Goal: Task Accomplishment & Management: Use online tool/utility

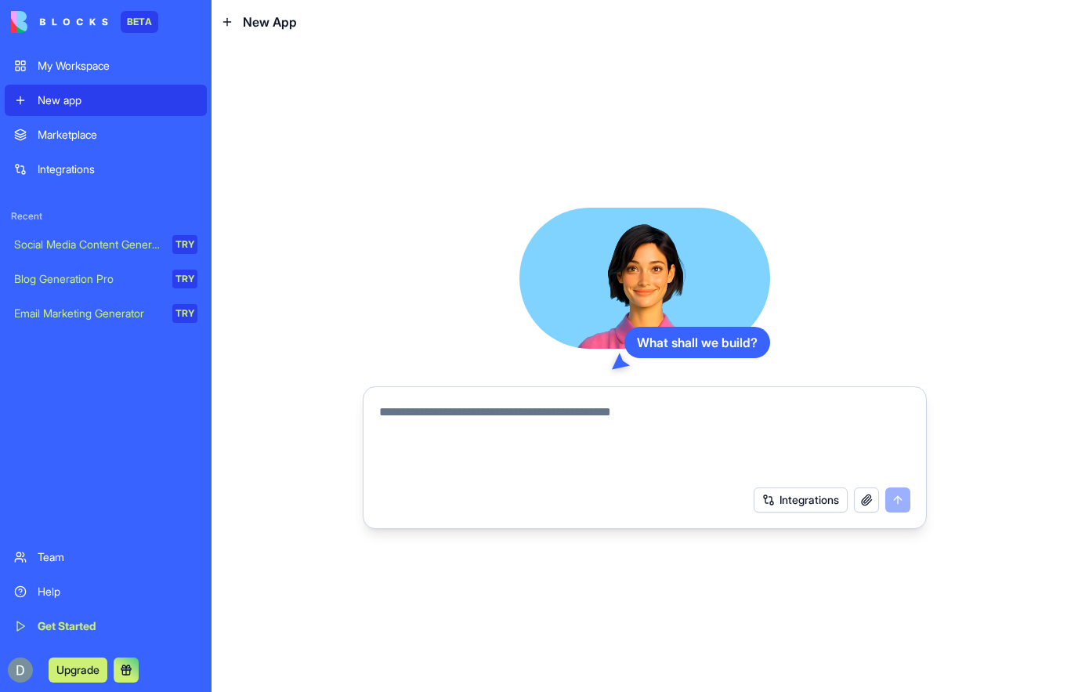
click at [125, 71] on div "My Workspace" at bounding box center [118, 66] width 160 height 16
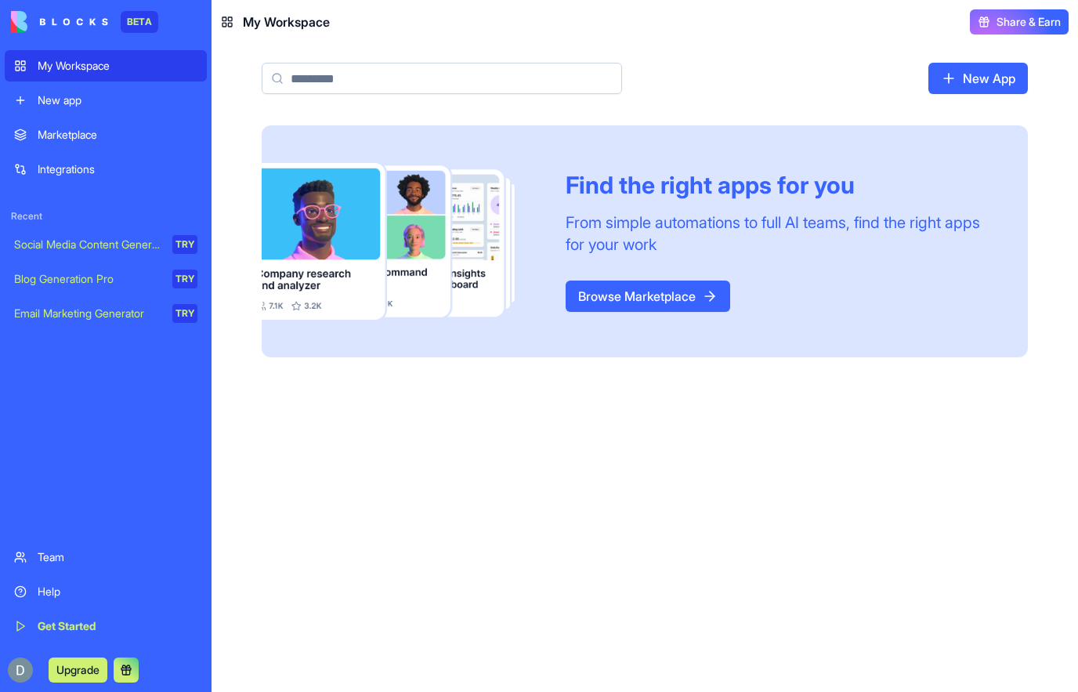
click at [125, 145] on link "Marketplace" at bounding box center [106, 134] width 202 height 31
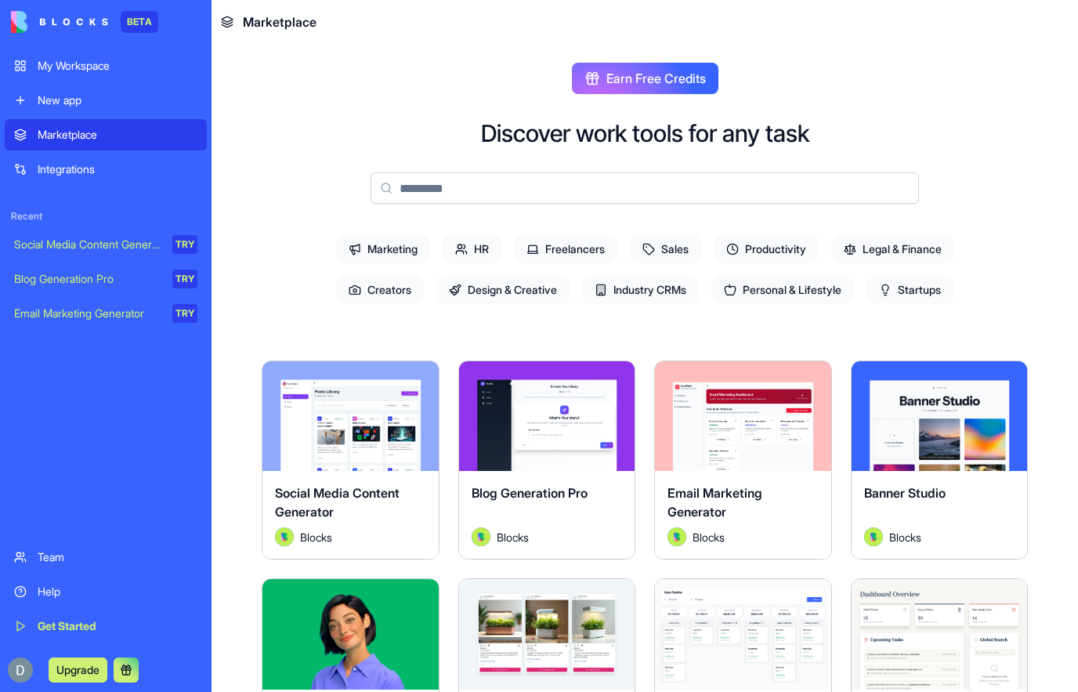
click at [776, 186] on input at bounding box center [645, 187] width 548 height 31
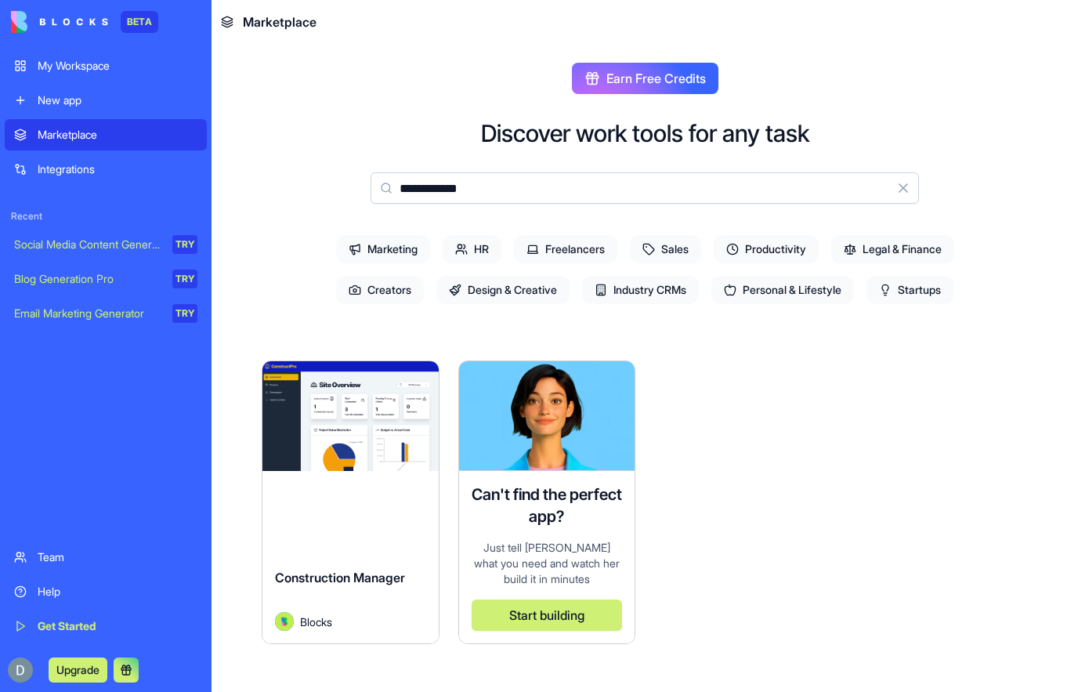
type input "**********"
click at [368, 519] on div "Explore Construction Manager Blocks" at bounding box center [351, 502] width 178 height 284
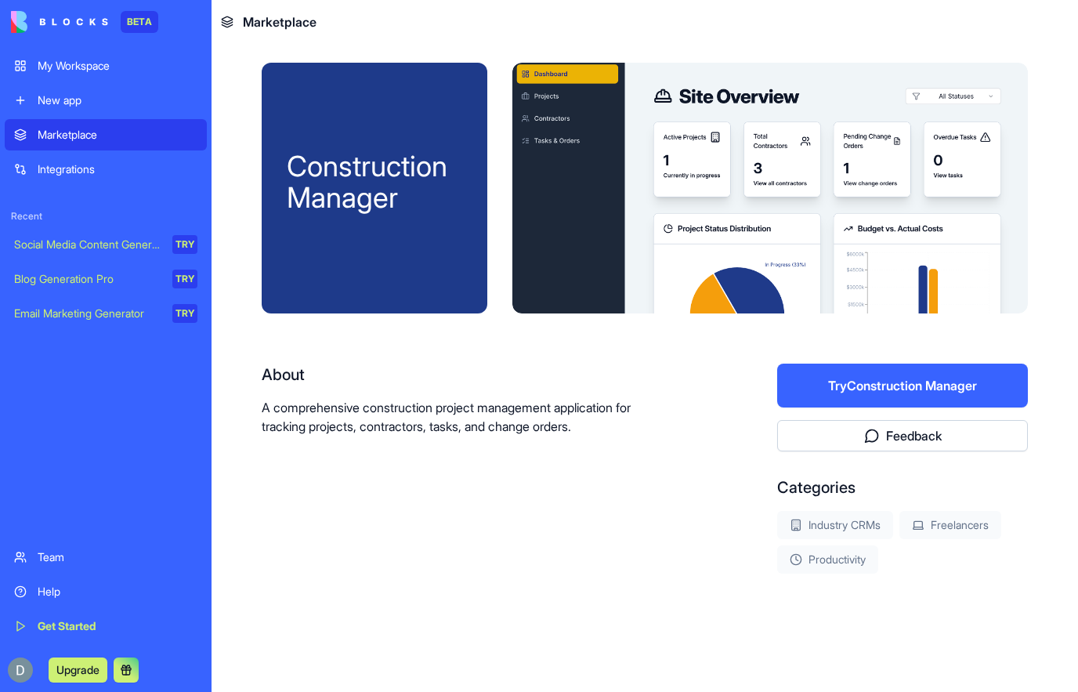
click at [110, 177] on link "Integrations" at bounding box center [106, 169] width 202 height 31
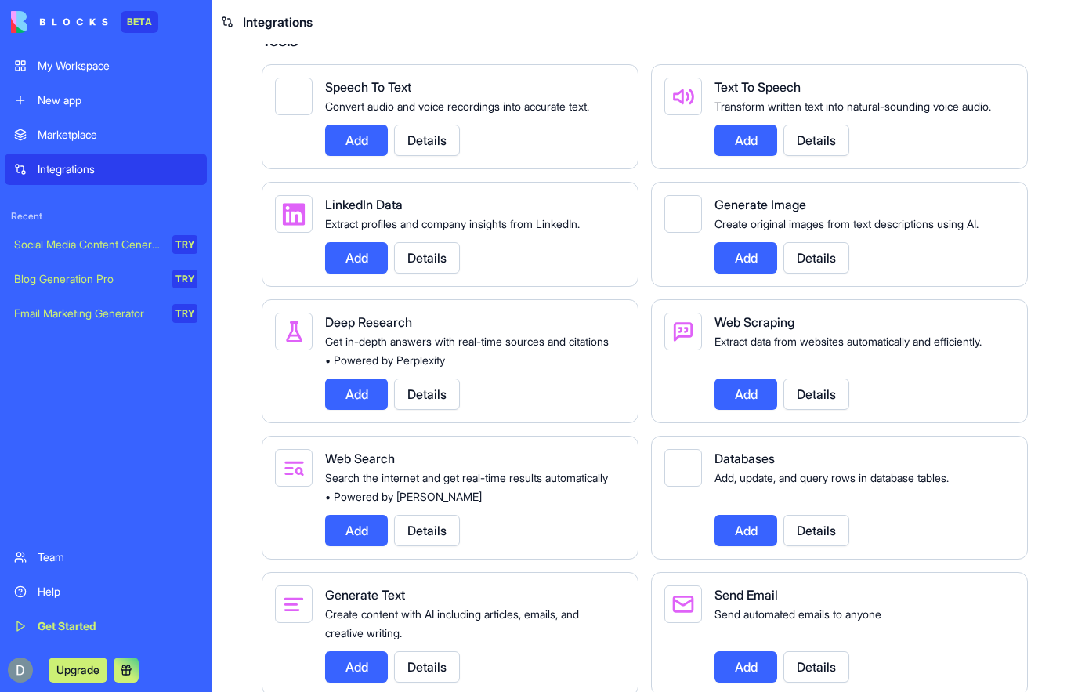
scroll to position [1662, 0]
click at [47, 136] on div "Marketplace" at bounding box center [118, 135] width 160 height 16
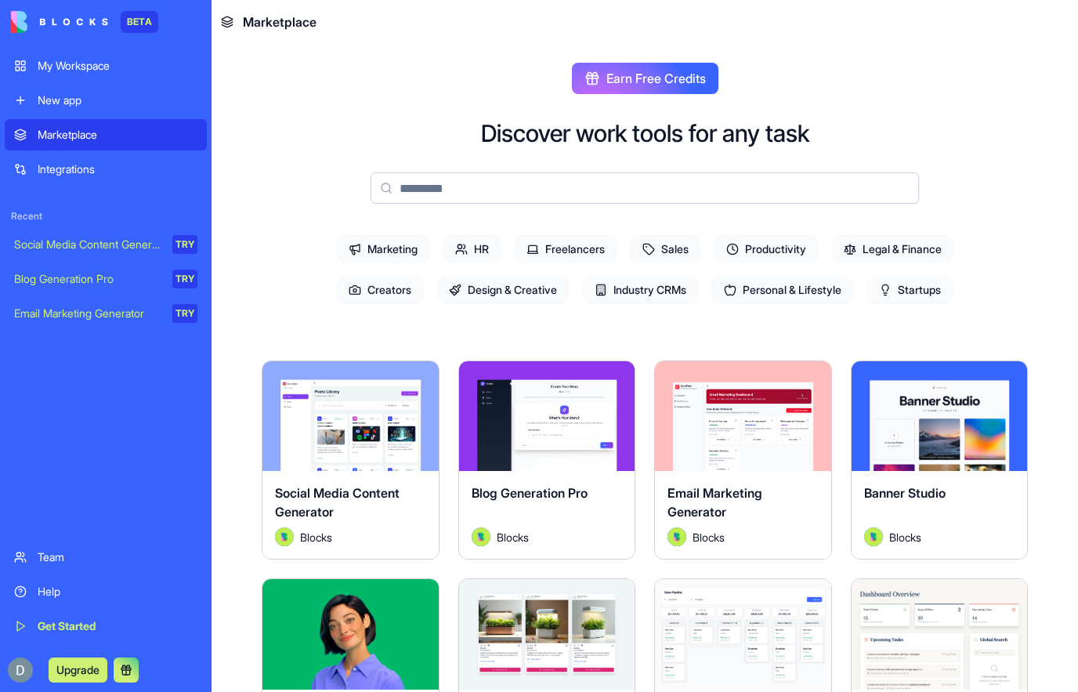
click at [648, 292] on span "Industry CRMs" at bounding box center [640, 290] width 117 height 28
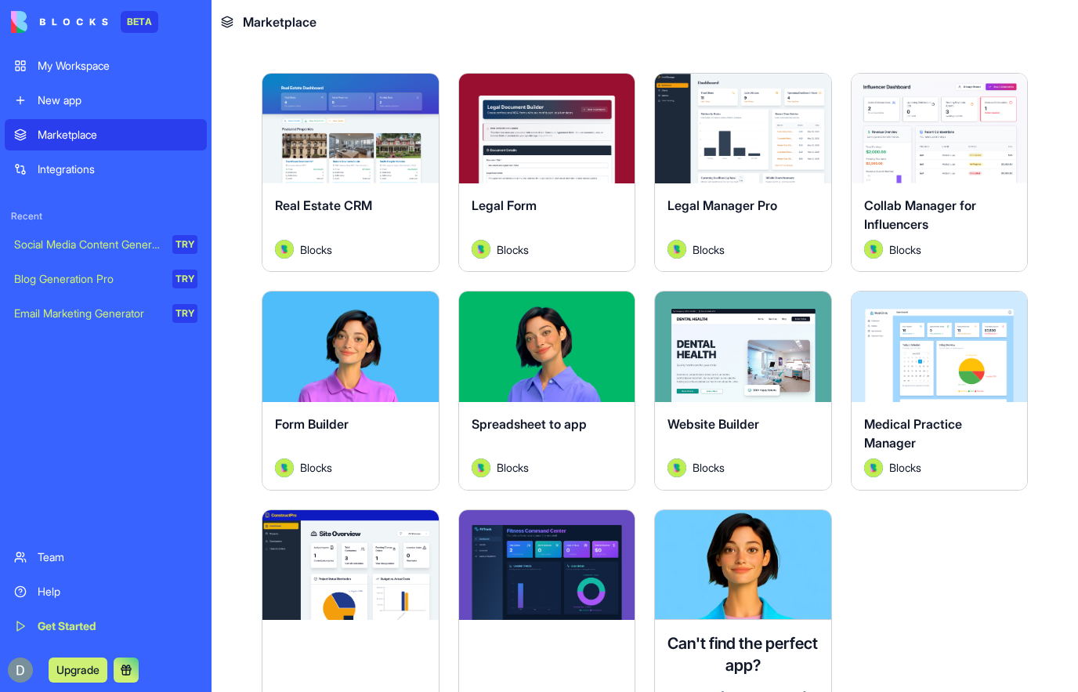
scroll to position [287, 0]
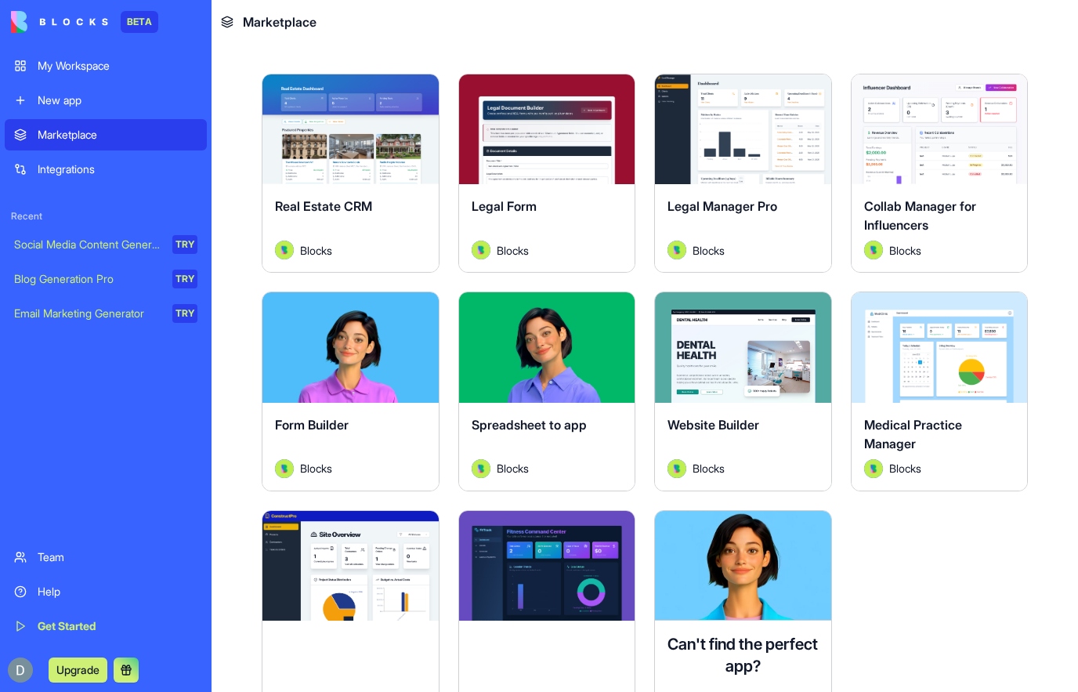
click at [330, 550] on button "Explore" at bounding box center [350, 565] width 118 height 31
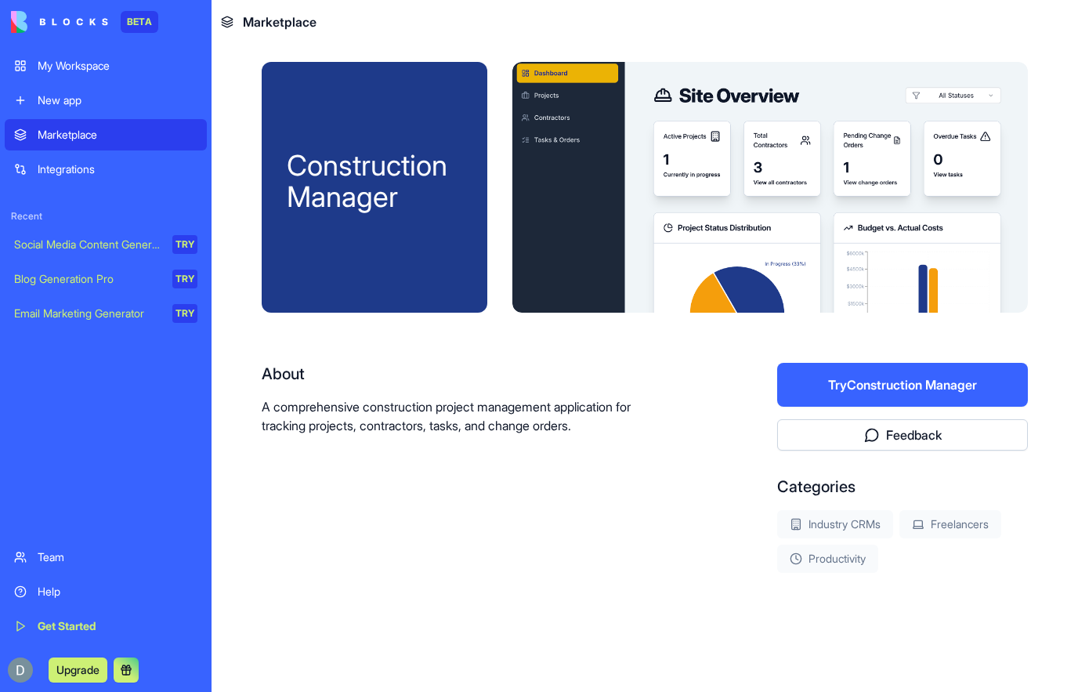
click at [952, 371] on button "Try Construction Manager" at bounding box center [902, 385] width 251 height 44
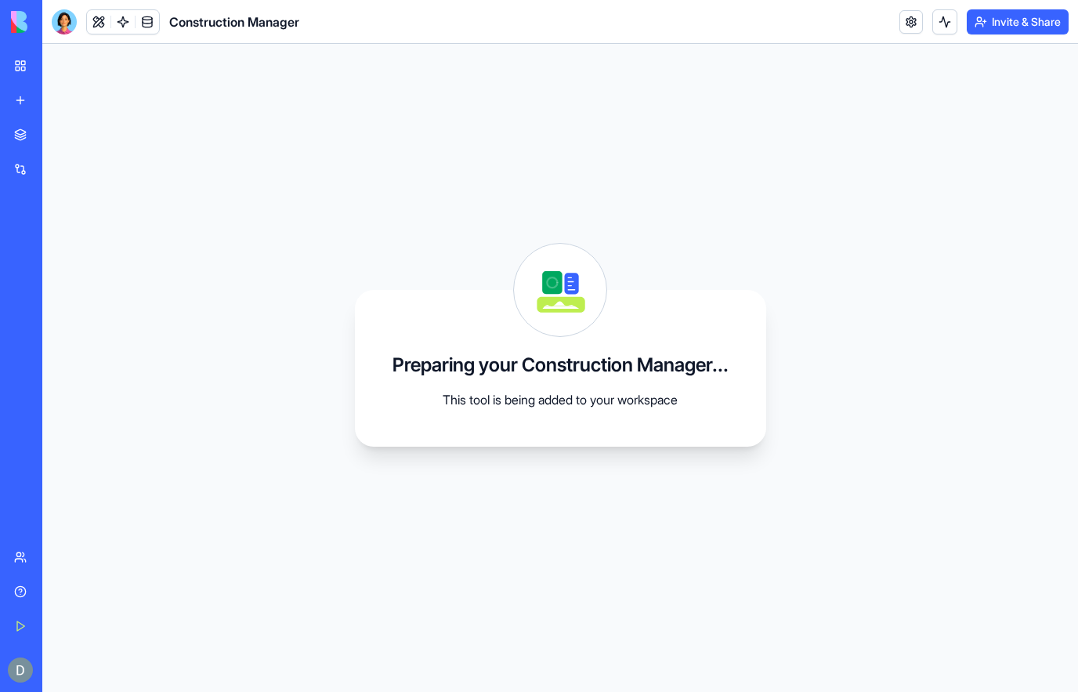
click at [13, 61] on link "My Workspace" at bounding box center [36, 65] width 63 height 31
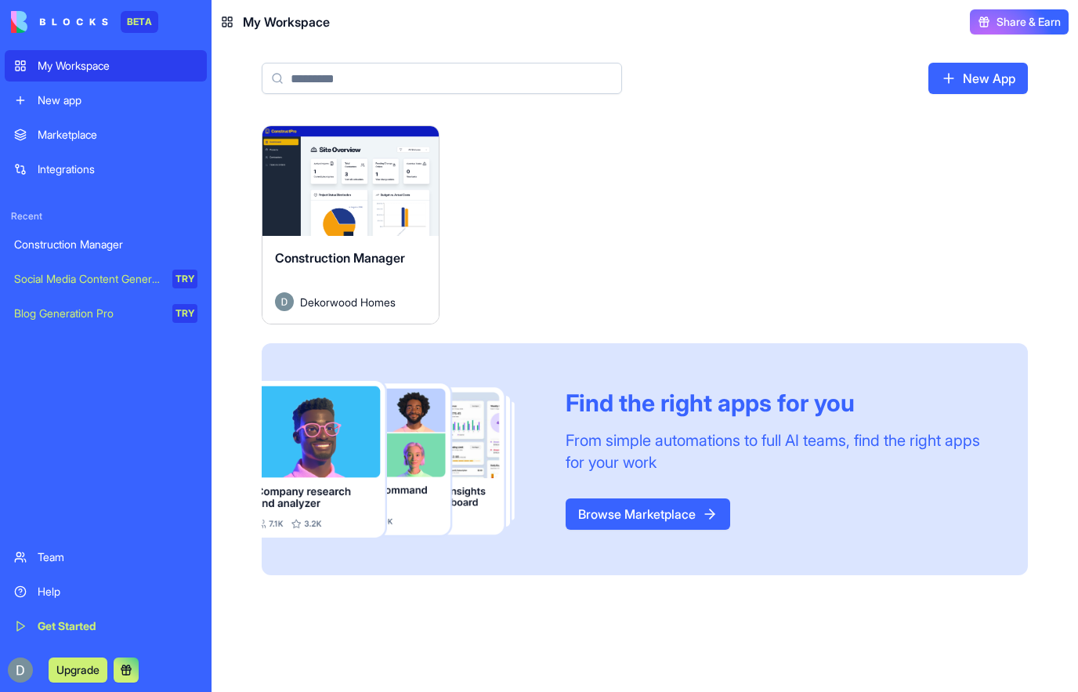
click at [35, 67] on link "My Workspace" at bounding box center [106, 65] width 202 height 31
click at [351, 246] on div "Construction Manager Dekorwood Homes" at bounding box center [350, 280] width 176 height 88
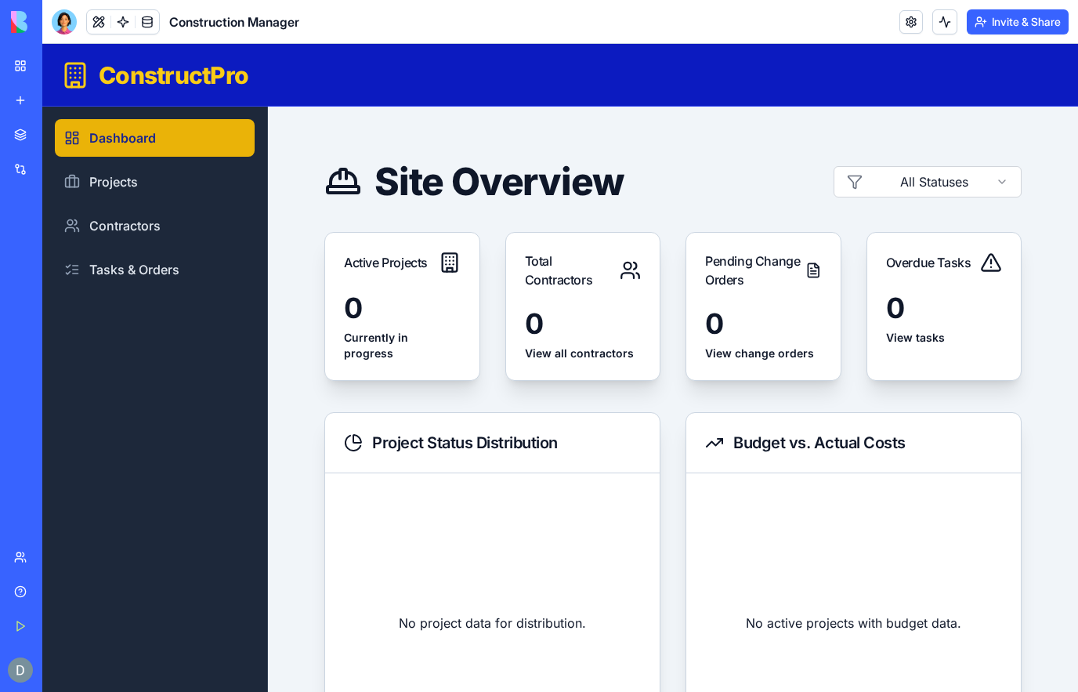
click at [176, 277] on link "Tasks & Orders" at bounding box center [155, 270] width 200 height 38
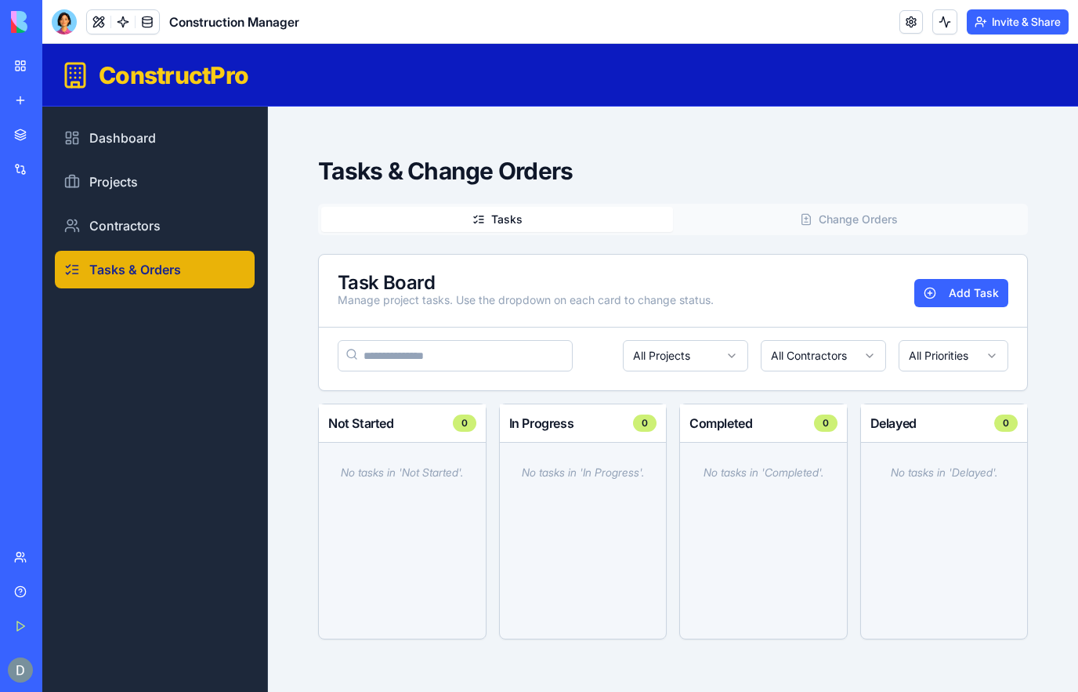
click at [883, 221] on button "Change Orders" at bounding box center [849, 219] width 352 height 25
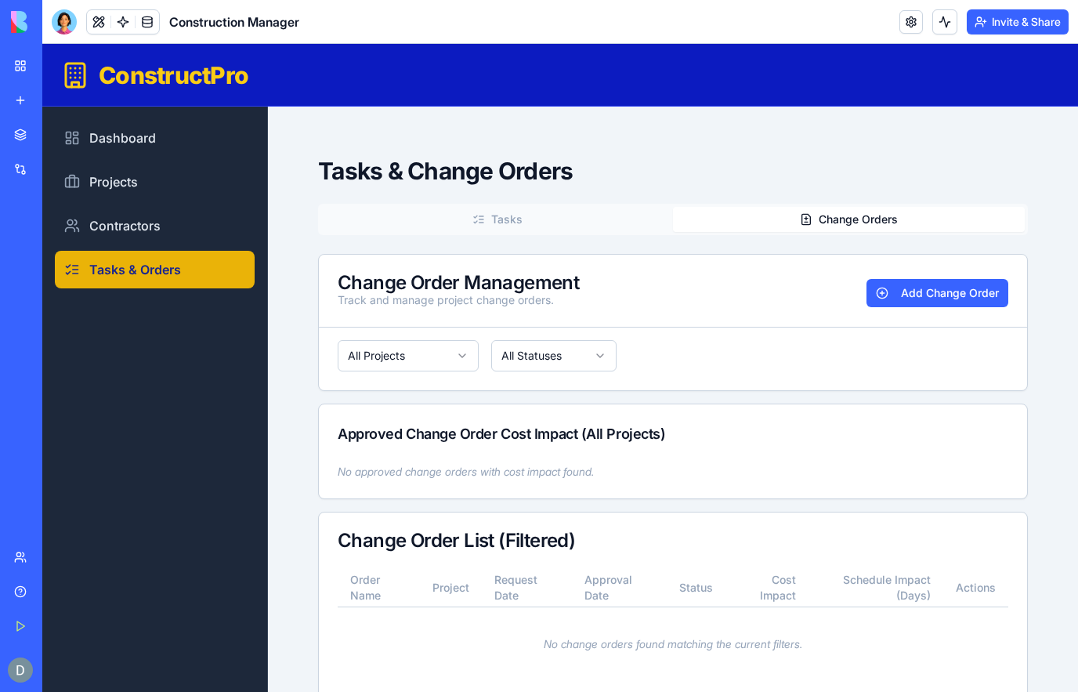
click at [111, 147] on link "Dashboard" at bounding box center [155, 138] width 200 height 38
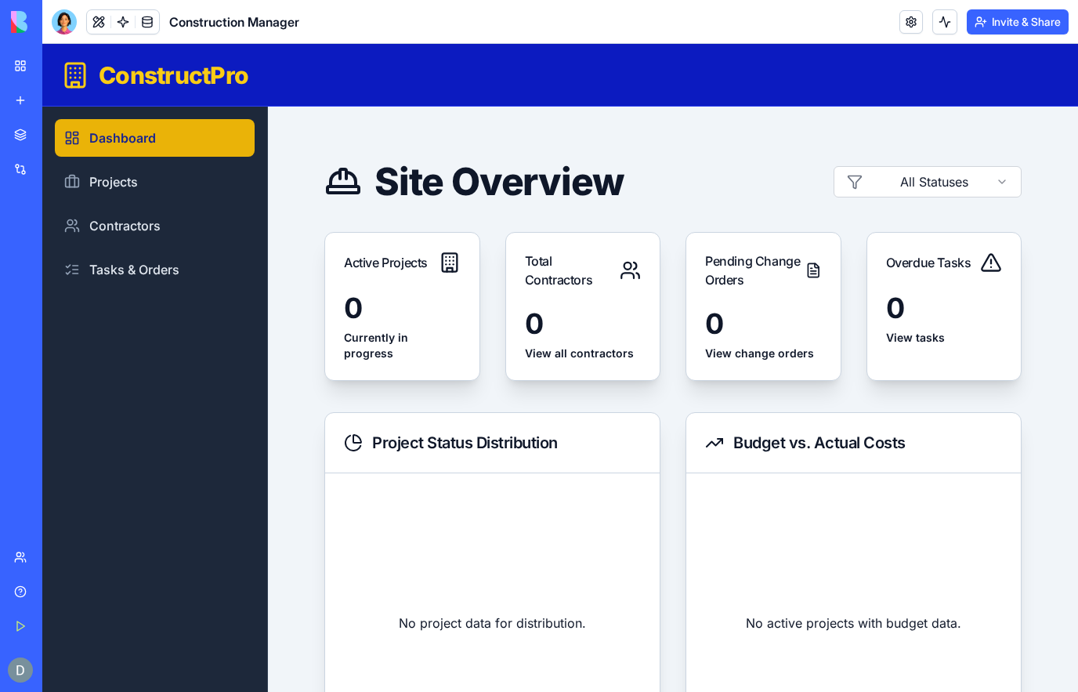
click at [151, 20] on link at bounding box center [148, 22] width 24 height 24
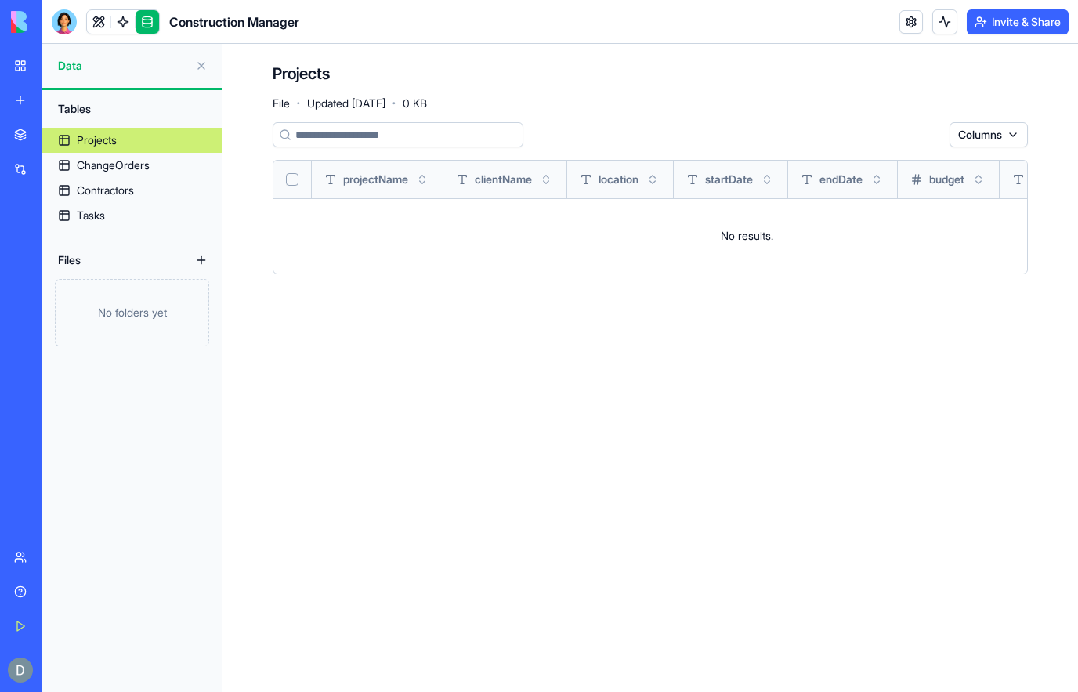
click at [101, 145] on div "Projects" at bounding box center [97, 140] width 40 height 16
click at [93, 168] on div "ChangeOrders" at bounding box center [113, 165] width 73 height 16
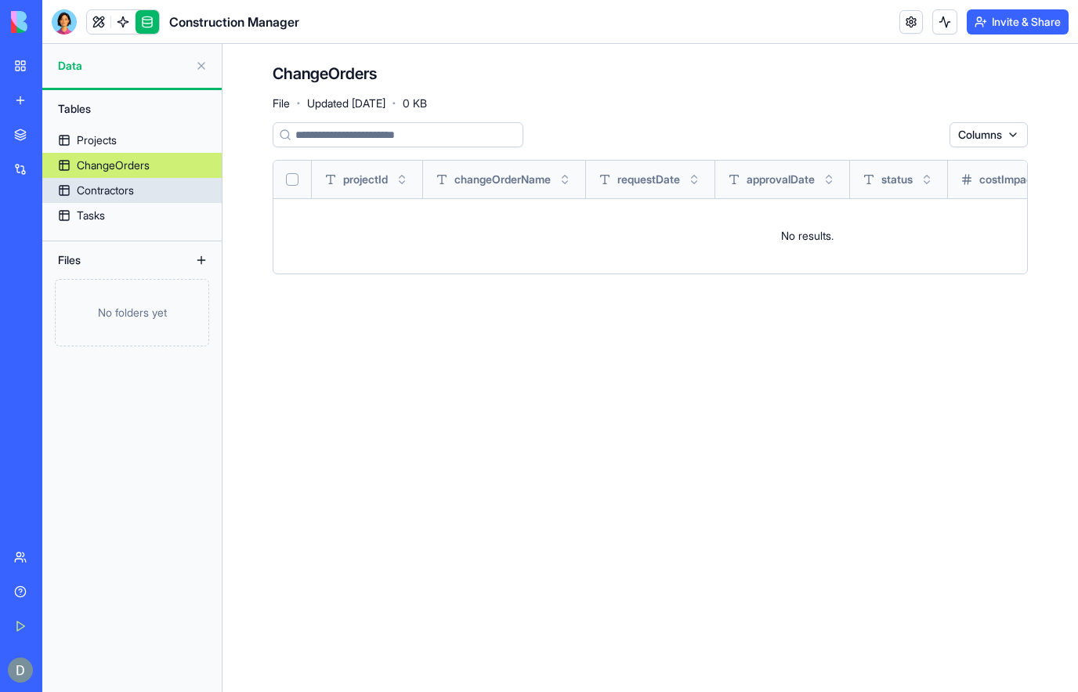
click at [100, 188] on div "Contractors" at bounding box center [105, 191] width 57 height 16
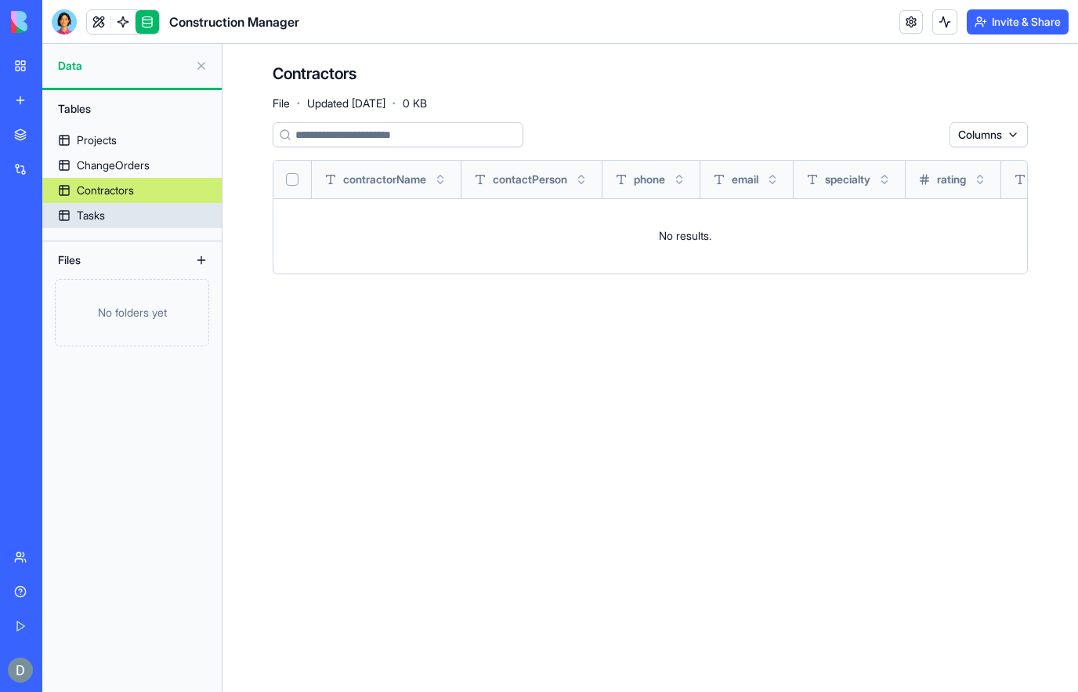
click at [80, 212] on div "Tasks" at bounding box center [91, 216] width 28 height 16
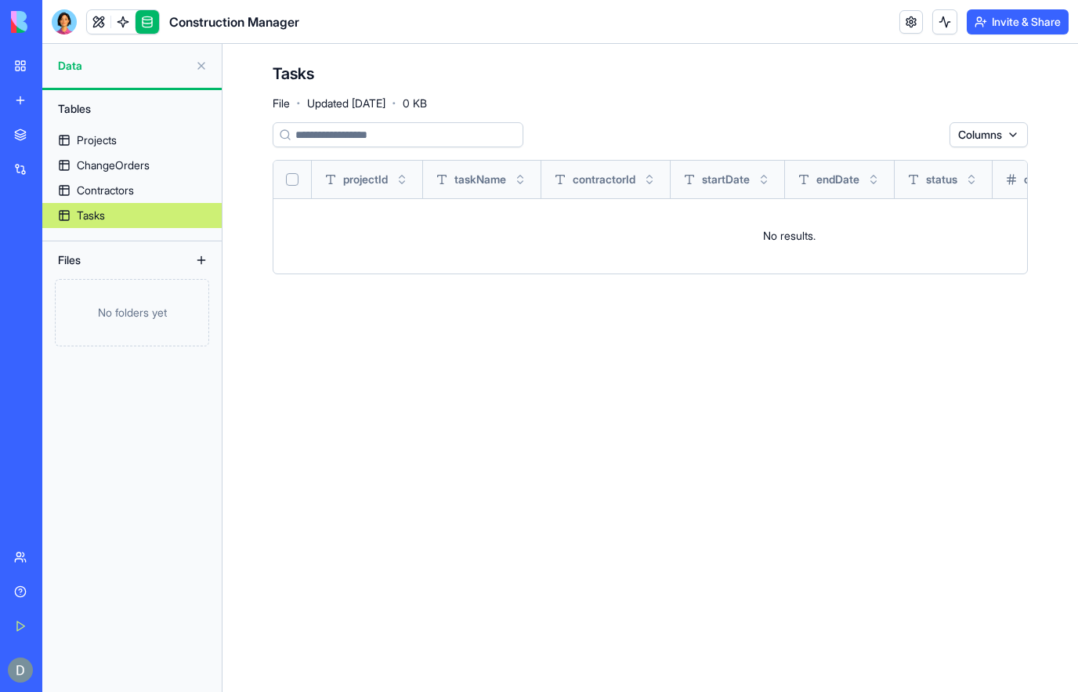
click at [139, 25] on link at bounding box center [148, 22] width 24 height 24
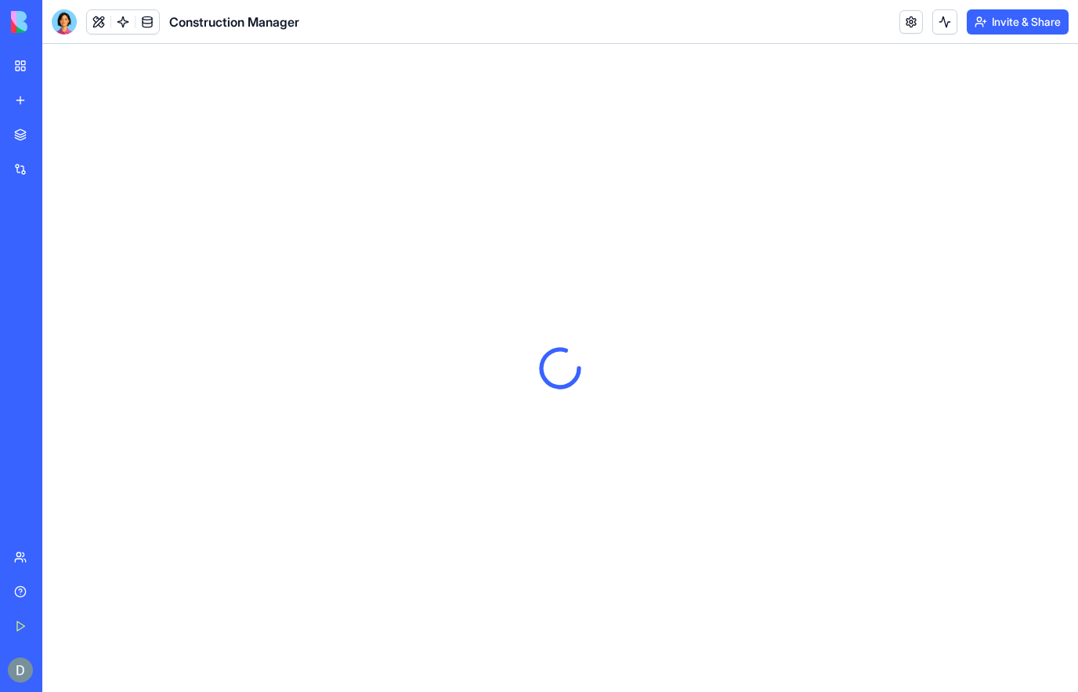
click at [903, 16] on link at bounding box center [911, 22] width 24 height 24
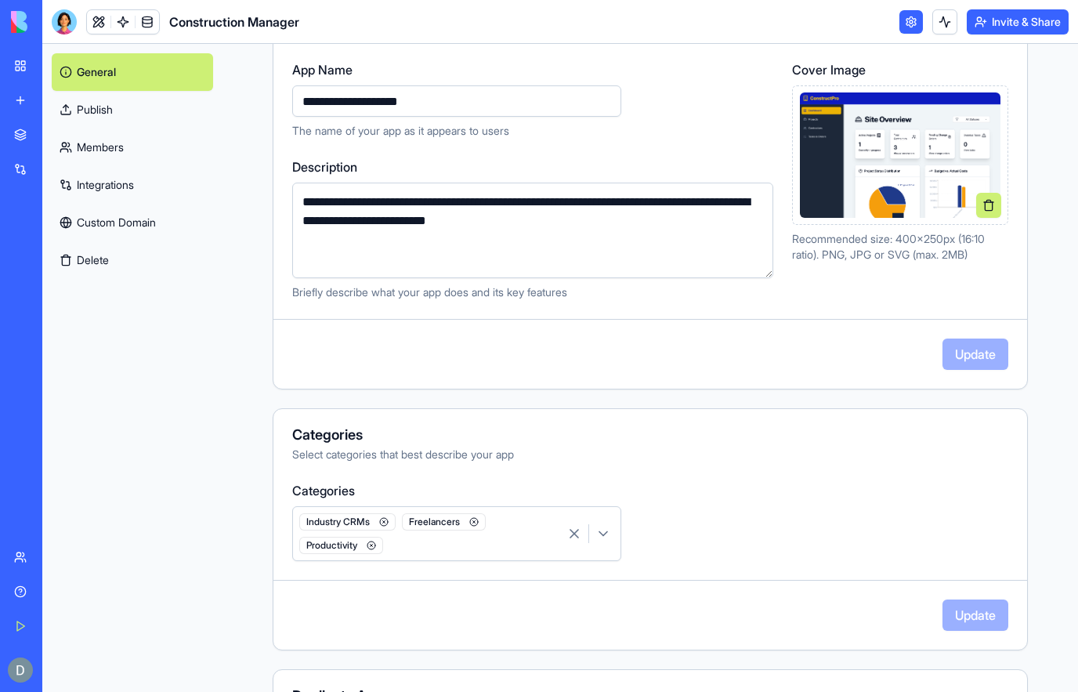
scroll to position [178, 0]
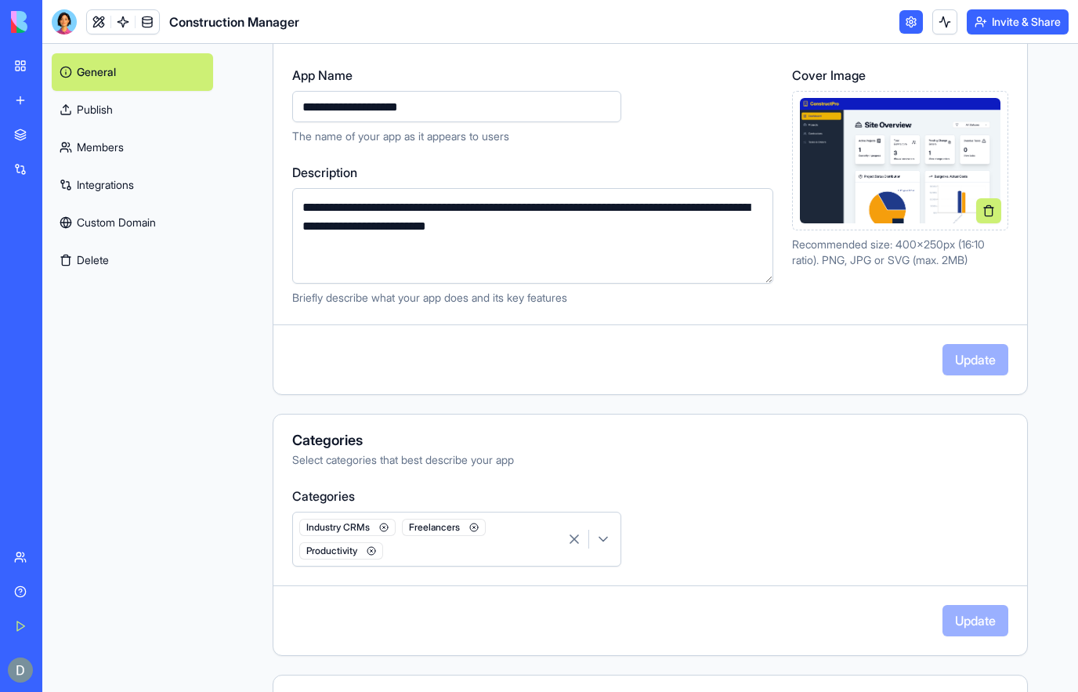
click at [164, 220] on link "Custom Domain" at bounding box center [132, 223] width 161 height 38
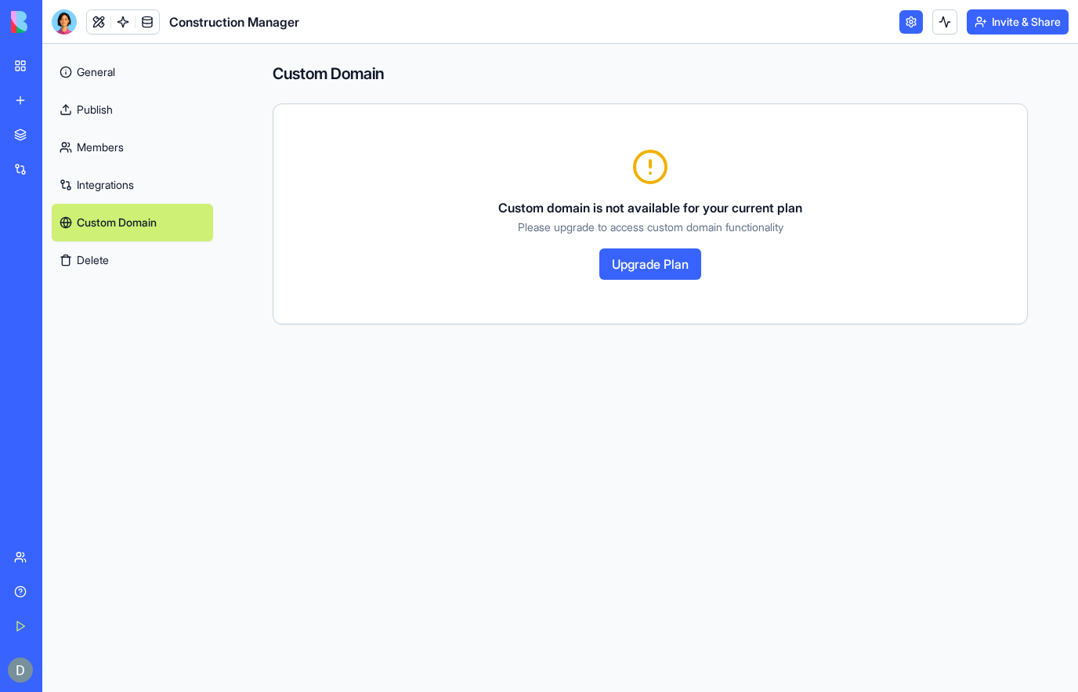
click at [118, 150] on link "Members" at bounding box center [132, 147] width 161 height 38
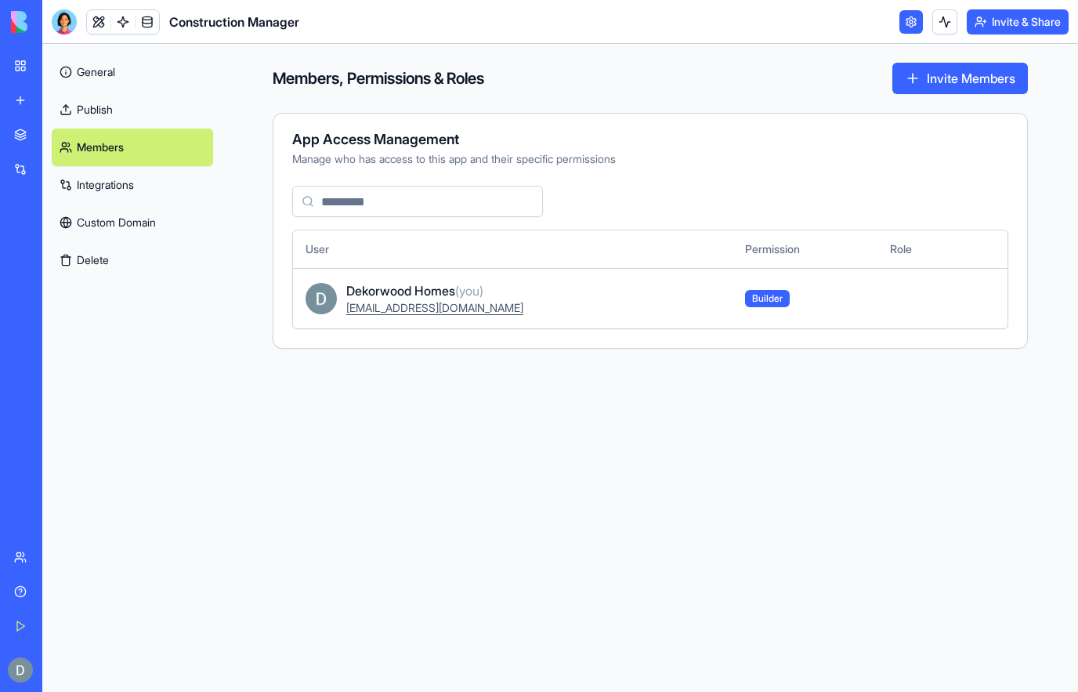
click at [150, 125] on link "Publish" at bounding box center [132, 110] width 161 height 38
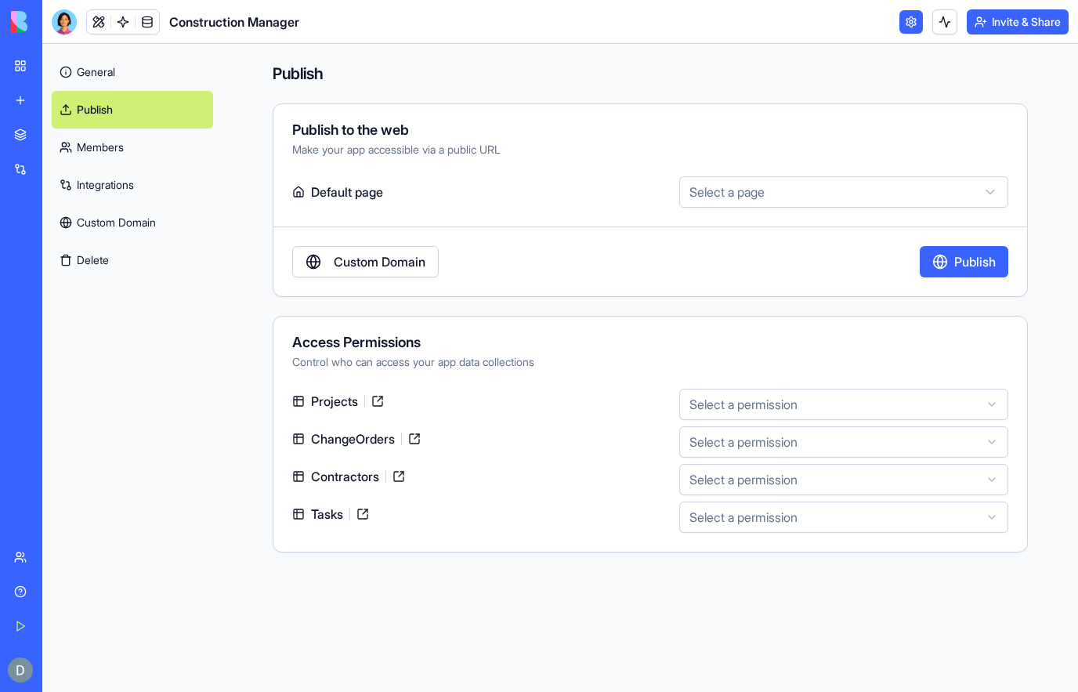
click at [149, 66] on link "General" at bounding box center [132, 72] width 161 height 38
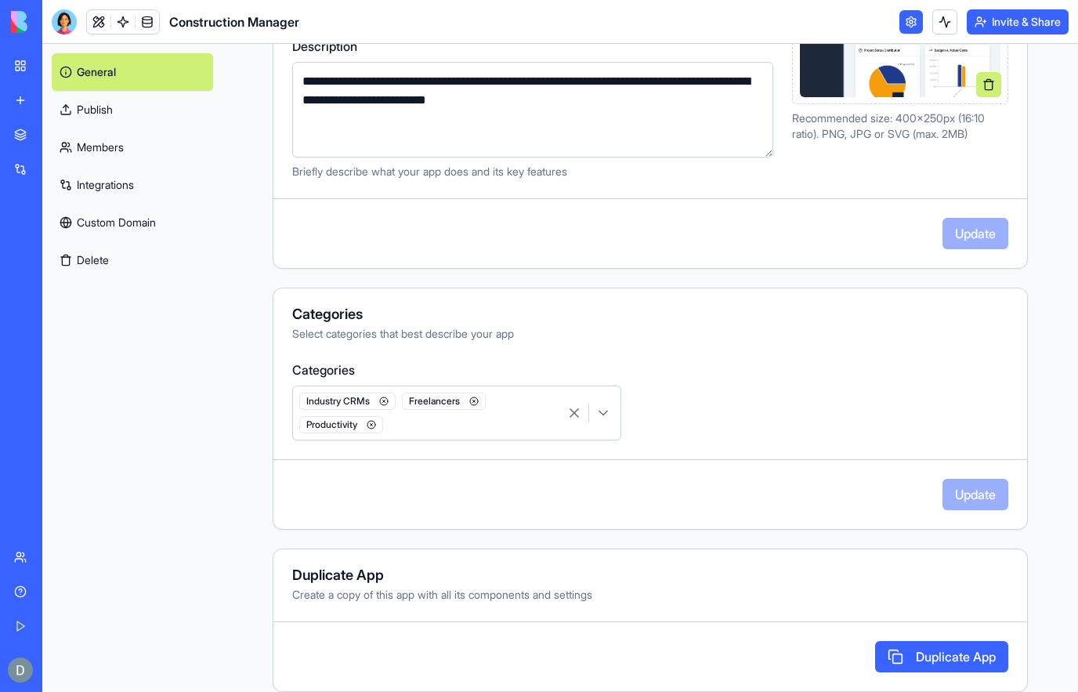
scroll to position [304, 0]
click at [147, 27] on link at bounding box center [148, 22] width 24 height 24
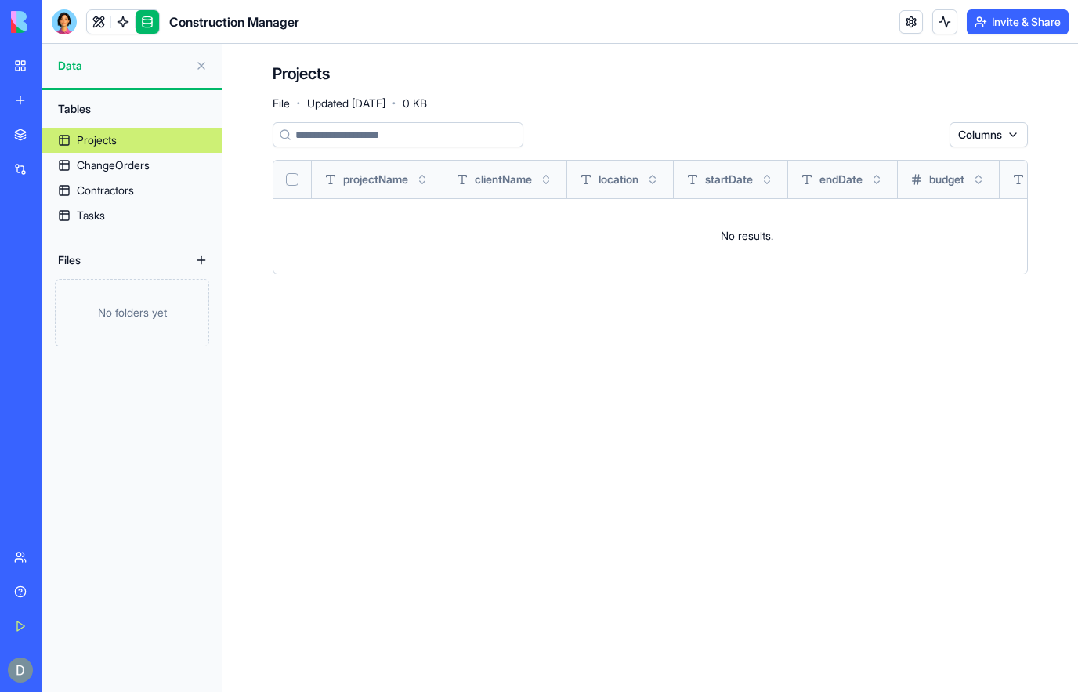
click at [161, 166] on link "ChangeOrders" at bounding box center [131, 165] width 179 height 25
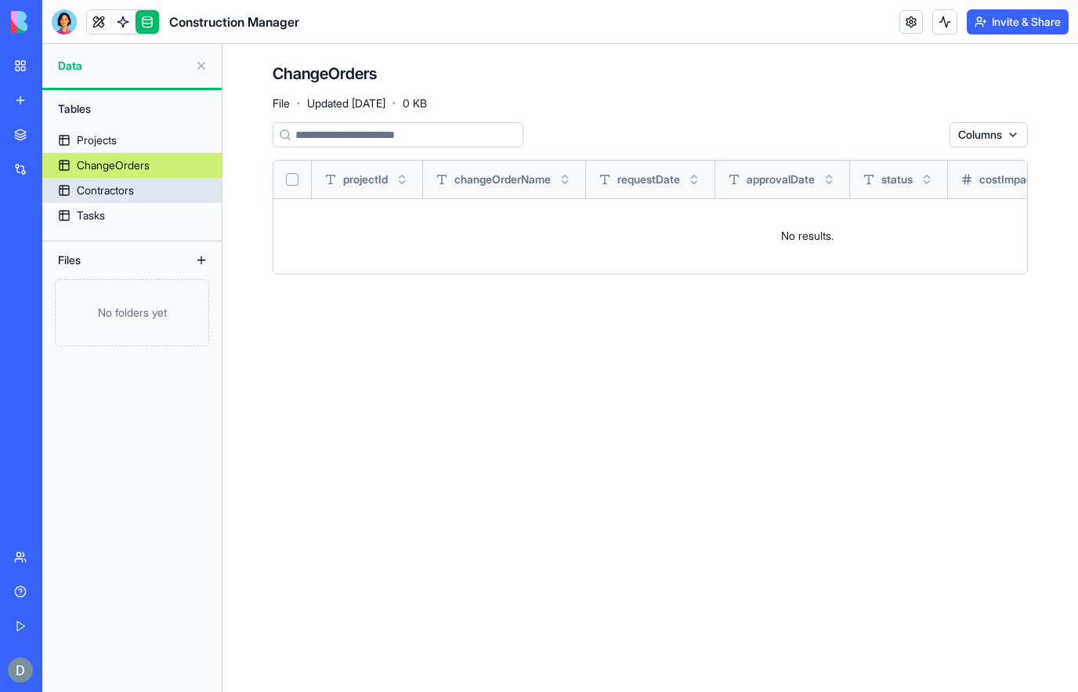
click at [148, 186] on link "Contractors" at bounding box center [131, 190] width 179 height 25
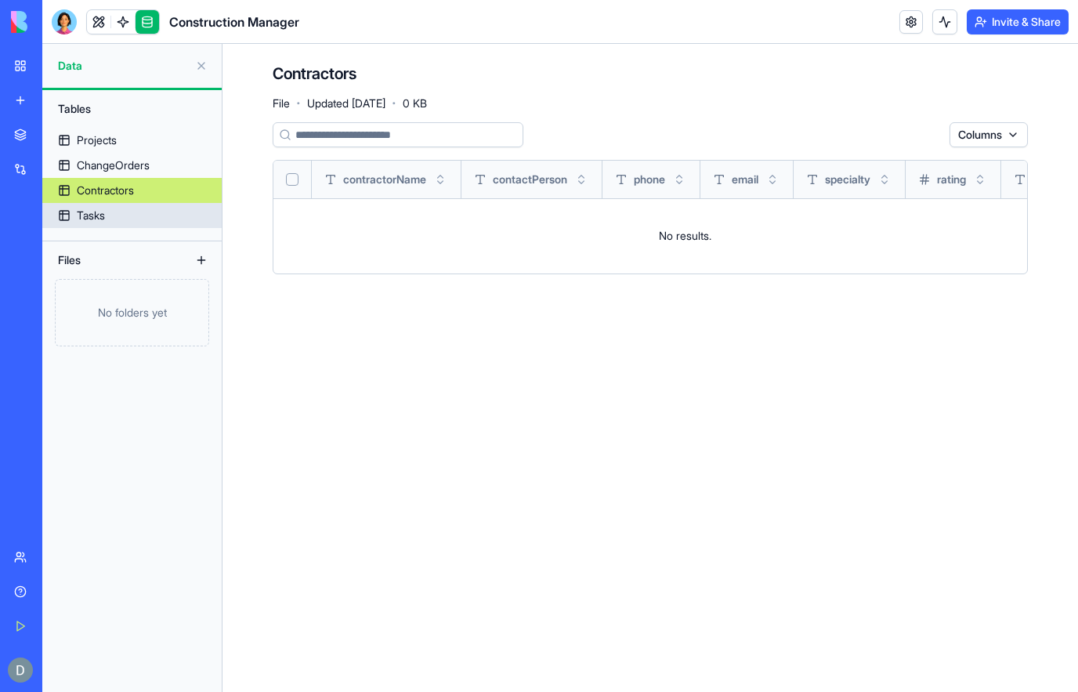
click at [166, 222] on link "Tasks" at bounding box center [131, 215] width 179 height 25
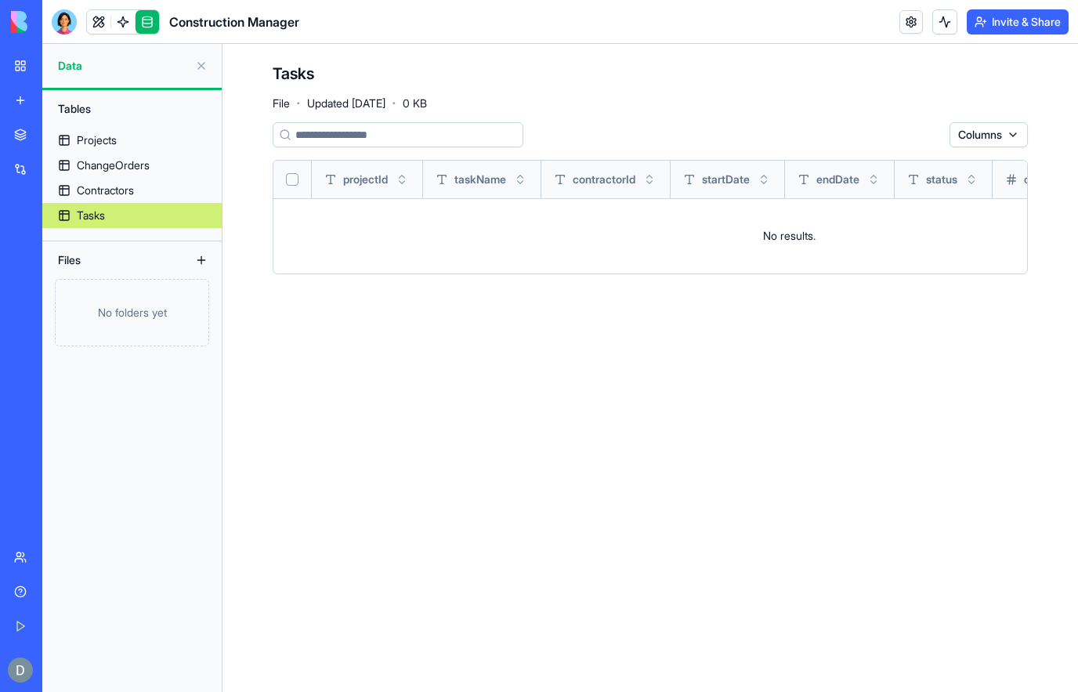
click at [190, 259] on button at bounding box center [201, 260] width 25 height 25
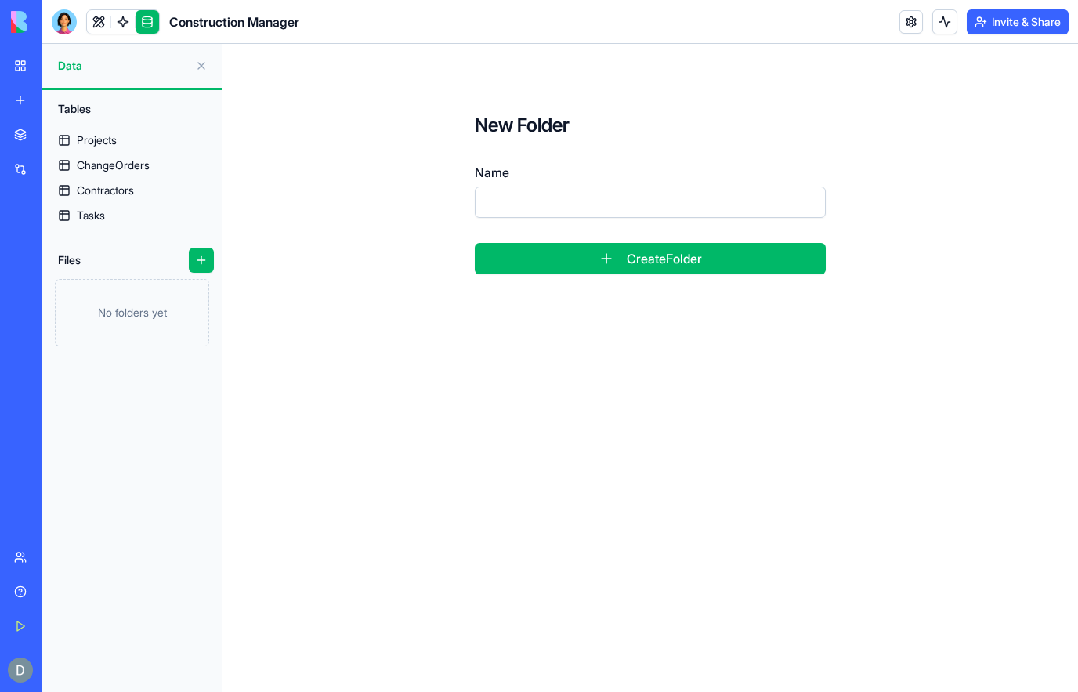
click at [665, 200] on input "Name" at bounding box center [650, 201] width 351 height 31
click at [185, 256] on div "Files" at bounding box center [131, 260] width 179 height 38
click at [675, 265] on button "Create Folder" at bounding box center [650, 258] width 351 height 31
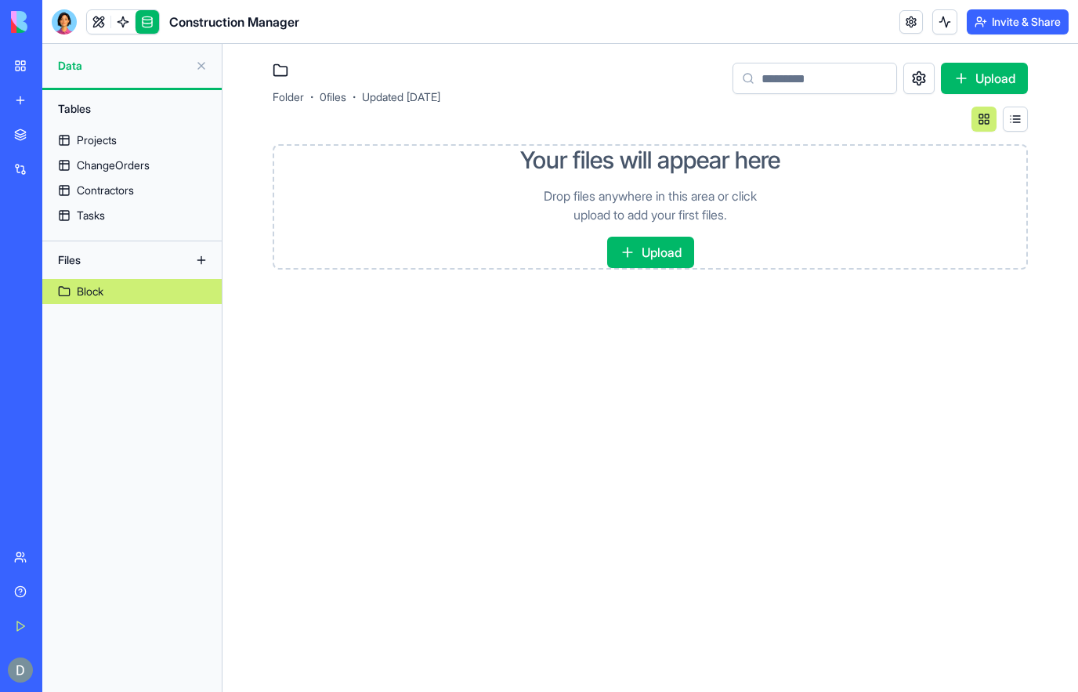
click at [117, 134] on div "Projects" at bounding box center [97, 140] width 40 height 16
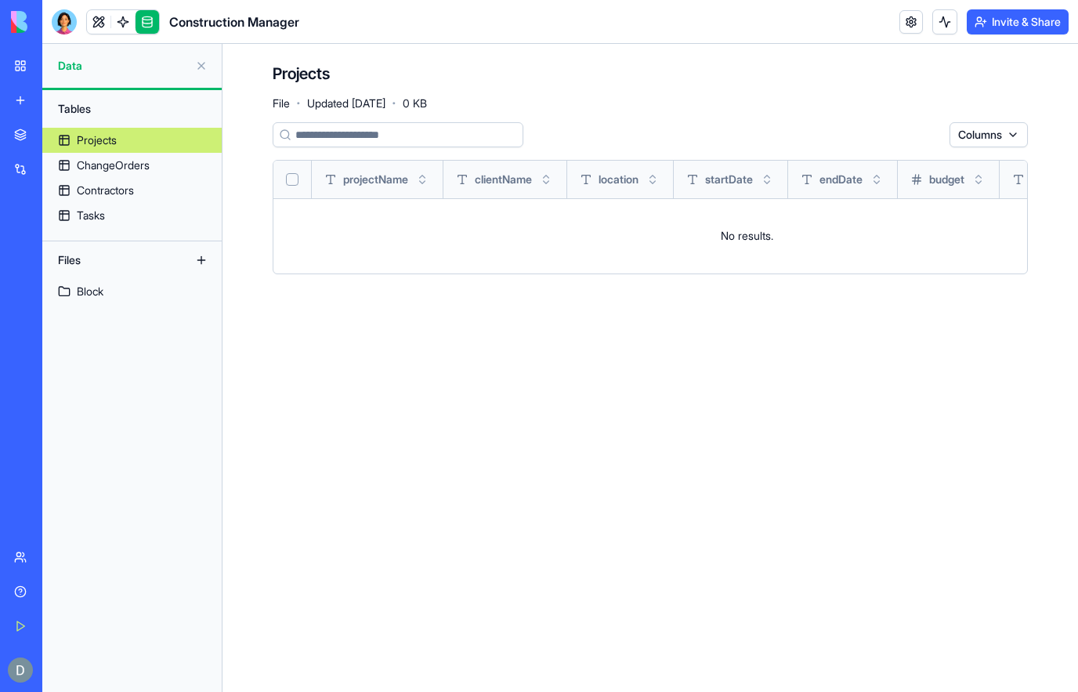
click at [998, 122] on button "Columns" at bounding box center [989, 134] width 78 height 25
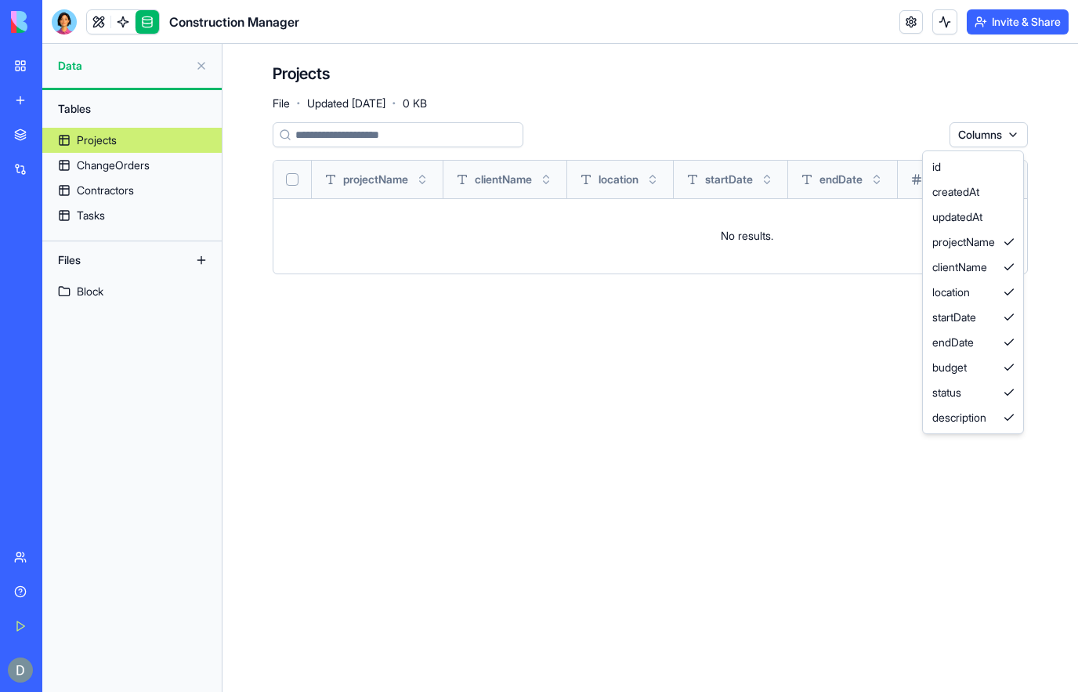
click at [987, 550] on html "BETA My Workspace New app Marketplace Integrations Recent Construction Manager …" at bounding box center [539, 346] width 1078 height 692
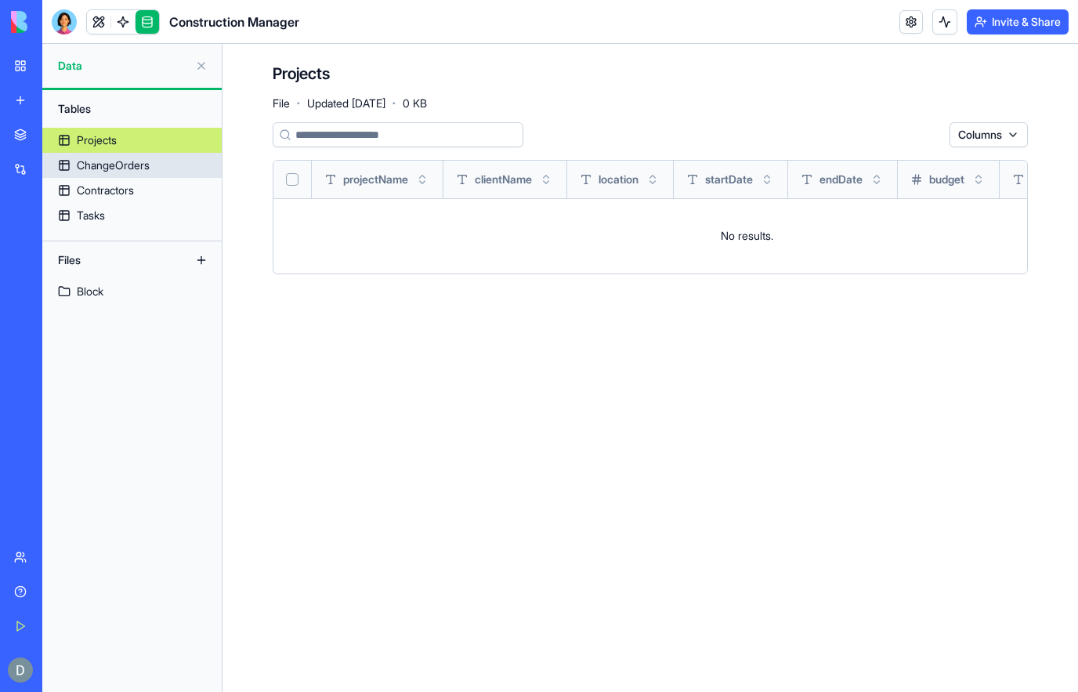
click at [150, 157] on link "ChangeOrders" at bounding box center [131, 165] width 179 height 25
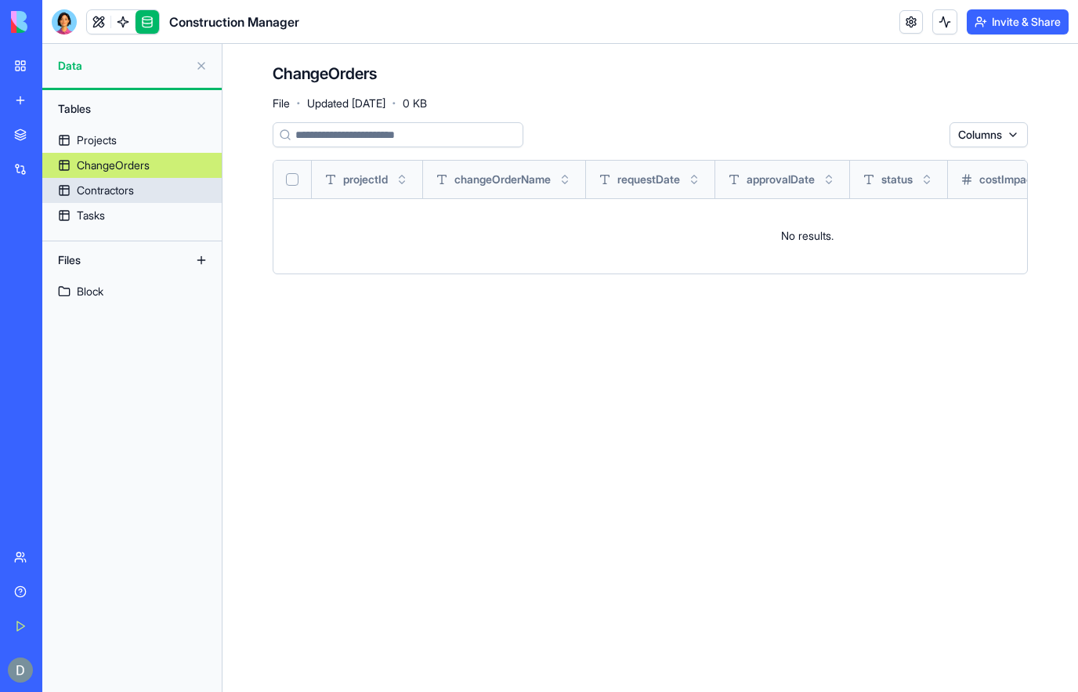
click at [161, 186] on link "Contractors" at bounding box center [131, 190] width 179 height 25
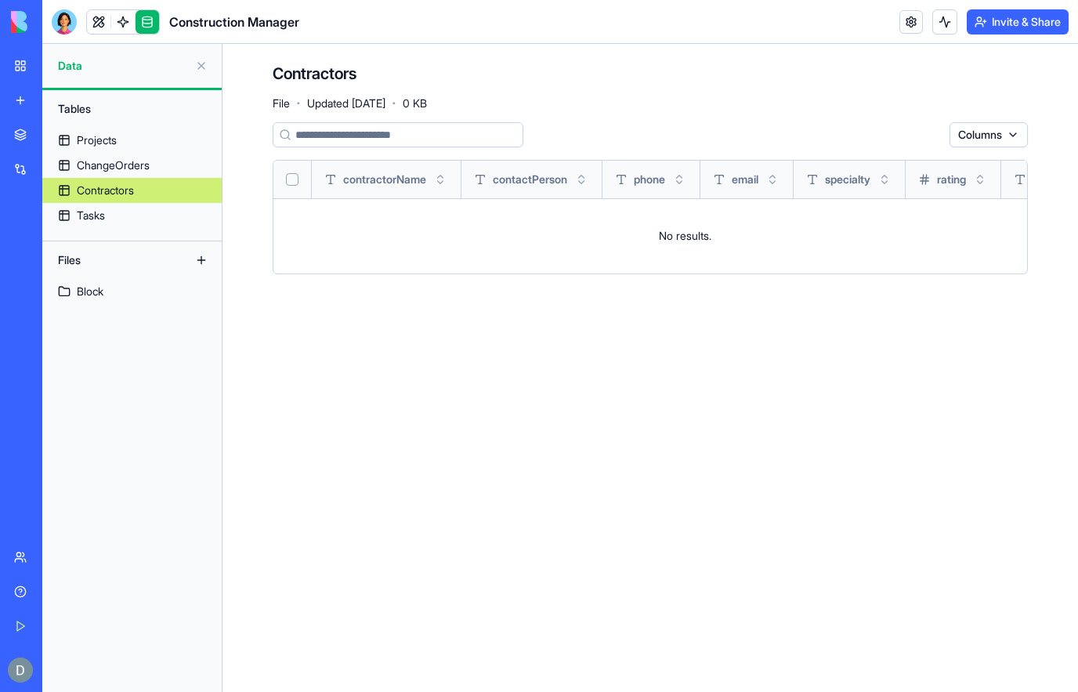
click at [125, 246] on div "Files" at bounding box center [131, 260] width 179 height 38
click at [134, 224] on link "Tasks" at bounding box center [131, 215] width 179 height 25
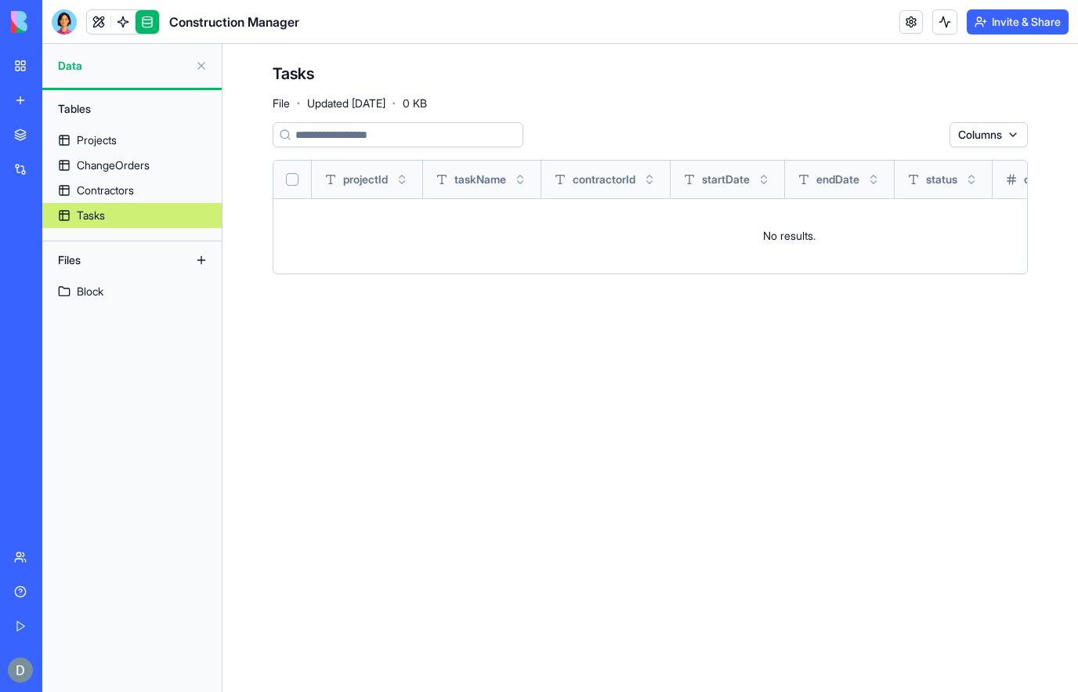
click at [790, 391] on main "Tasks File · Updated Sep 2, 2025 · 0 KB Columns projectId taskName contractorId…" at bounding box center [651, 368] width 856 height 648
click at [99, 22] on link at bounding box center [99, 22] width 24 height 24
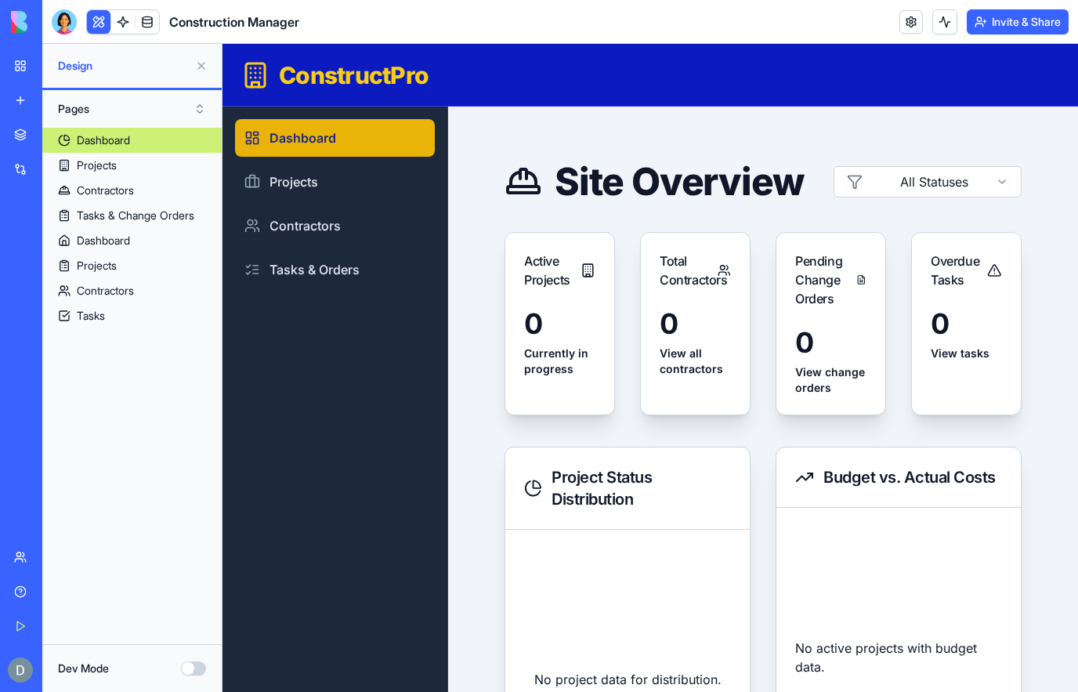
click at [124, 24] on link at bounding box center [123, 22] width 24 height 24
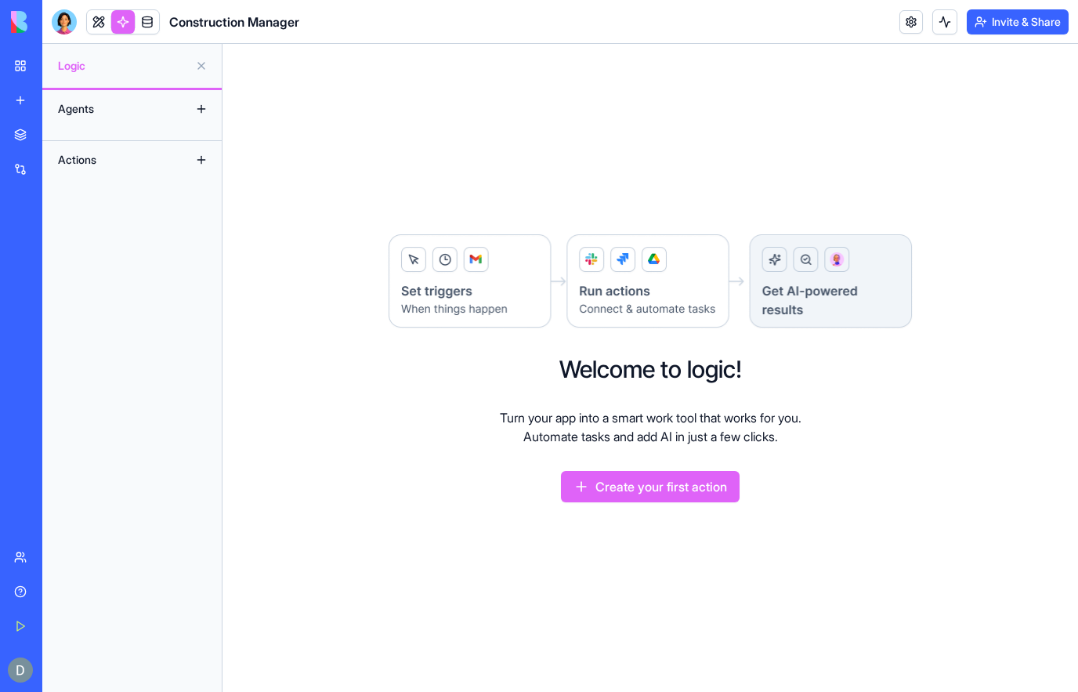
click at [154, 16] on link at bounding box center [148, 22] width 24 height 24
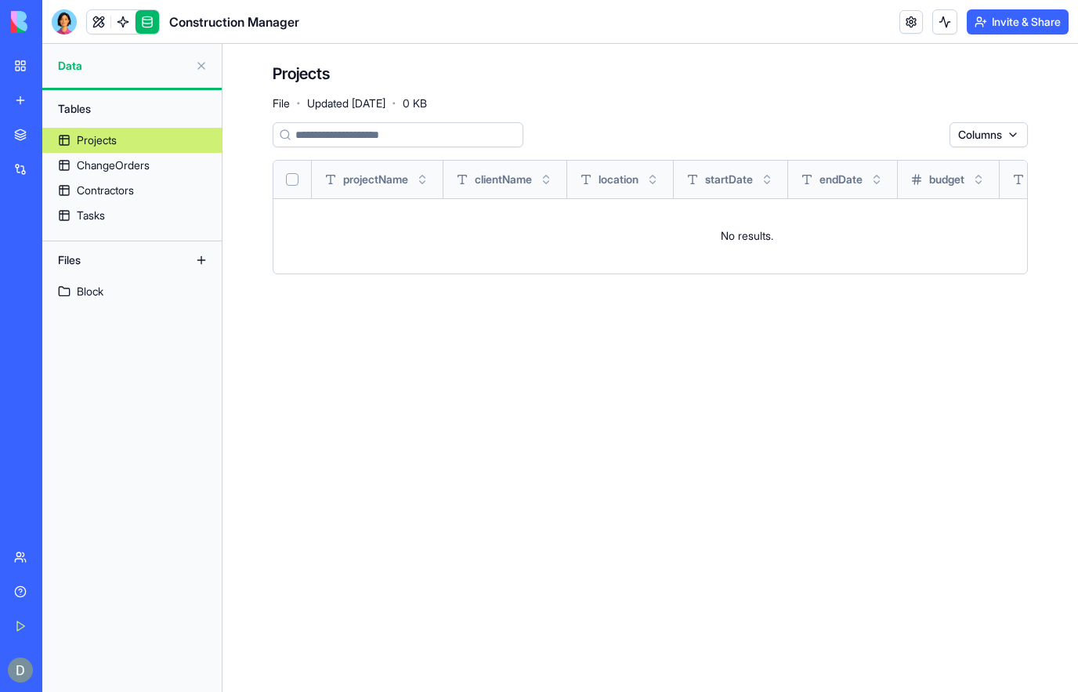
click at [918, 20] on link at bounding box center [911, 22] width 24 height 24
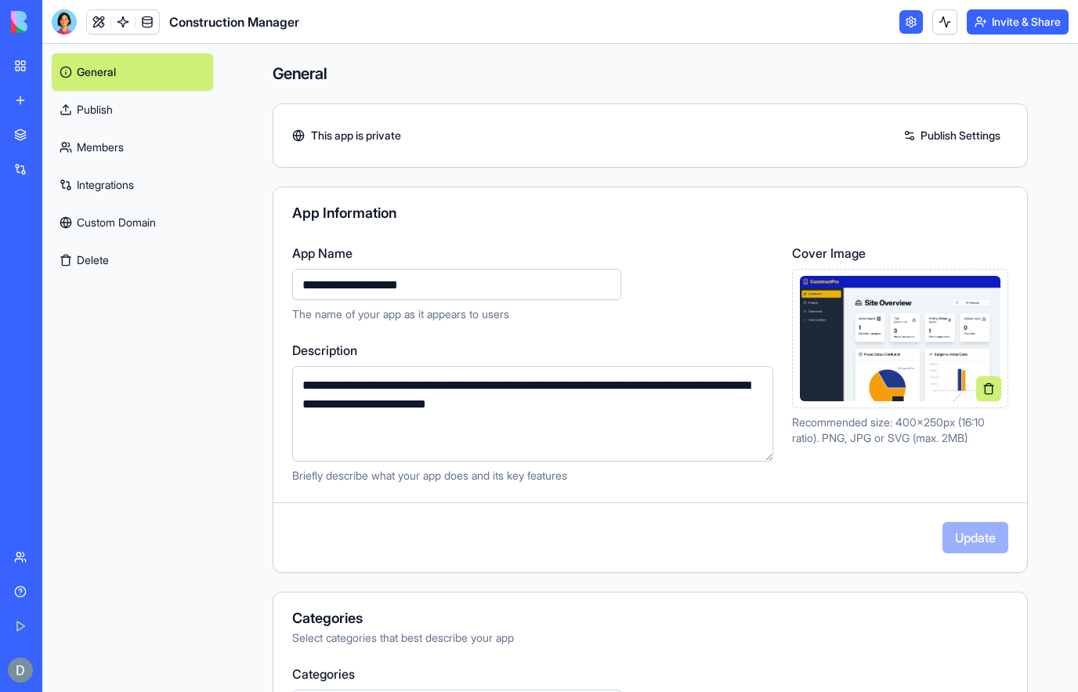
click at [150, 108] on link "Publish" at bounding box center [132, 110] width 161 height 38
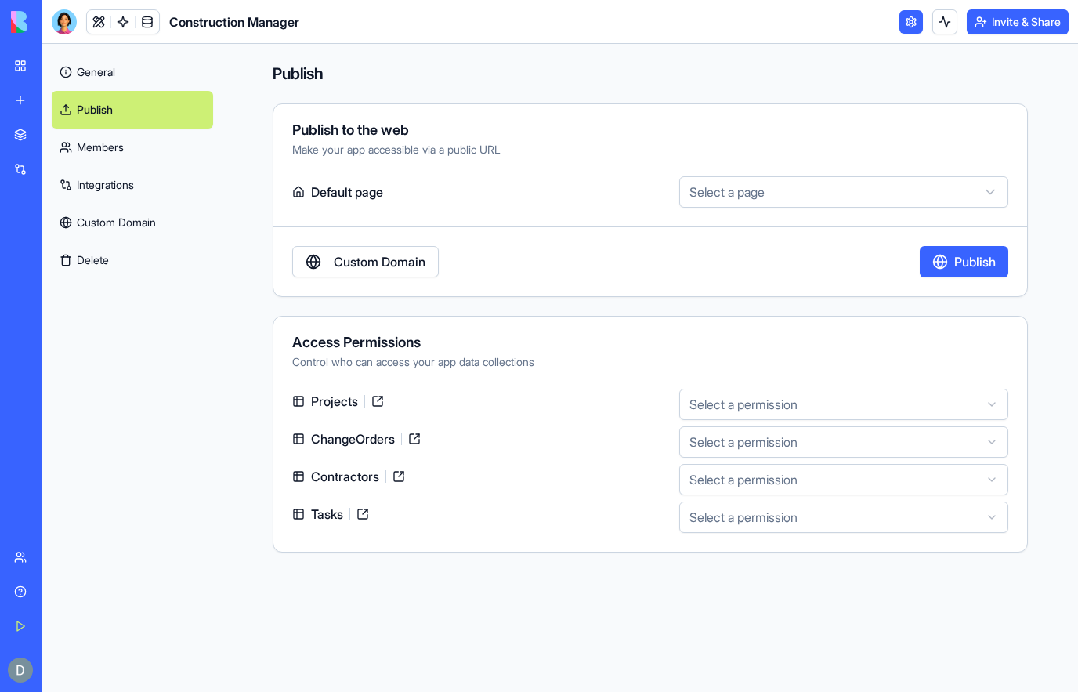
click at [25, 92] on link "New app" at bounding box center [36, 100] width 63 height 31
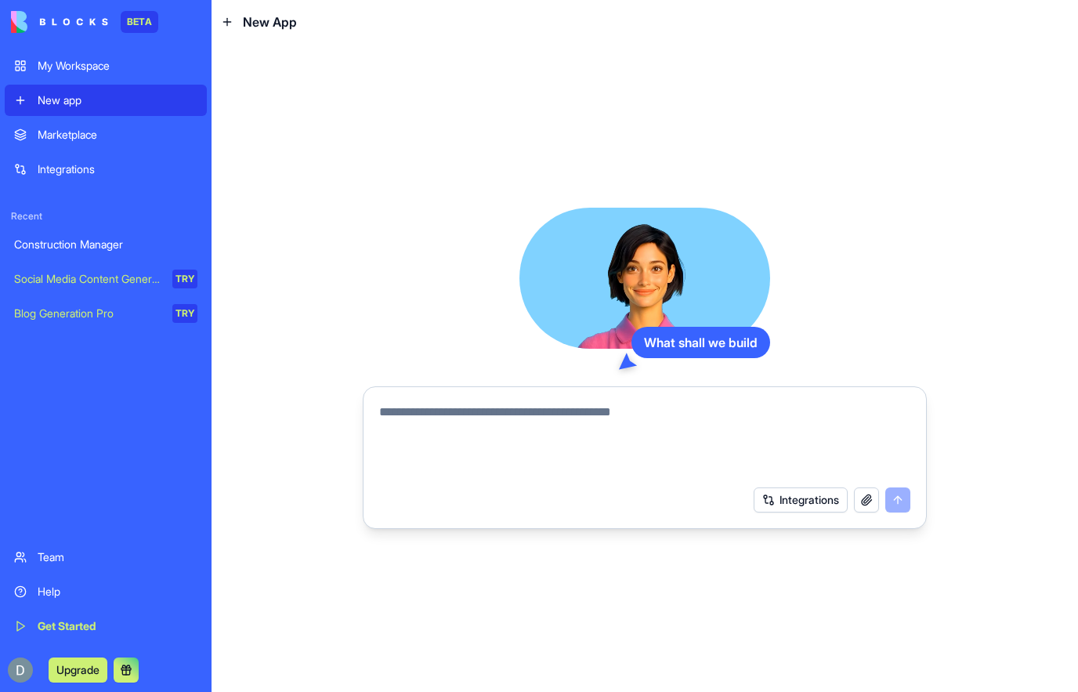
click at [154, 103] on div "New app" at bounding box center [118, 100] width 160 height 16
click at [738, 403] on textarea at bounding box center [644, 440] width 531 height 75
click at [54, 64] on div "My Workspace" at bounding box center [118, 66] width 160 height 16
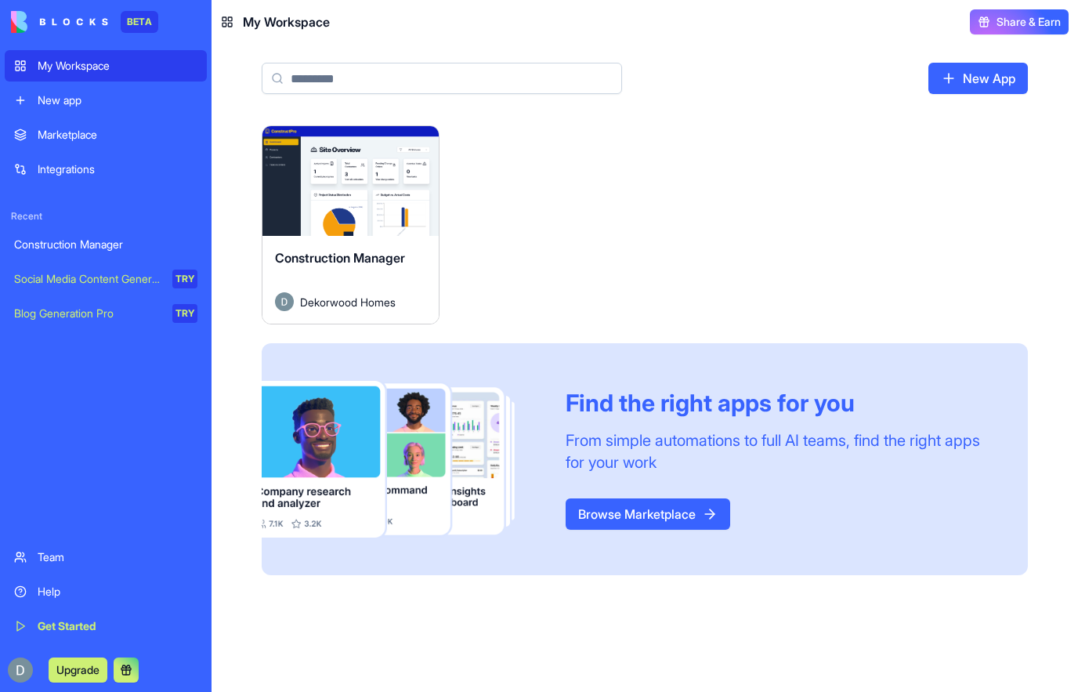
click at [346, 208] on div "Launch" at bounding box center [350, 181] width 176 height 110
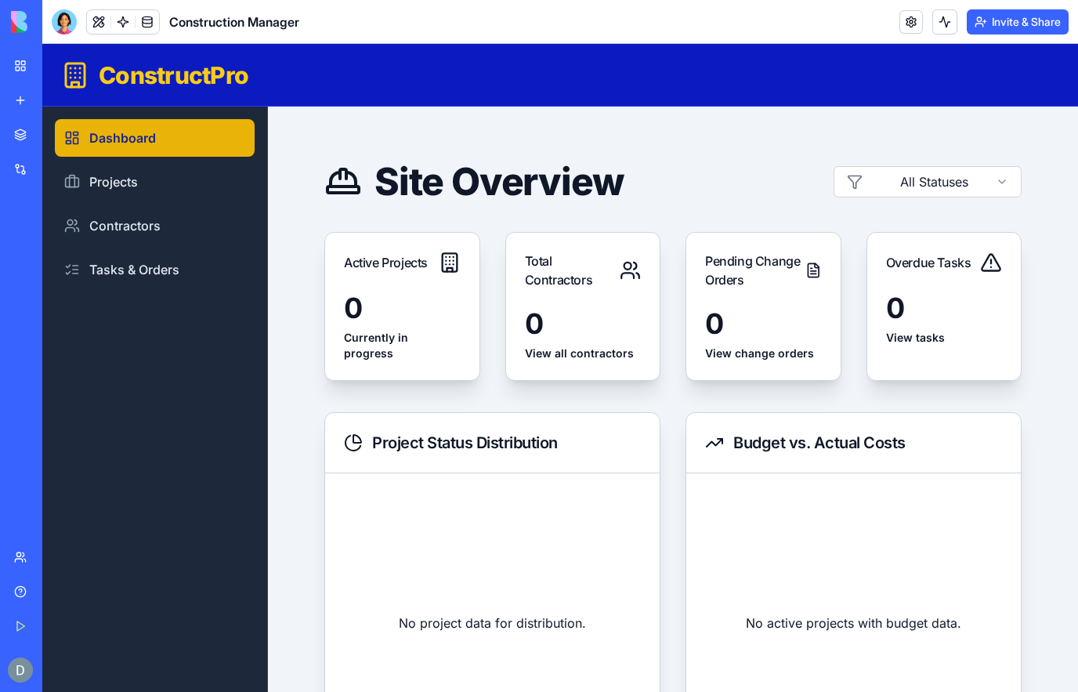
click at [97, 25] on button at bounding box center [99, 22] width 24 height 24
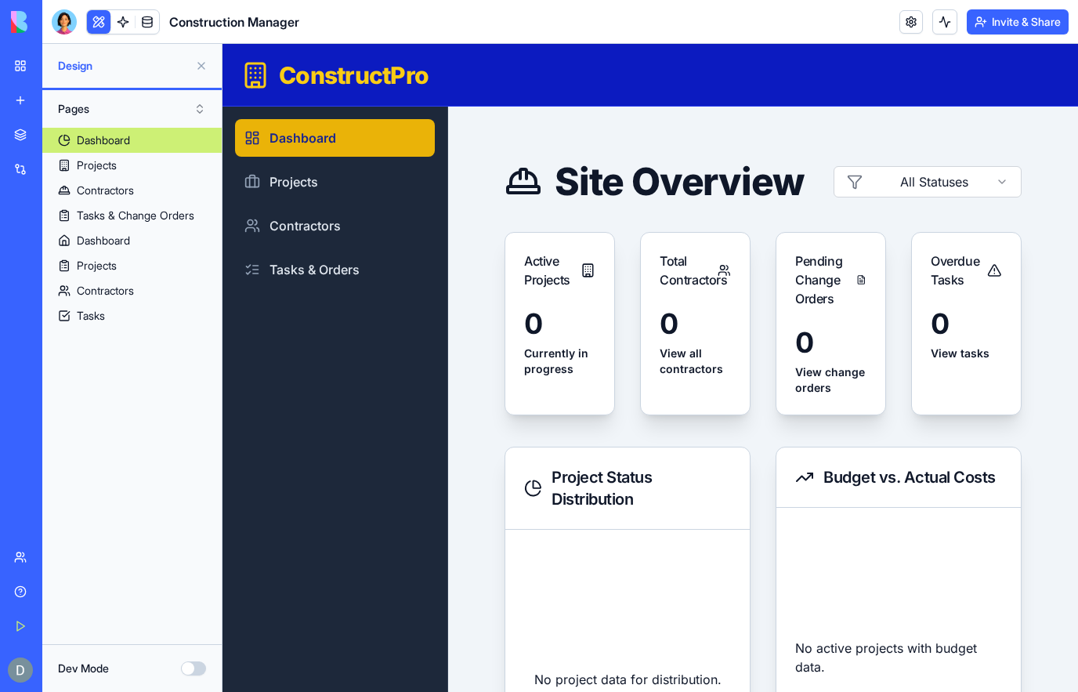
click at [132, 20] on link at bounding box center [123, 22] width 24 height 24
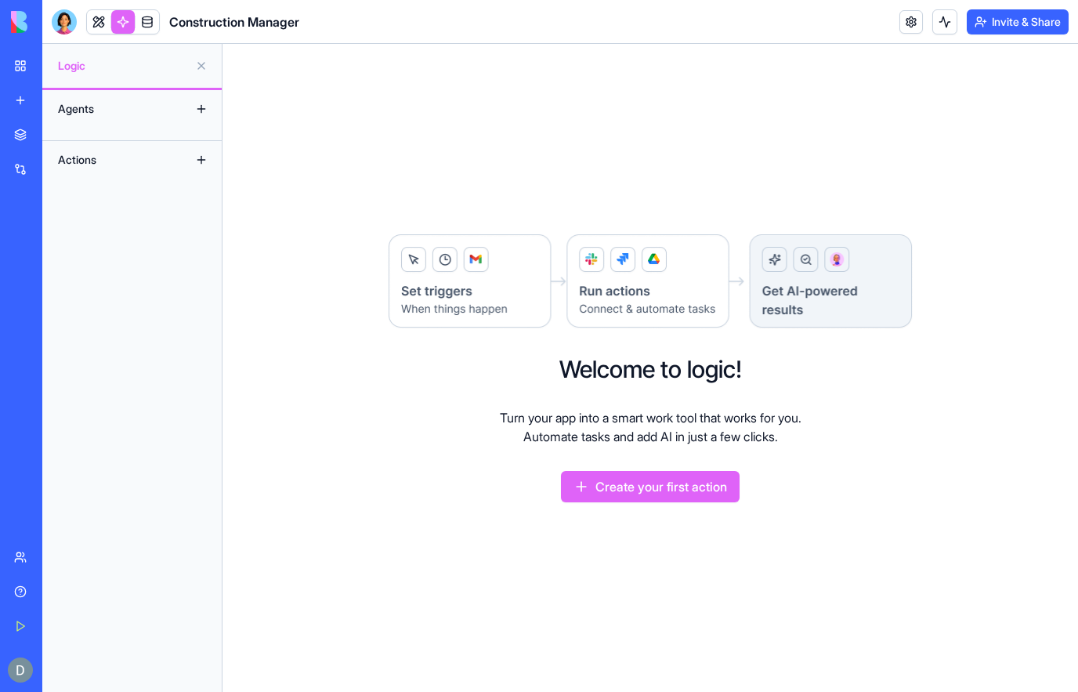
click at [156, 26] on link at bounding box center [148, 22] width 24 height 24
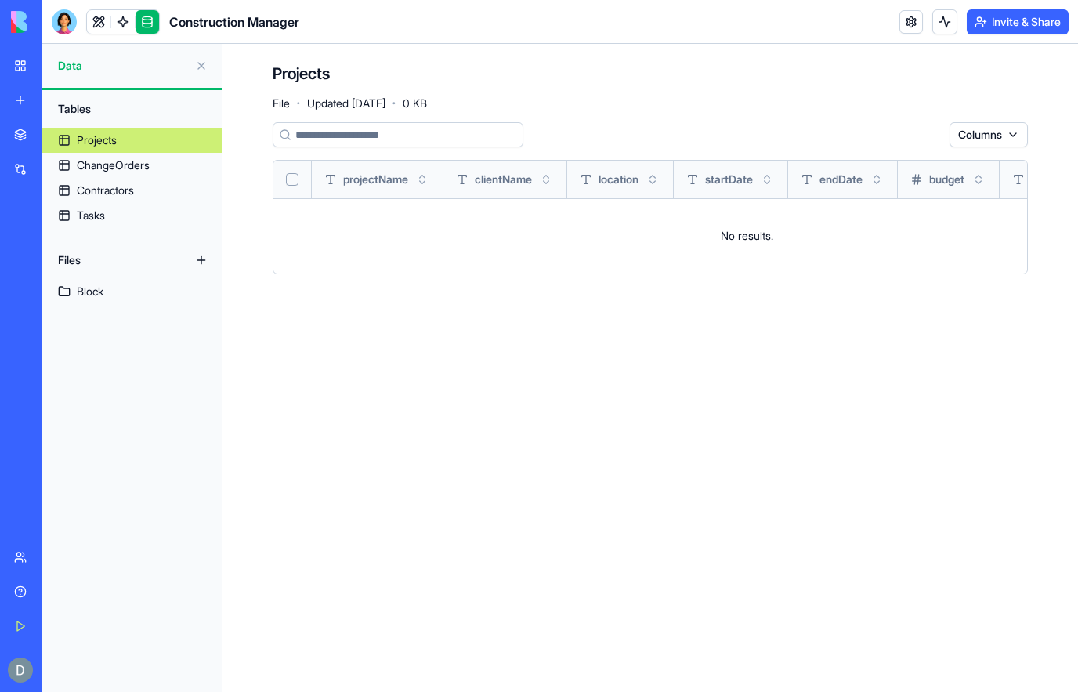
click at [798, 239] on td "No results." at bounding box center [746, 235] width 946 height 75
click at [740, 230] on td "No results." at bounding box center [746, 235] width 946 height 75
click at [89, 286] on div "Block" at bounding box center [90, 292] width 27 height 16
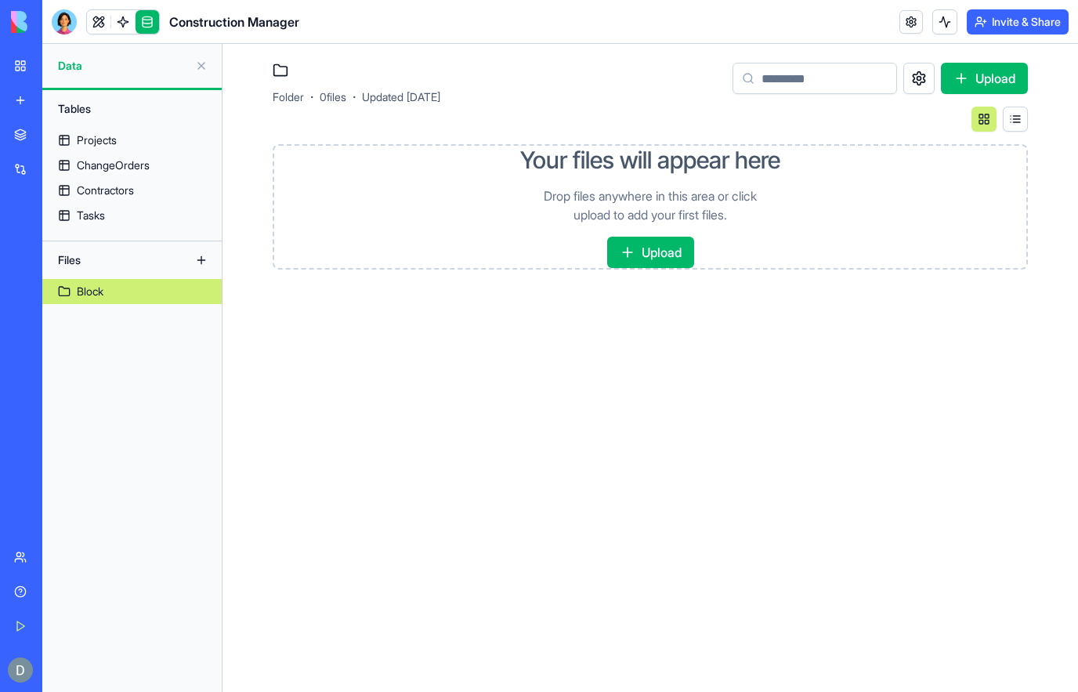
click at [1022, 116] on button at bounding box center [1015, 119] width 25 height 25
click at [131, 134] on link "Projects" at bounding box center [131, 140] width 179 height 25
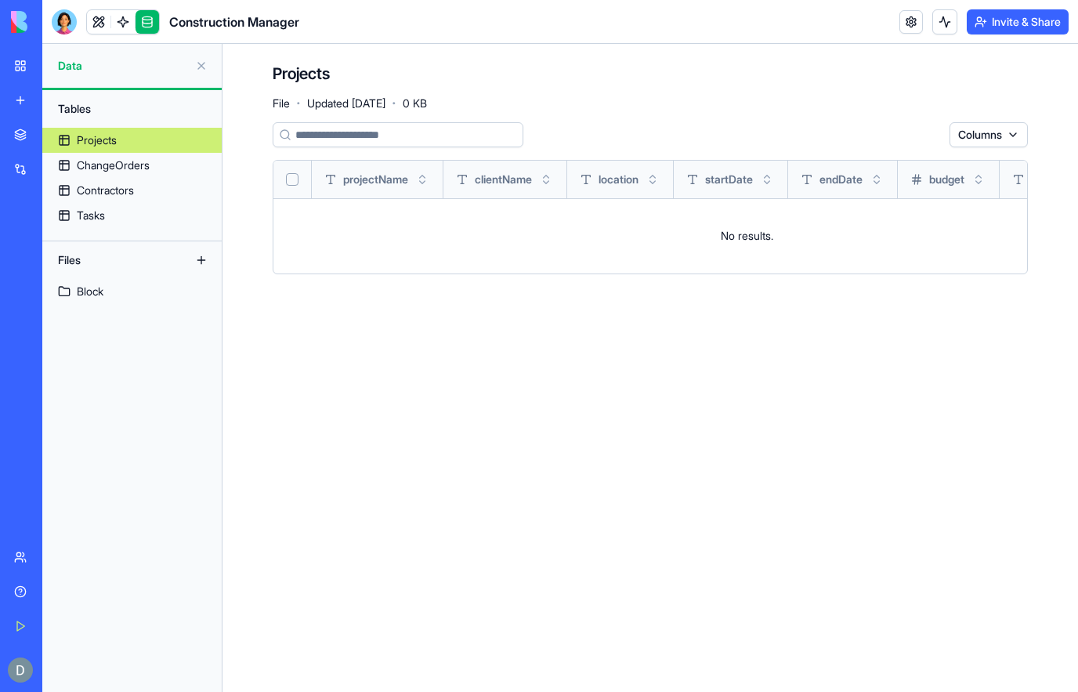
click at [122, 112] on div "Tables" at bounding box center [132, 108] width 164 height 25
click at [943, 31] on button at bounding box center [944, 21] width 25 height 25
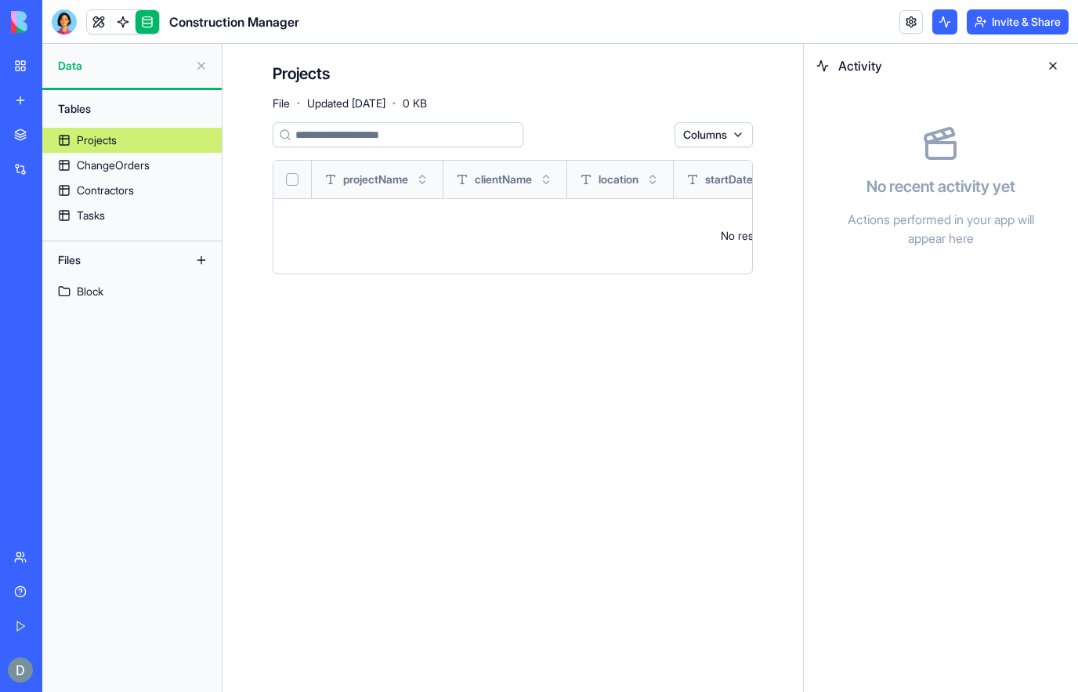
click at [906, 20] on link at bounding box center [911, 22] width 24 height 24
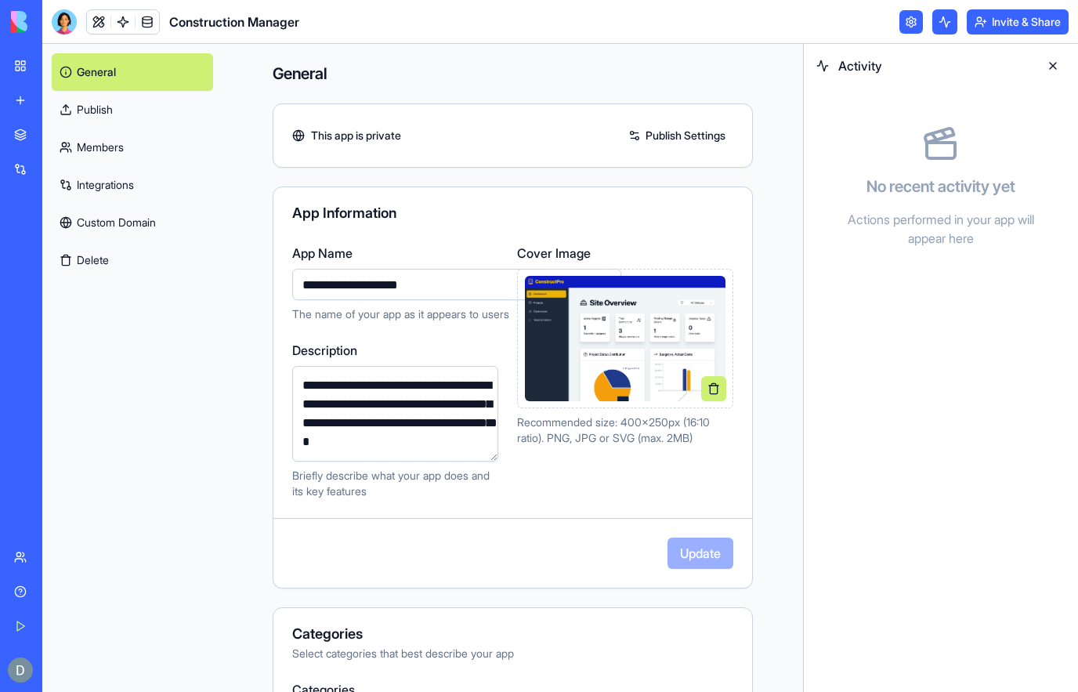
click at [136, 110] on link "Publish" at bounding box center [132, 110] width 161 height 38
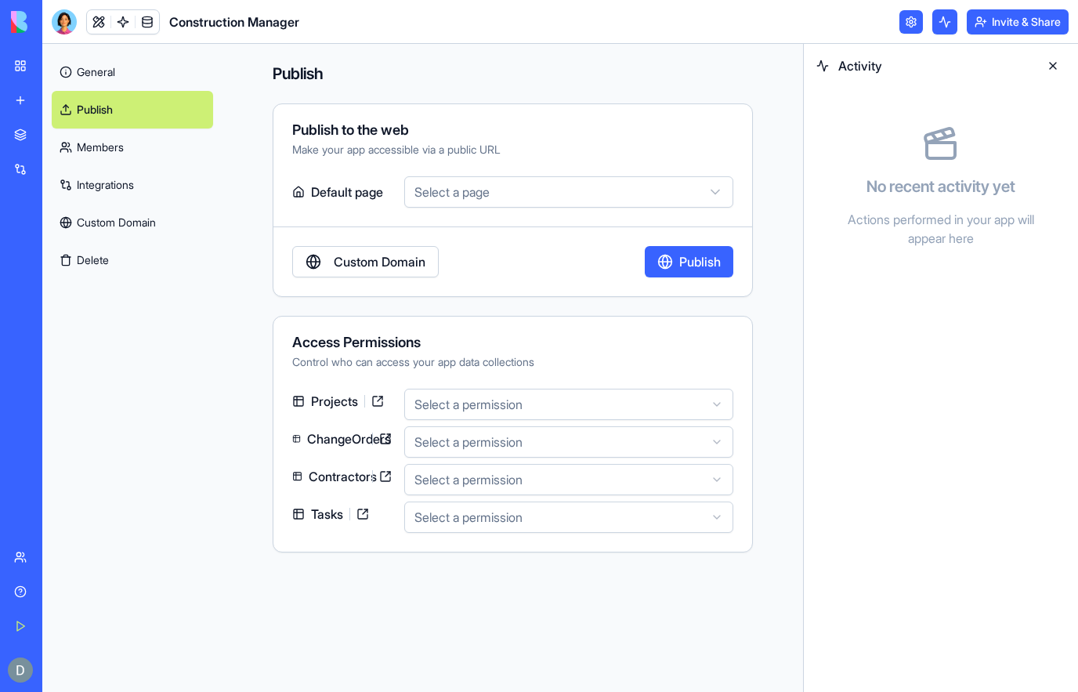
click at [136, 151] on link "Members" at bounding box center [132, 147] width 161 height 38
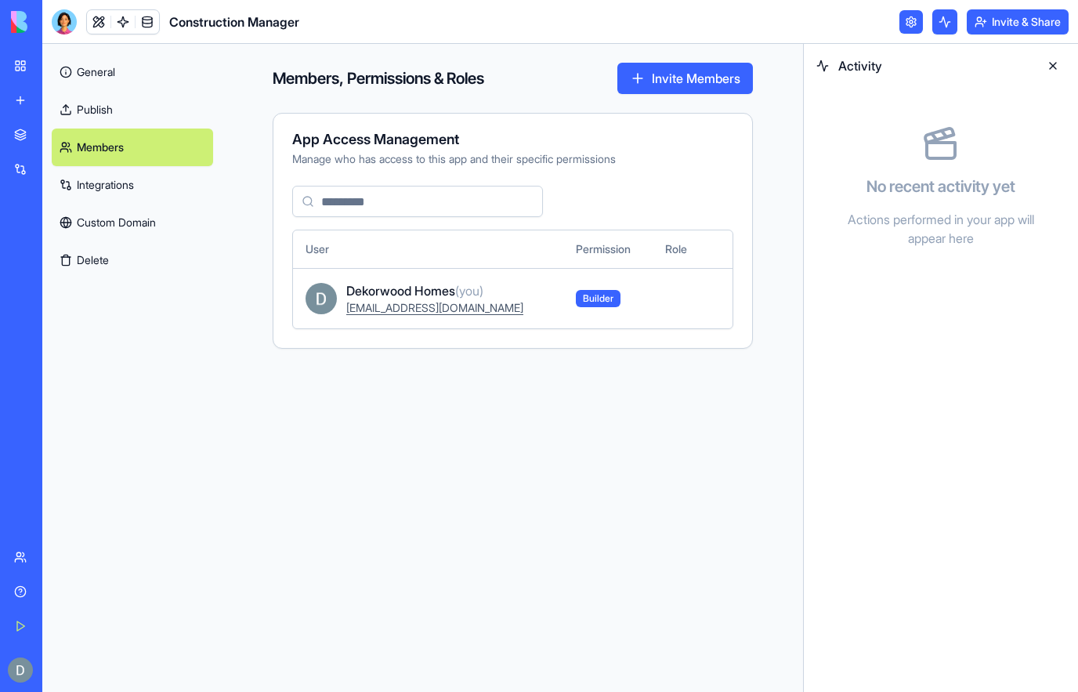
click at [185, 101] on link "Publish" at bounding box center [132, 110] width 161 height 38
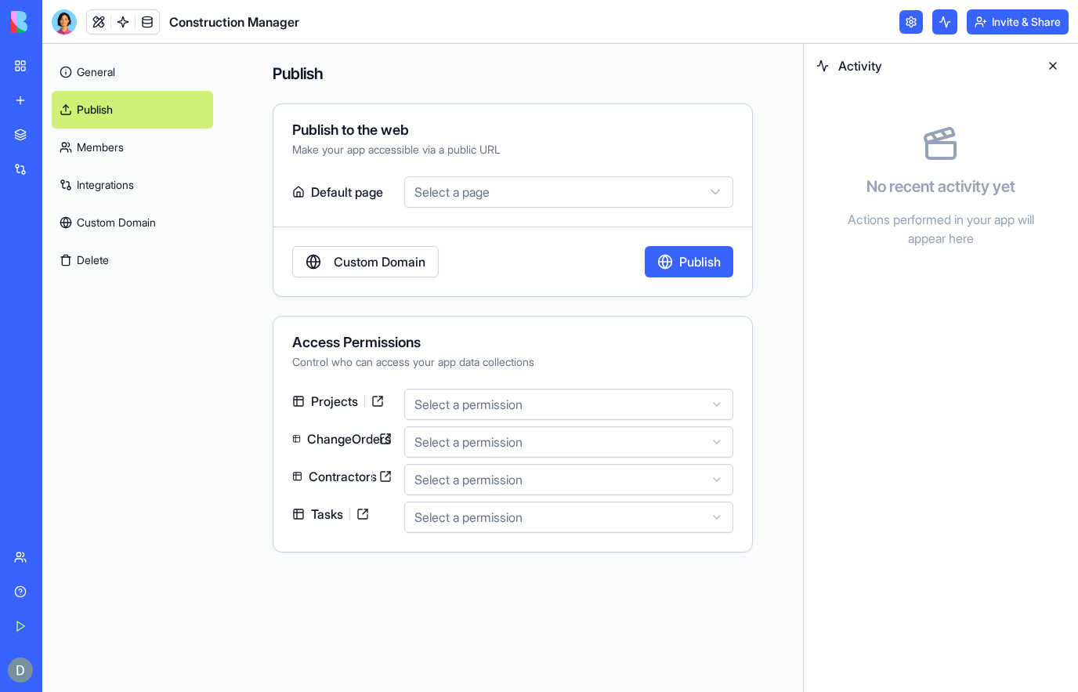
click at [172, 157] on link "Members" at bounding box center [132, 147] width 161 height 38
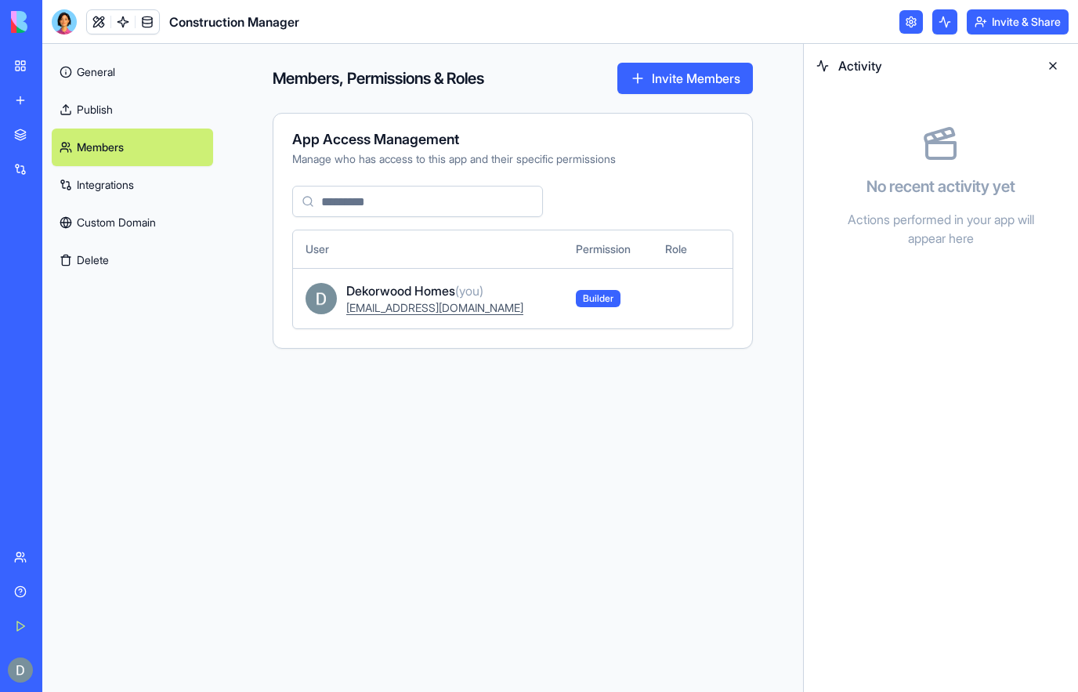
click at [141, 191] on link "Integrations" at bounding box center [132, 185] width 161 height 38
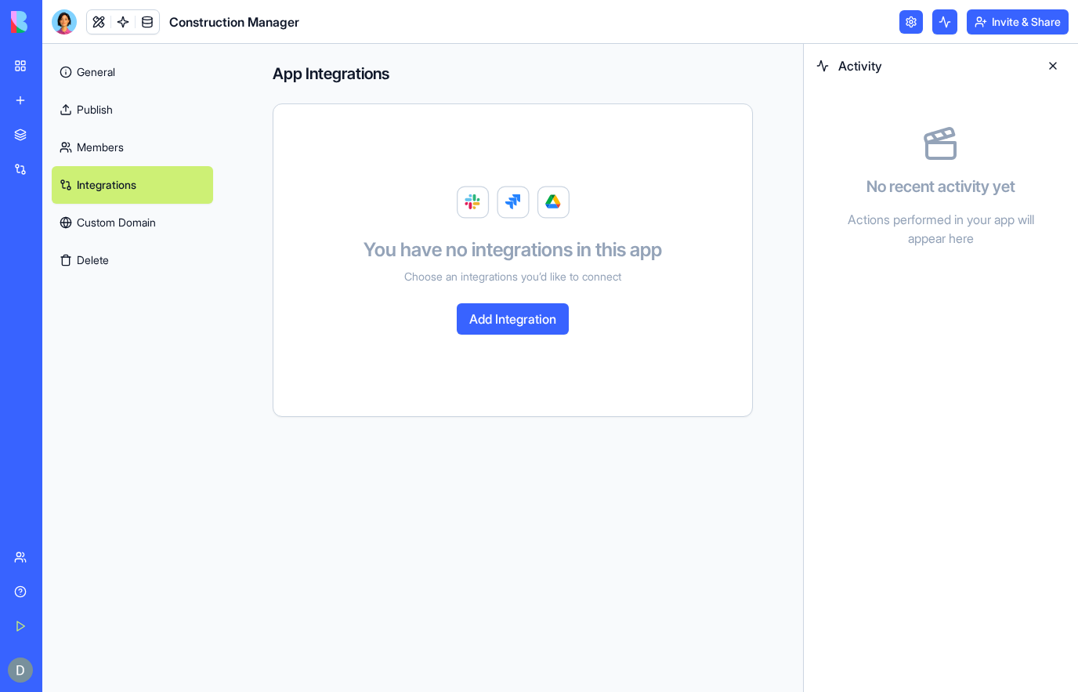
click at [124, 228] on link "Custom Domain" at bounding box center [132, 223] width 161 height 38
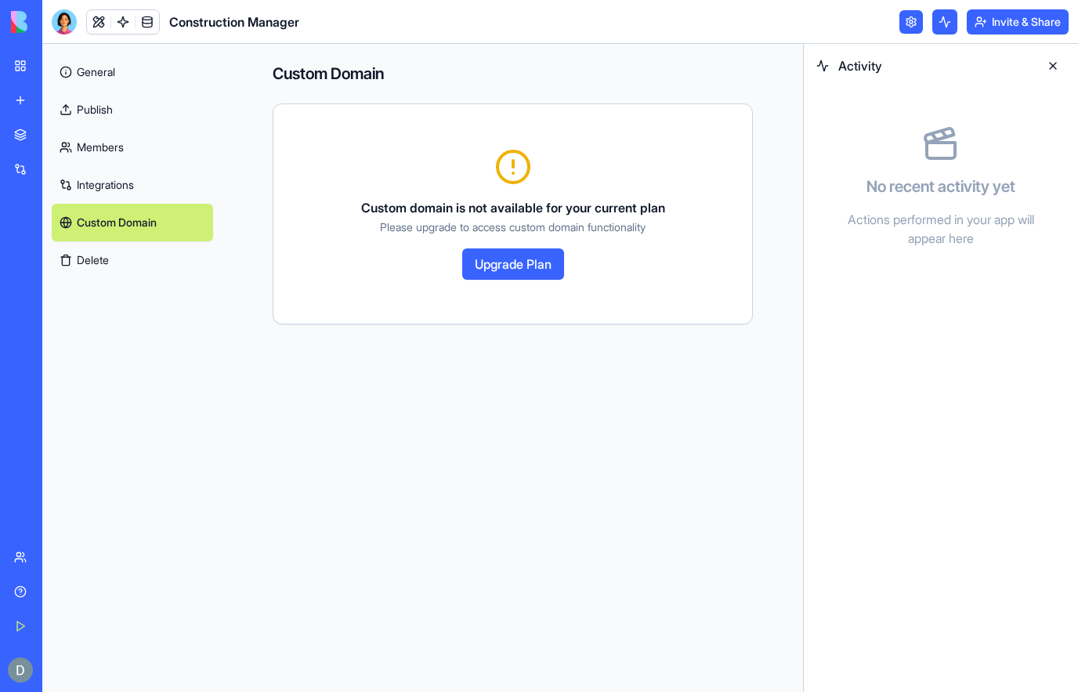
click at [95, 273] on button "Delete" at bounding box center [132, 260] width 161 height 38
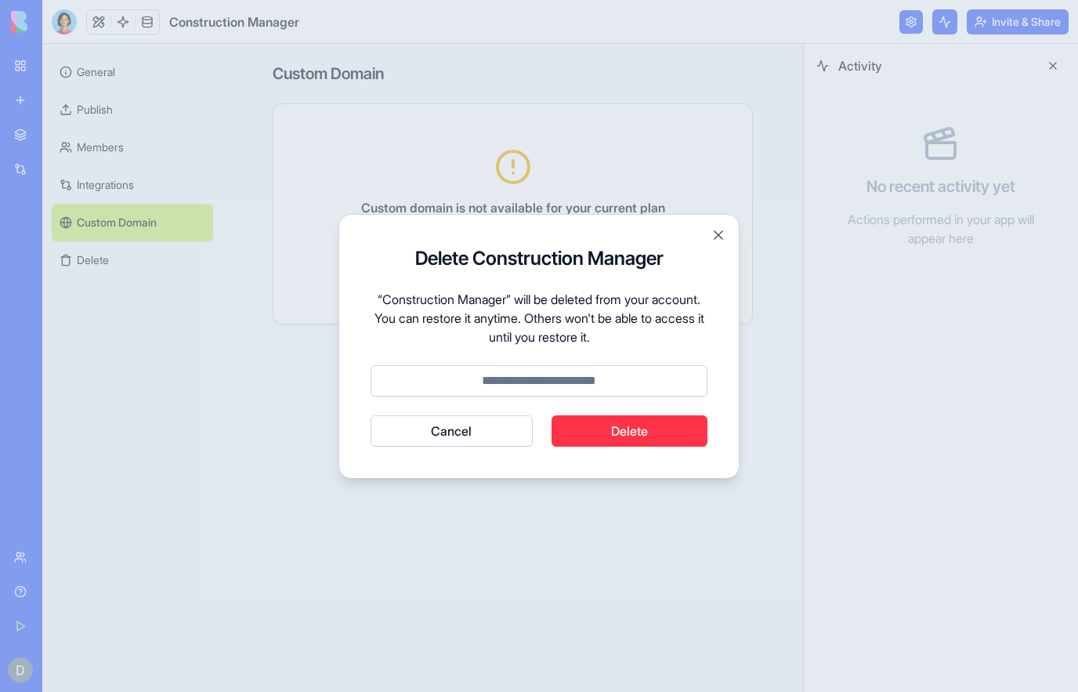
click at [716, 235] on button "Close" at bounding box center [719, 235] width 16 height 16
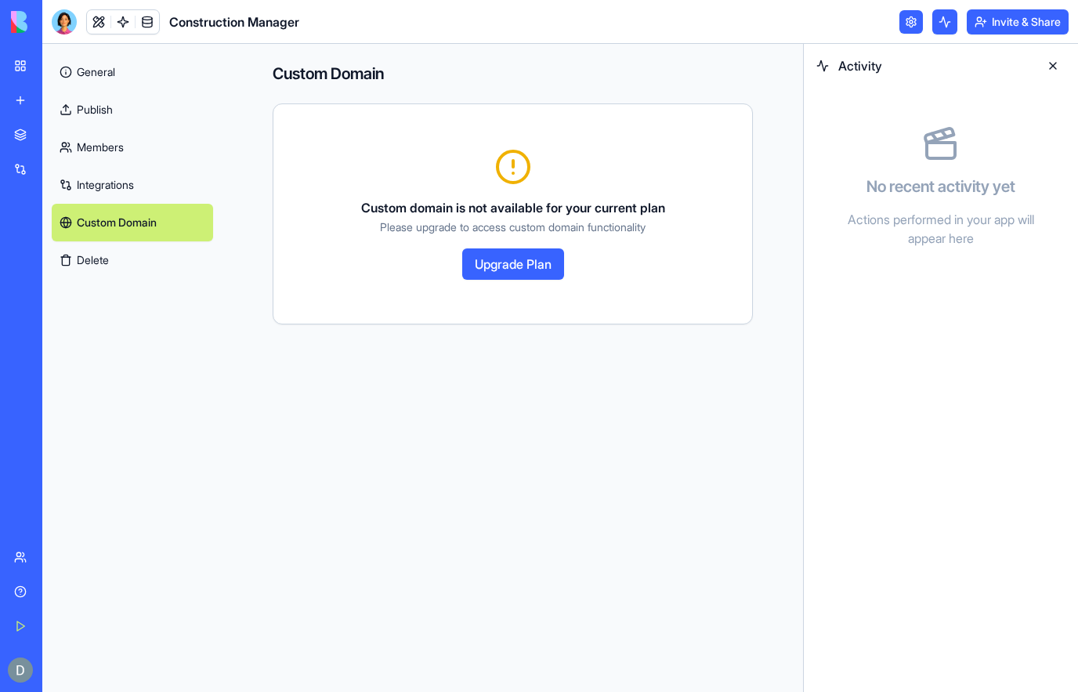
click at [161, 186] on link "Integrations" at bounding box center [132, 185] width 161 height 38
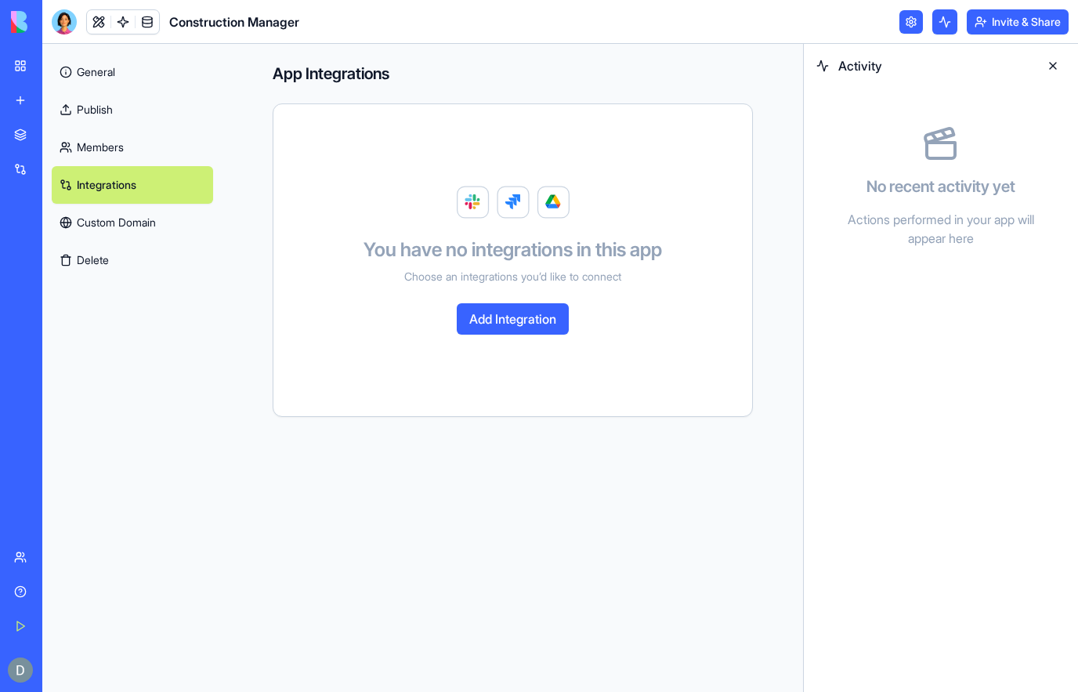
click at [126, 81] on link "General" at bounding box center [132, 72] width 161 height 38
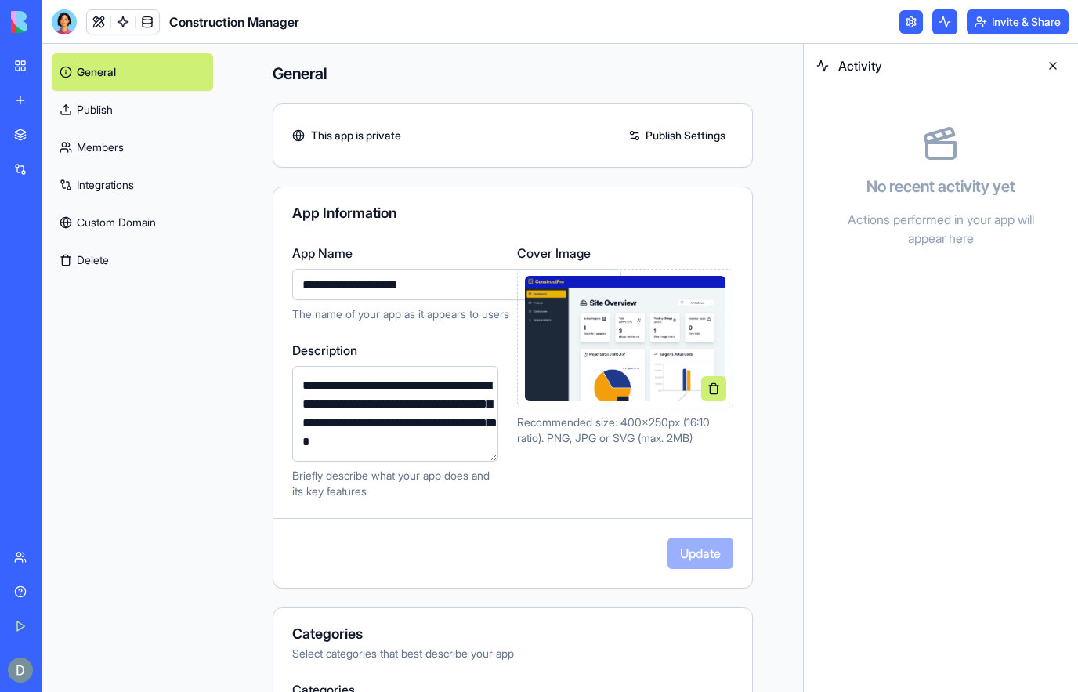
click at [153, 23] on link at bounding box center [148, 22] width 24 height 24
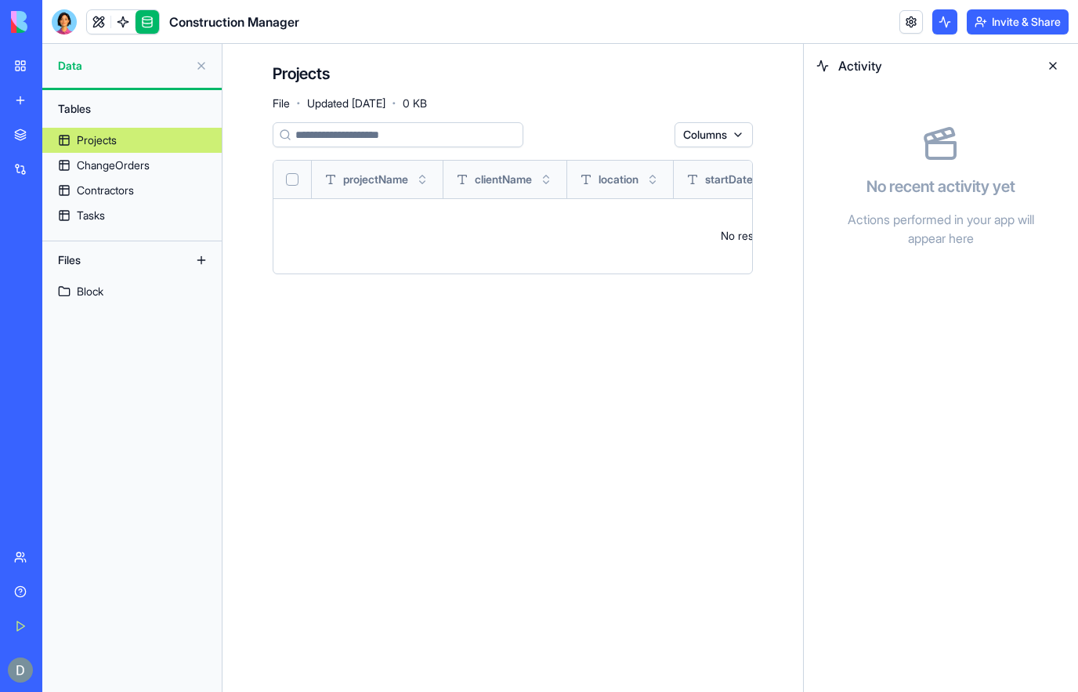
click at [696, 146] on button "Columns" at bounding box center [714, 134] width 78 height 25
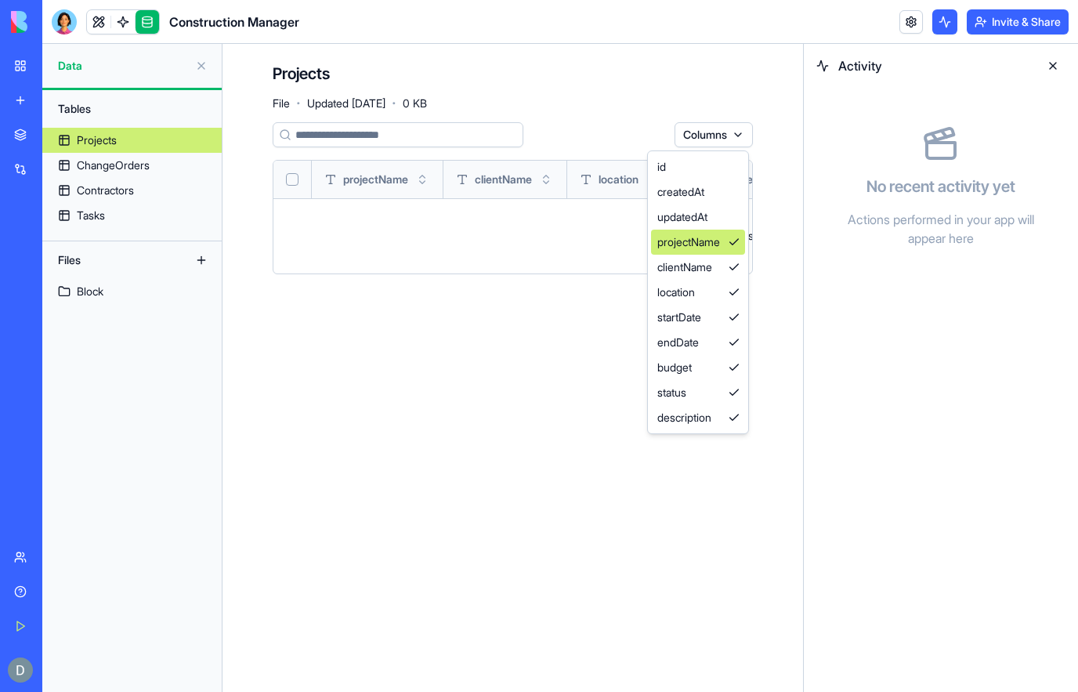
click at [734, 230] on div "projectName" at bounding box center [698, 242] width 94 height 25
click at [733, 230] on div "projectName" at bounding box center [698, 242] width 94 height 25
click at [686, 222] on div "updatedAt" at bounding box center [698, 216] width 94 height 25
click at [727, 226] on div "updatedAt" at bounding box center [698, 216] width 94 height 25
click at [394, 470] on html "BETA My Workspace New app Marketplace Integrations Recent Construction Manager …" at bounding box center [539, 346] width 1078 height 692
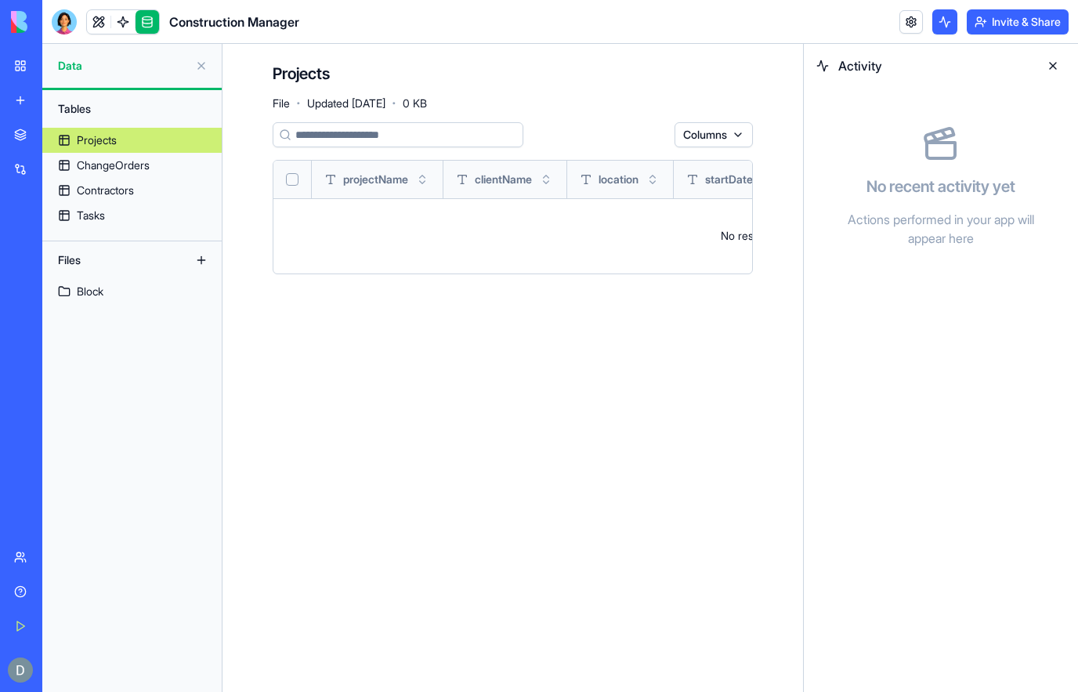
click at [133, 288] on link "Block" at bounding box center [131, 291] width 179 height 25
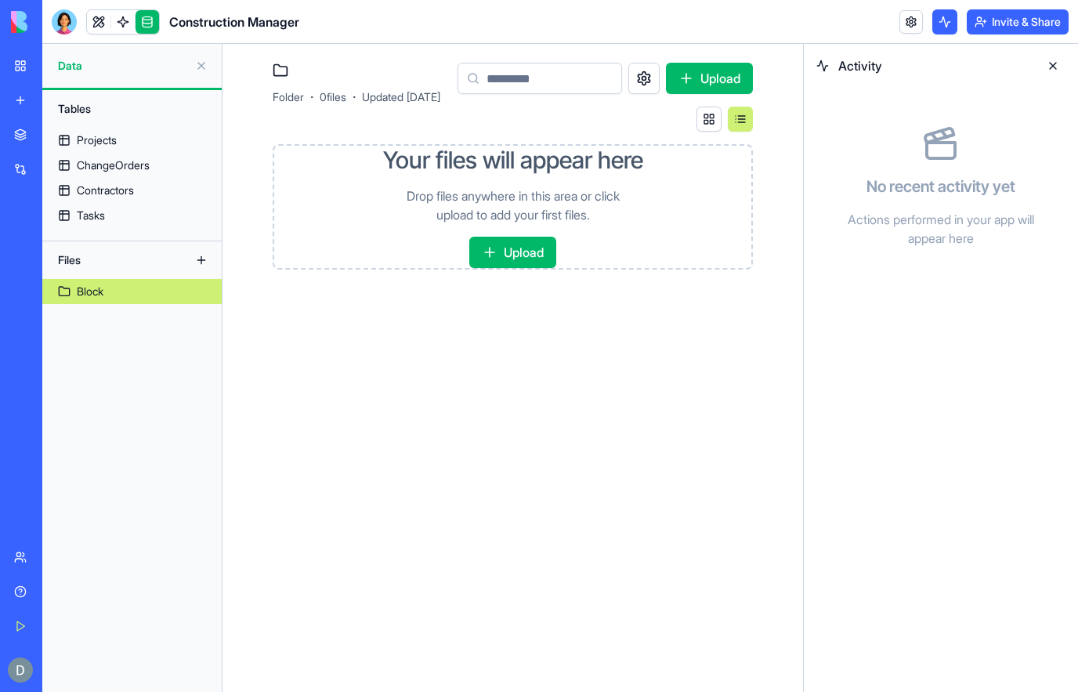
click at [516, 251] on button "Upload" at bounding box center [512, 252] width 87 height 31
click at [109, 111] on div "Tables" at bounding box center [132, 108] width 164 height 25
click at [151, 139] on link "Projects" at bounding box center [131, 140] width 179 height 25
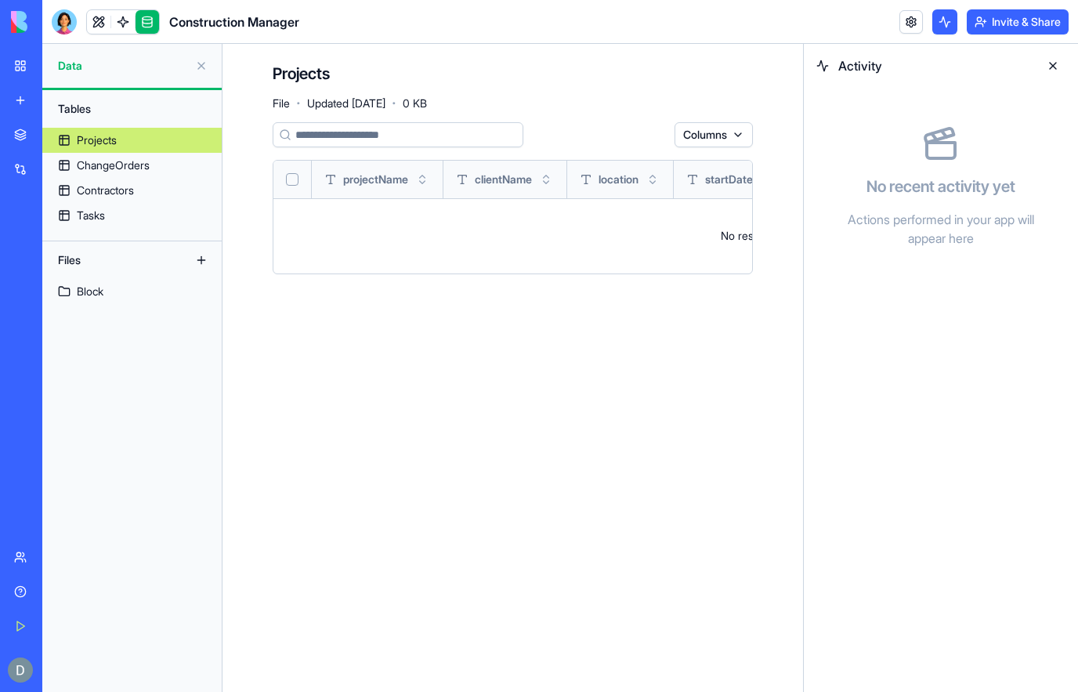
click at [1058, 47] on div "Activity" at bounding box center [941, 66] width 274 height 44
click at [1055, 50] on div "Activity" at bounding box center [941, 66] width 274 height 44
click at [1047, 60] on button at bounding box center [1052, 65] width 25 height 25
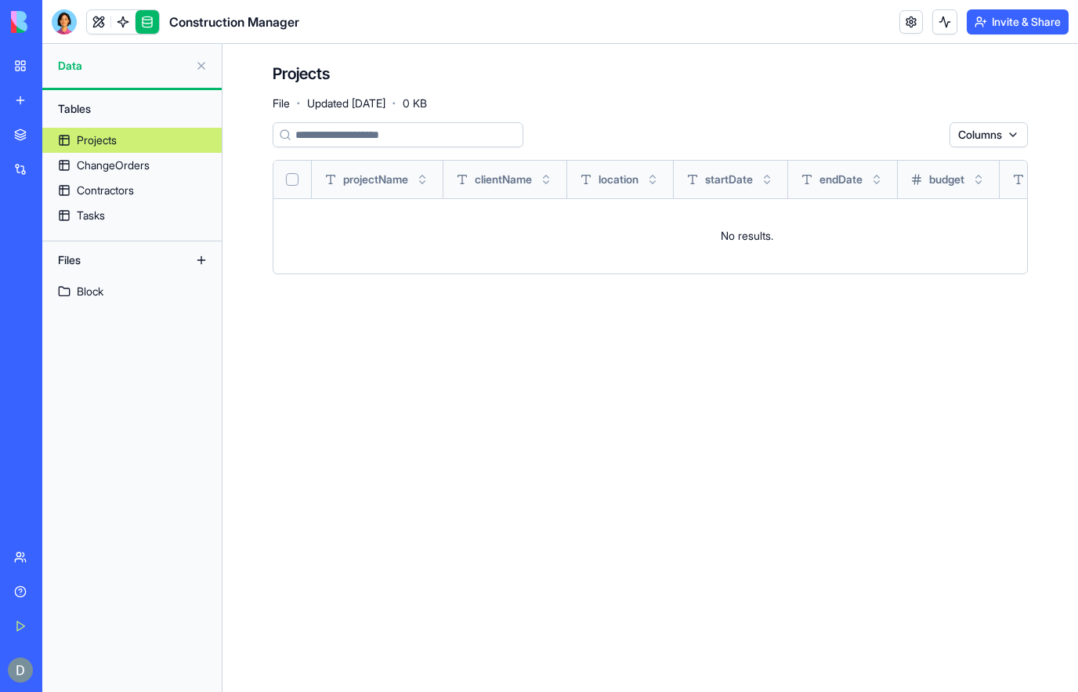
click at [773, 247] on td "No results." at bounding box center [746, 235] width 946 height 75
click at [162, 176] on link "ChangeOrders" at bounding box center [131, 165] width 179 height 25
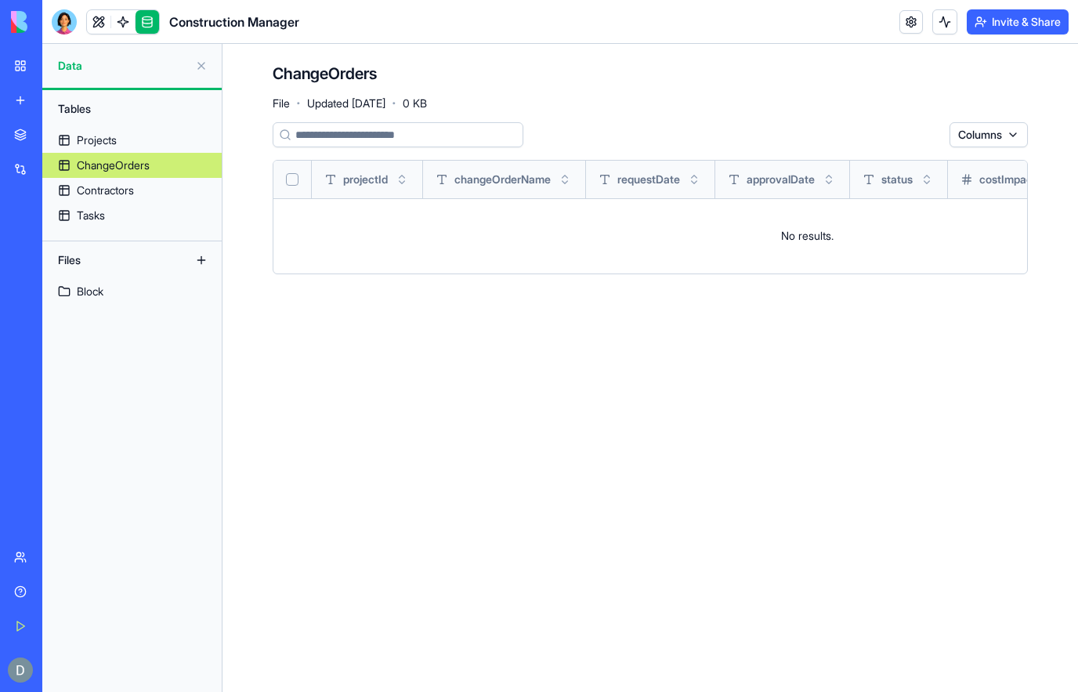
click at [155, 182] on link "Contractors" at bounding box center [131, 190] width 179 height 25
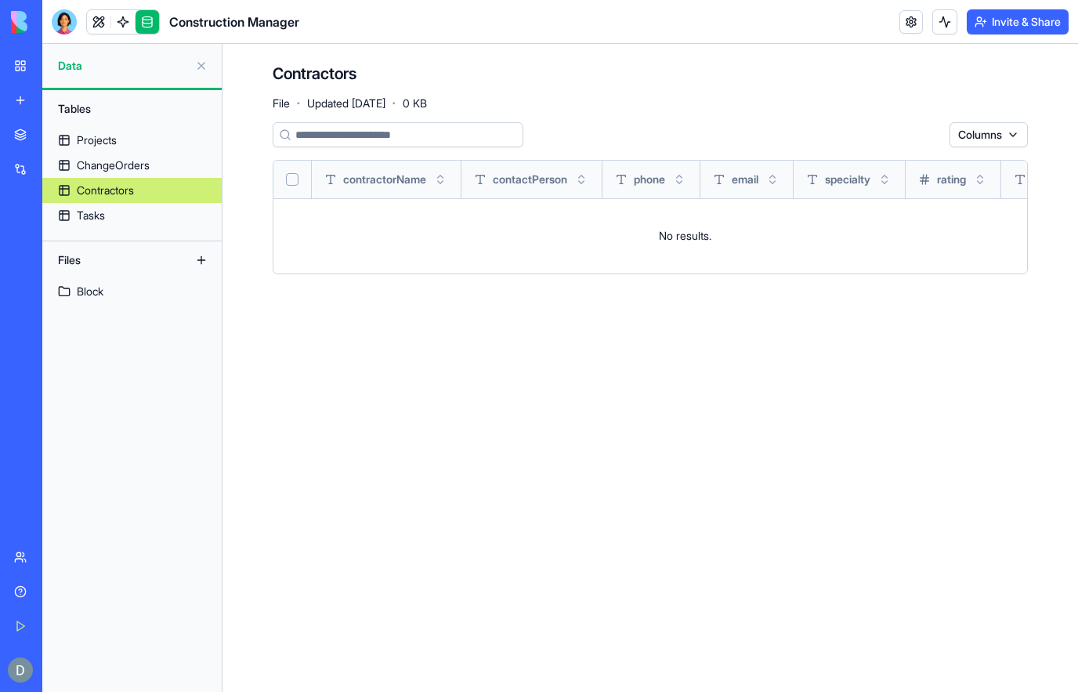
click at [143, 222] on link "Tasks" at bounding box center [131, 215] width 179 height 25
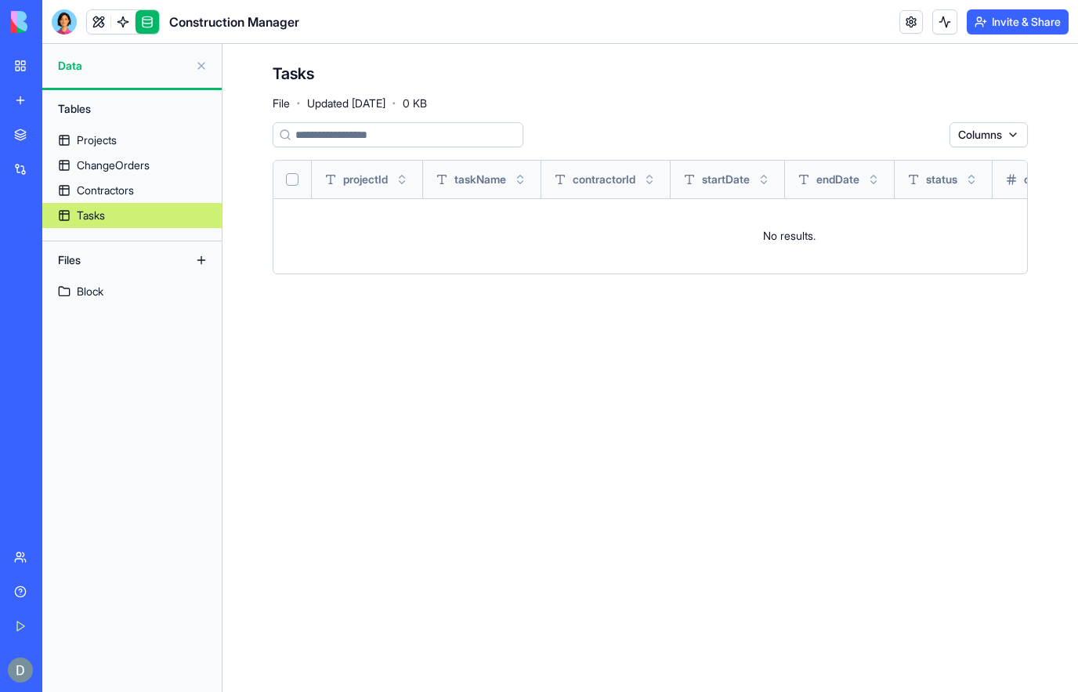
click at [143, 294] on link "Block" at bounding box center [131, 291] width 179 height 25
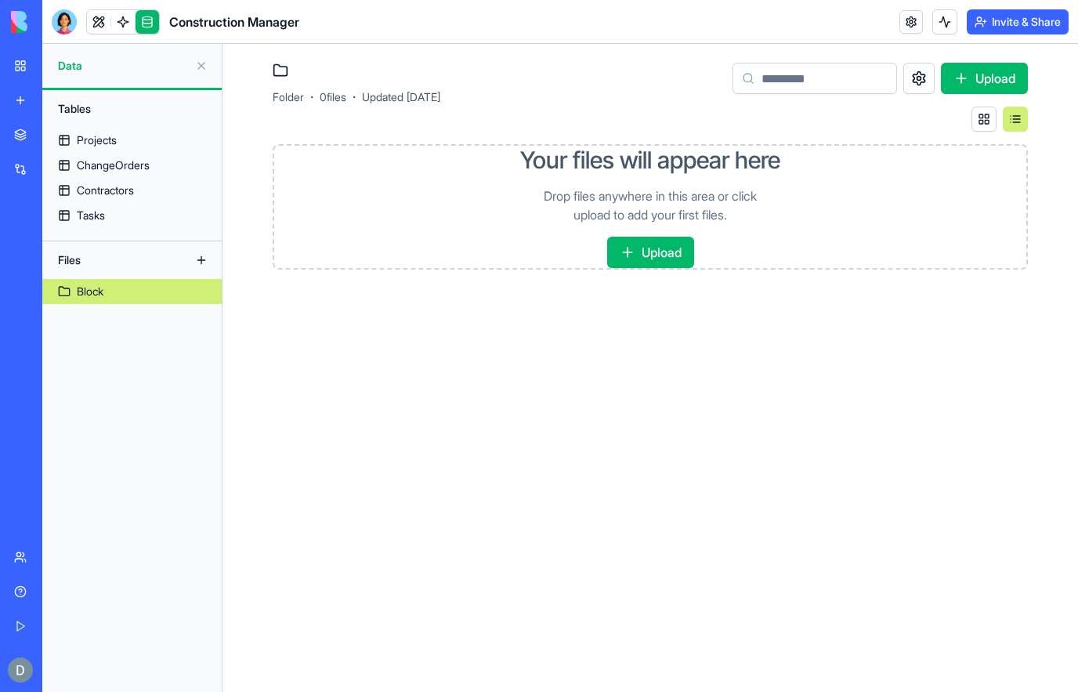
click at [202, 259] on button at bounding box center [201, 260] width 25 height 25
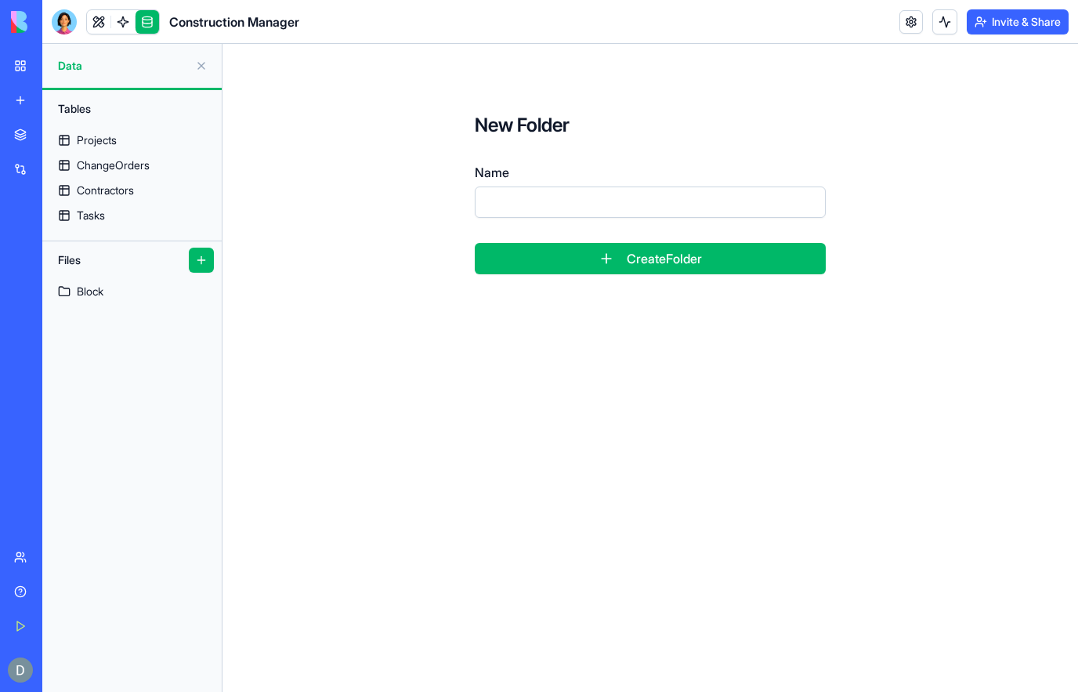
click at [750, 194] on input "Name" at bounding box center [650, 201] width 351 height 31
click at [769, 197] on input "Name" at bounding box center [650, 201] width 351 height 31
click at [1012, 656] on main "New Folder Name Create Folder" at bounding box center [651, 368] width 856 height 648
click at [131, 302] on link "Block" at bounding box center [131, 291] width 179 height 25
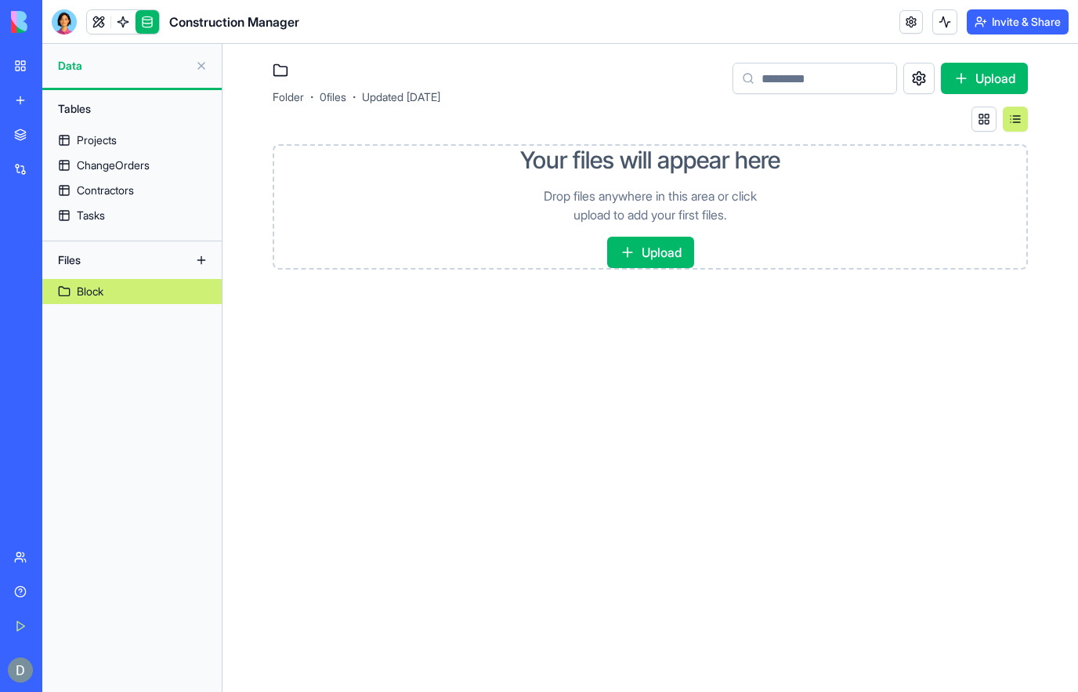
click at [120, 13] on link at bounding box center [123, 22] width 24 height 24
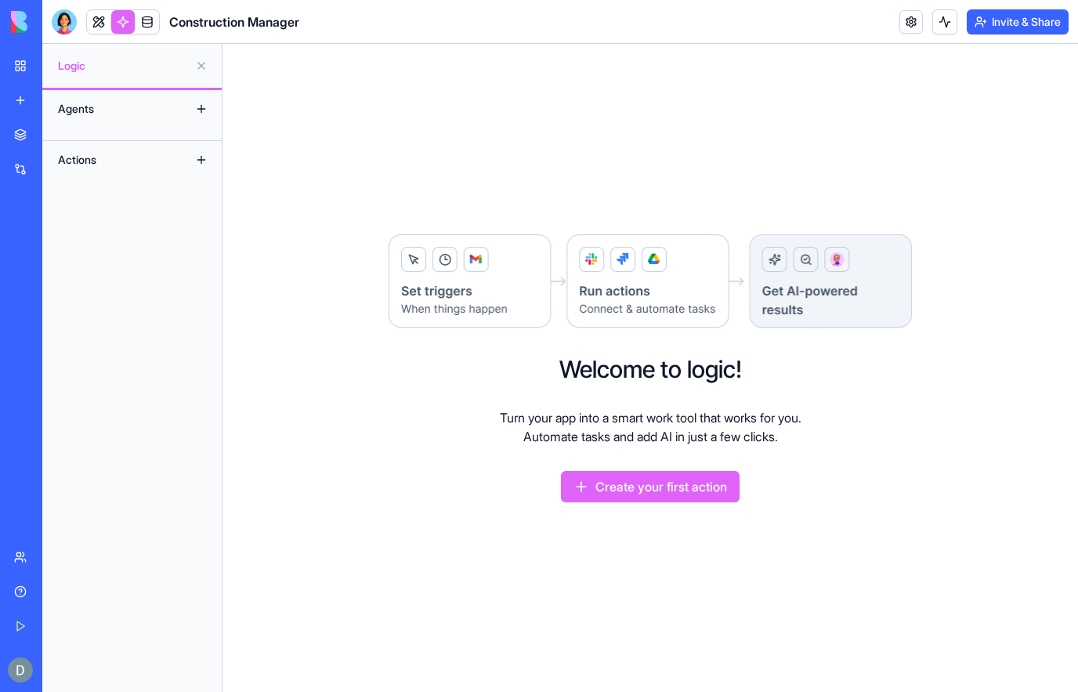
click at [99, 21] on link at bounding box center [99, 22] width 24 height 24
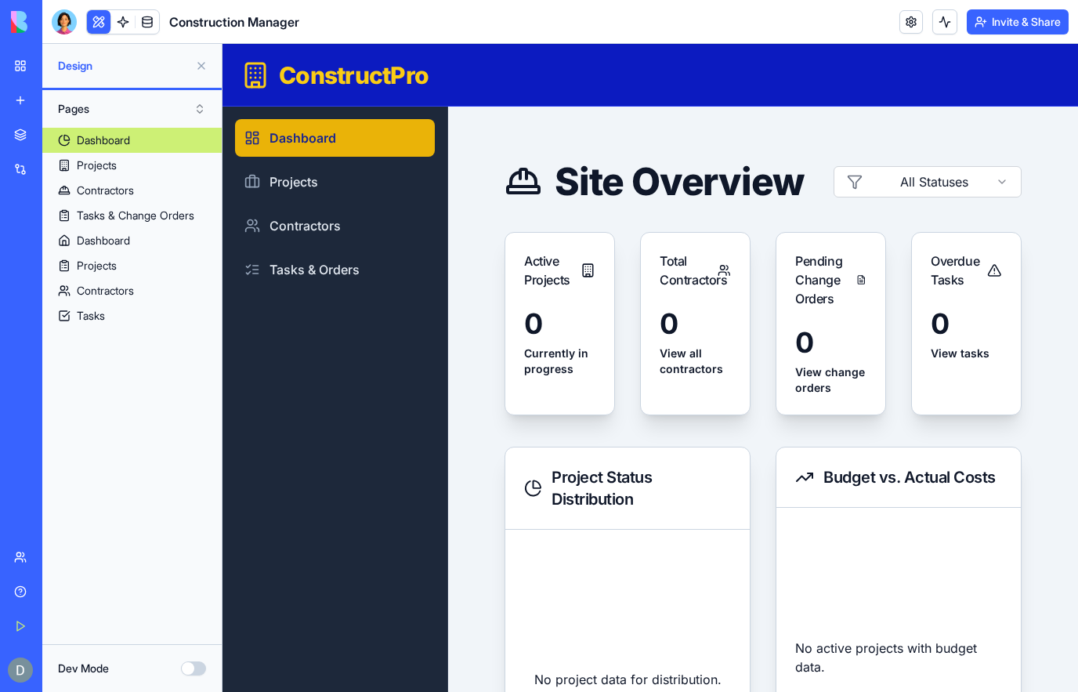
click at [195, 663] on button "Dev Mode" at bounding box center [193, 668] width 25 height 14
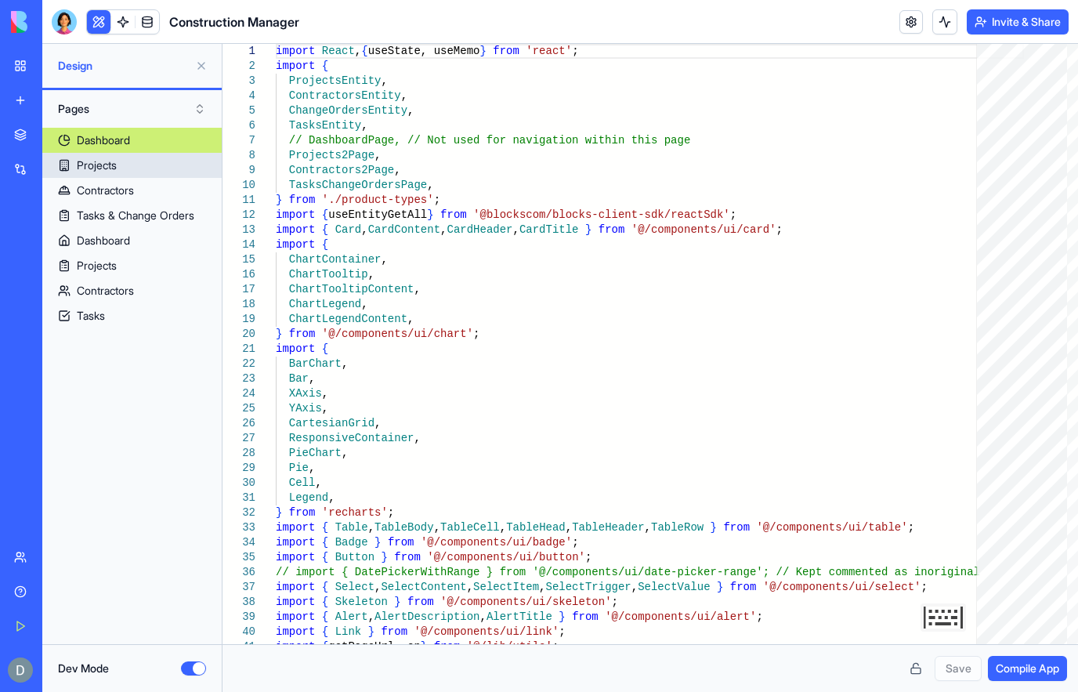
click at [92, 171] on div "Projects" at bounding box center [97, 165] width 40 height 16
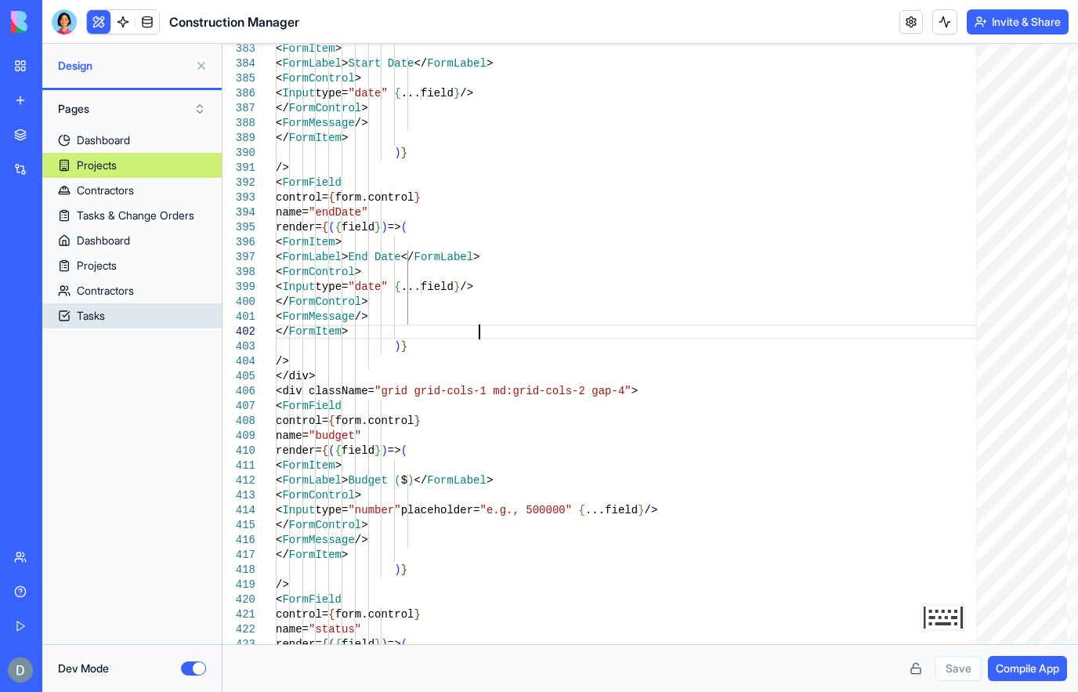
click at [130, 327] on link "Tasks" at bounding box center [131, 315] width 179 height 25
type textarea "**********"
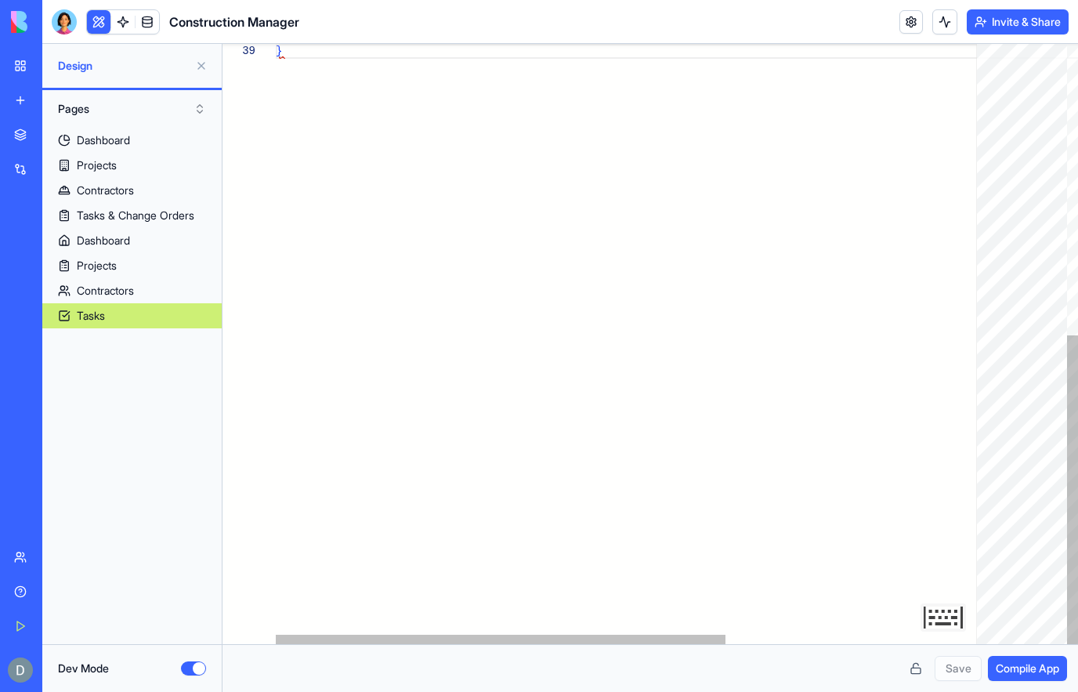
click at [147, 17] on link at bounding box center [148, 22] width 24 height 24
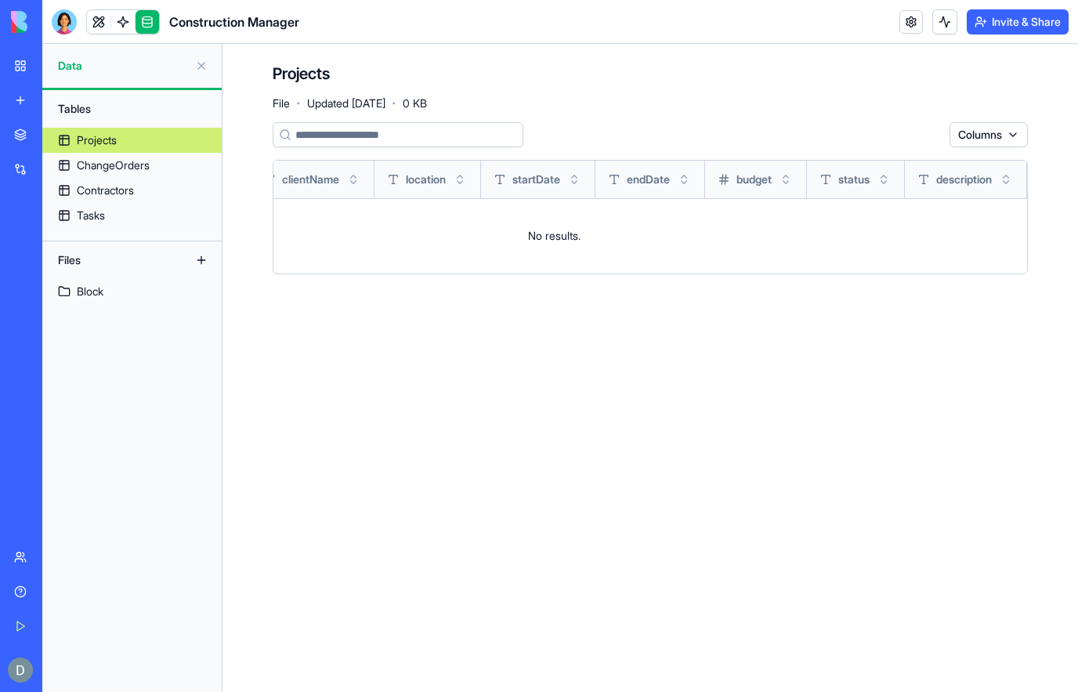
scroll to position [0, 212]
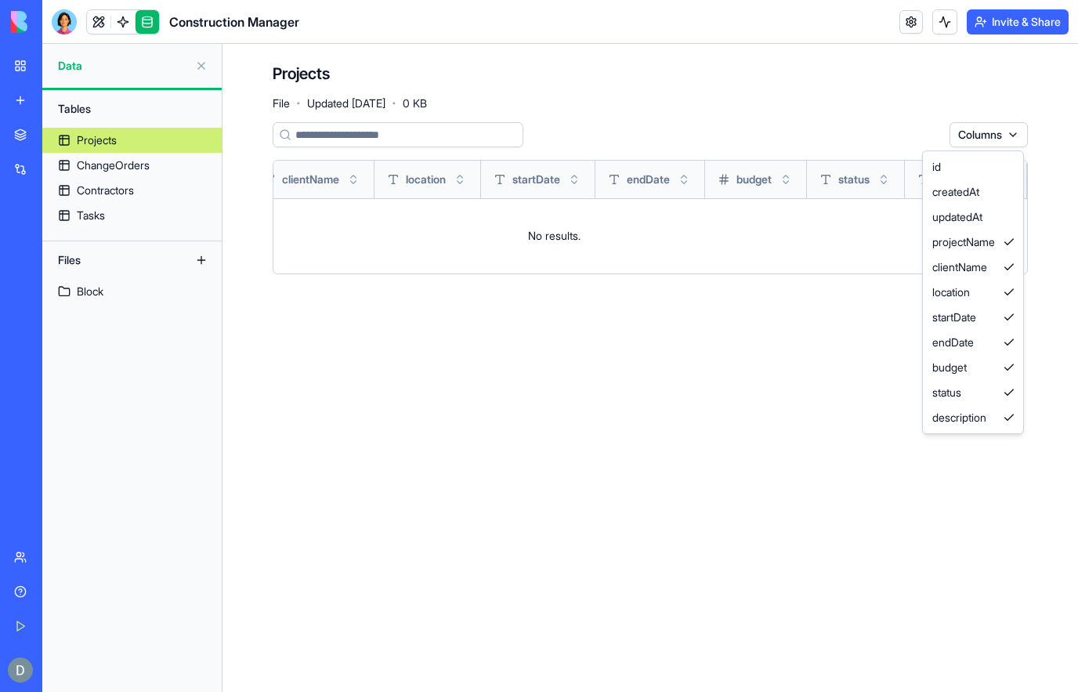
click at [921, 22] on html "BETA My Workspace New app Marketplace Integrations Recent Construction Manager …" at bounding box center [539, 346] width 1078 height 692
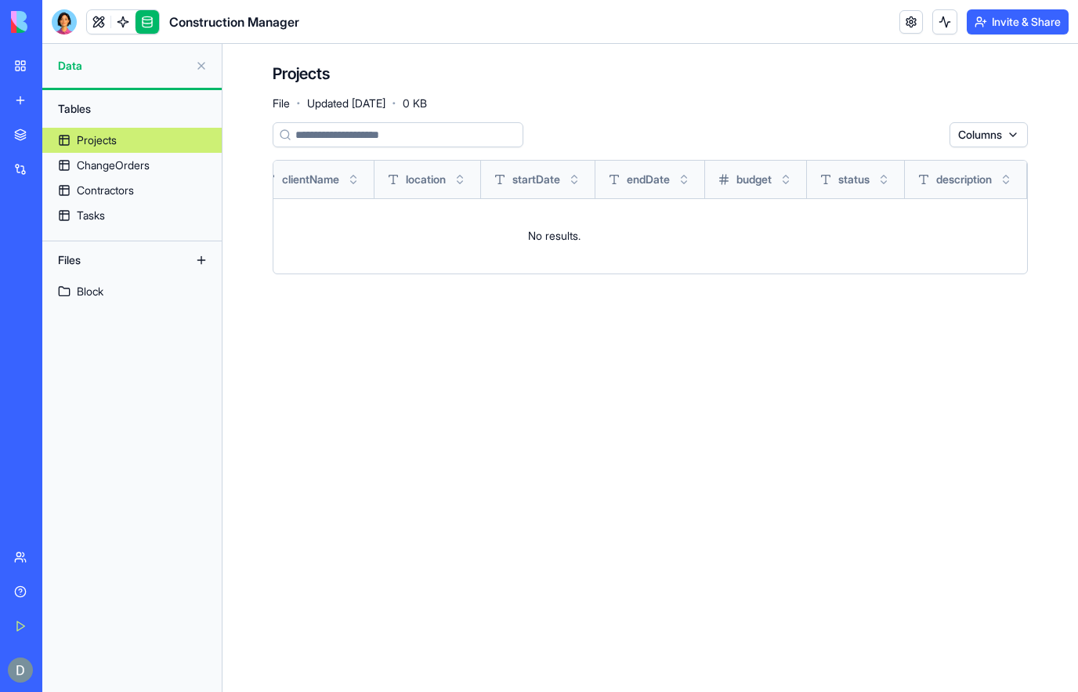
click at [899, 17] on link at bounding box center [911, 22] width 24 height 24
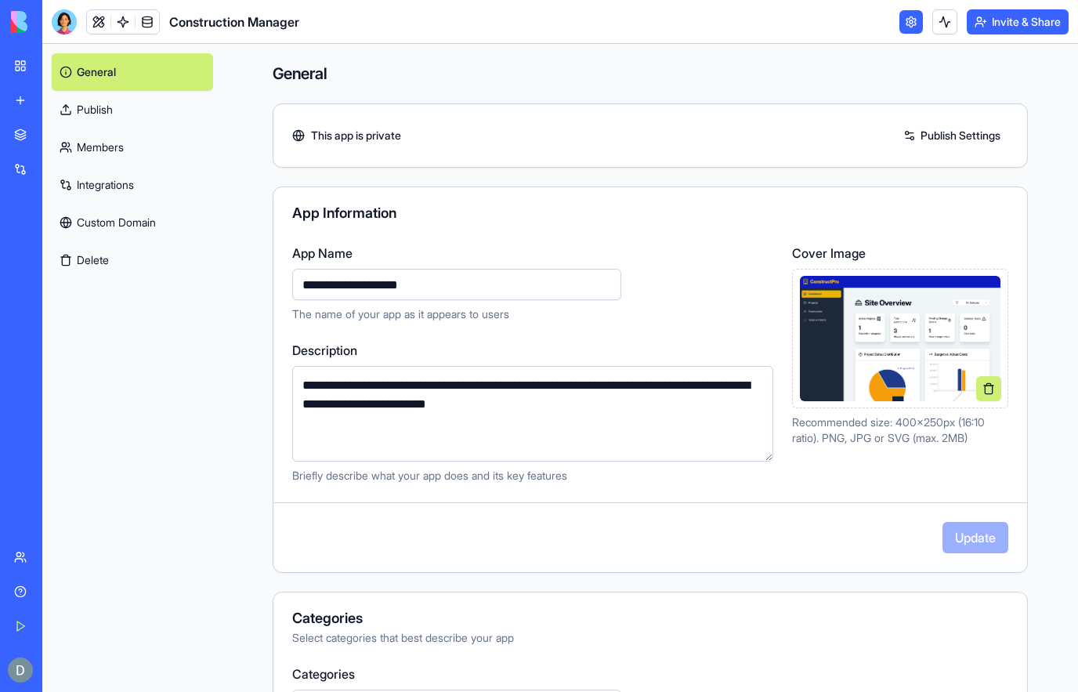
click at [673, 410] on textarea "**********" at bounding box center [532, 414] width 481 height 96
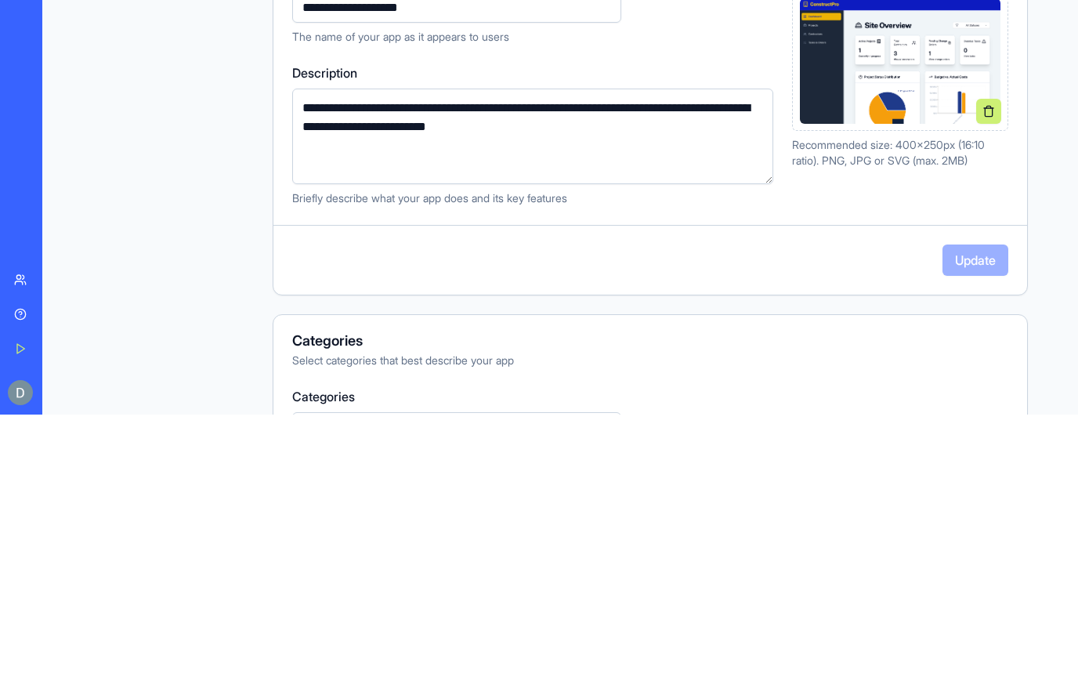
click at [471, 366] on textarea "**********" at bounding box center [532, 414] width 481 height 96
click at [389, 366] on textarea "**********" at bounding box center [532, 414] width 481 height 96
click at [387, 366] on textarea "**********" at bounding box center [532, 414] width 481 height 96
click at [386, 366] on textarea "**********" at bounding box center [532, 414] width 481 height 96
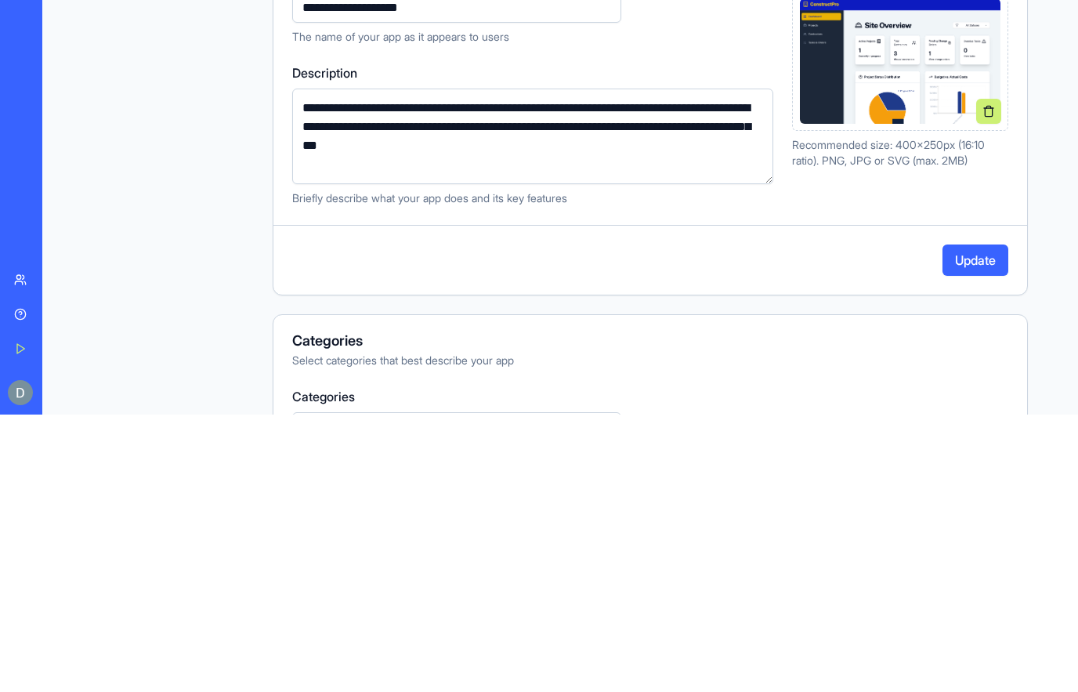
click at [313, 366] on textarea "**********" at bounding box center [532, 414] width 481 height 96
paste textarea "**********"
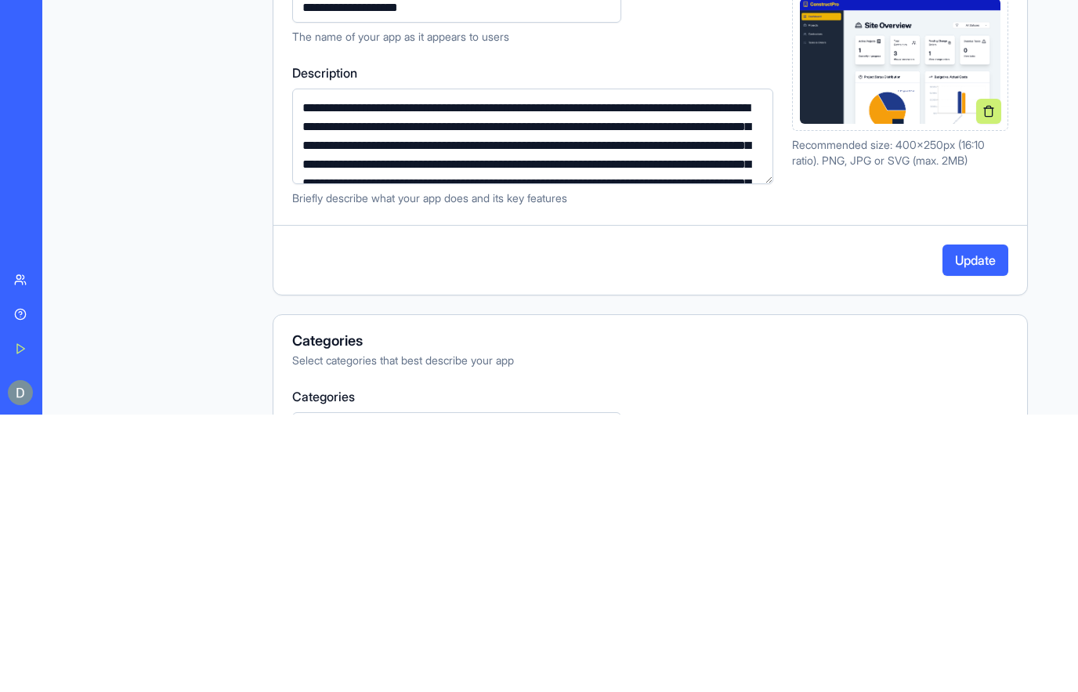
scroll to position [169, 0]
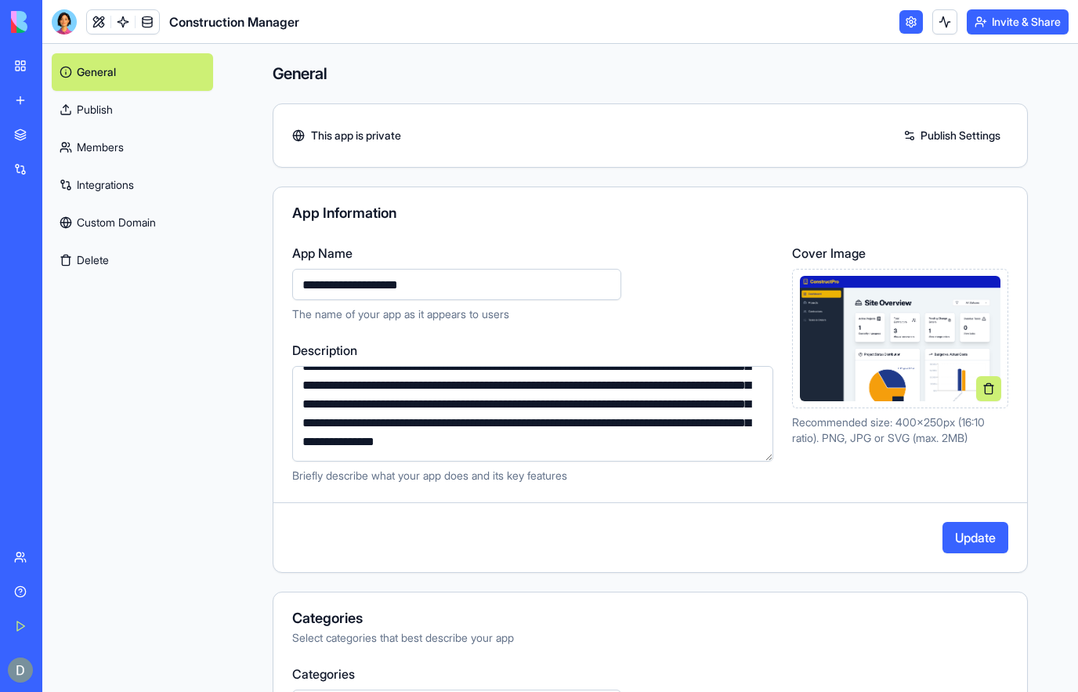
type textarea "**********"
click at [988, 537] on button "Update" at bounding box center [976, 537] width 66 height 31
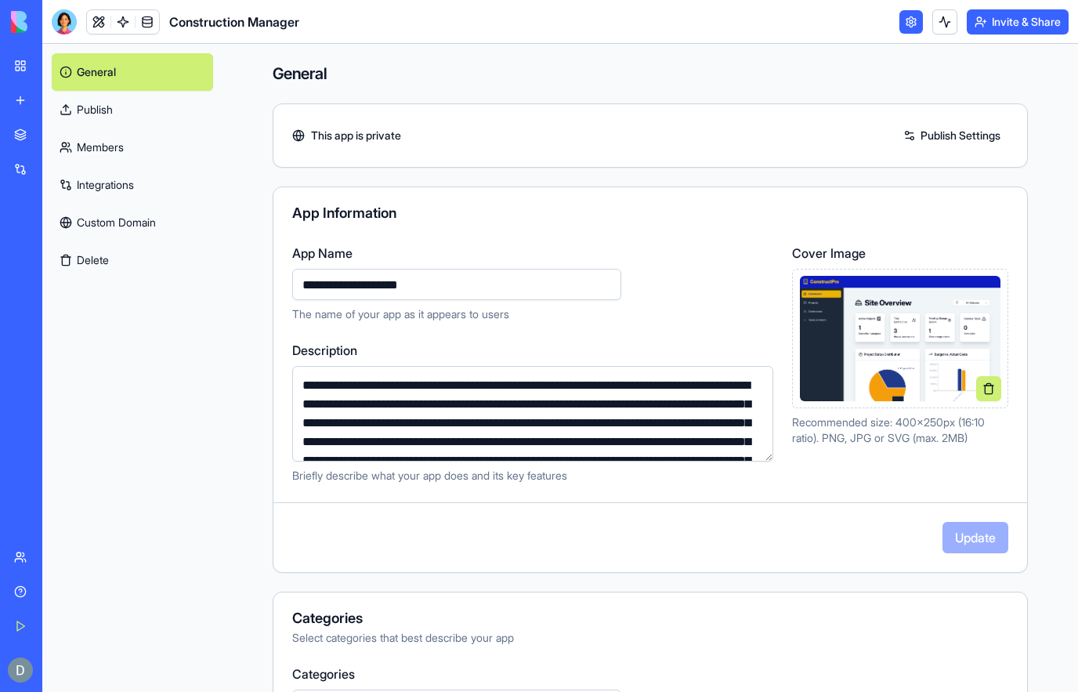
scroll to position [0, 0]
click at [136, 125] on link "Publish" at bounding box center [132, 110] width 161 height 38
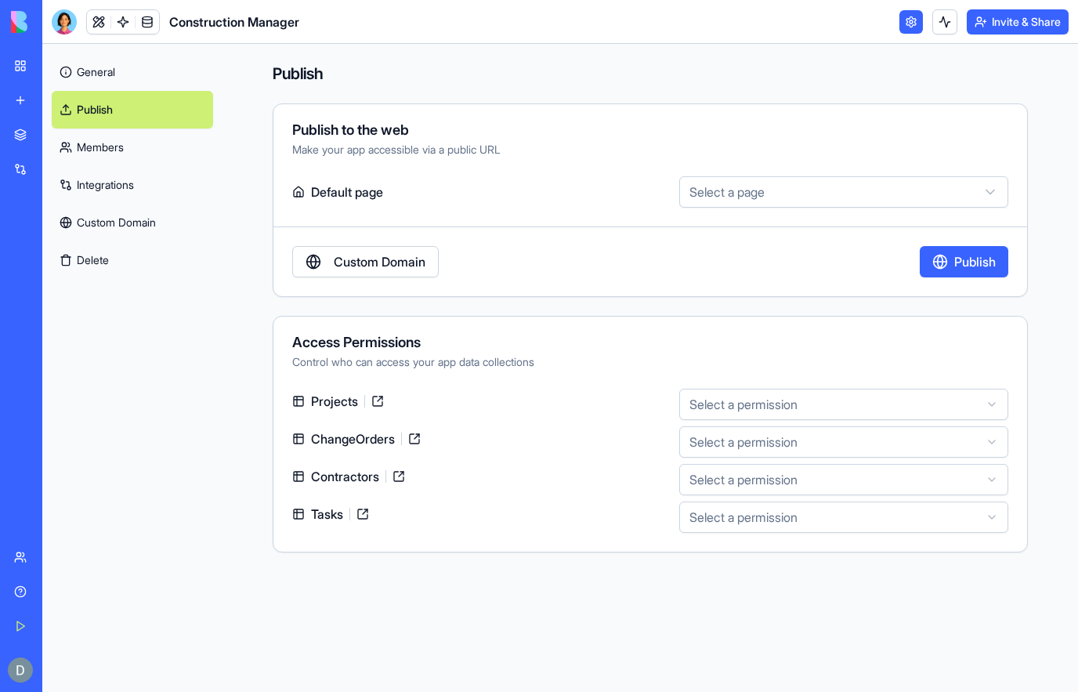
click at [150, 90] on link "General" at bounding box center [132, 72] width 161 height 38
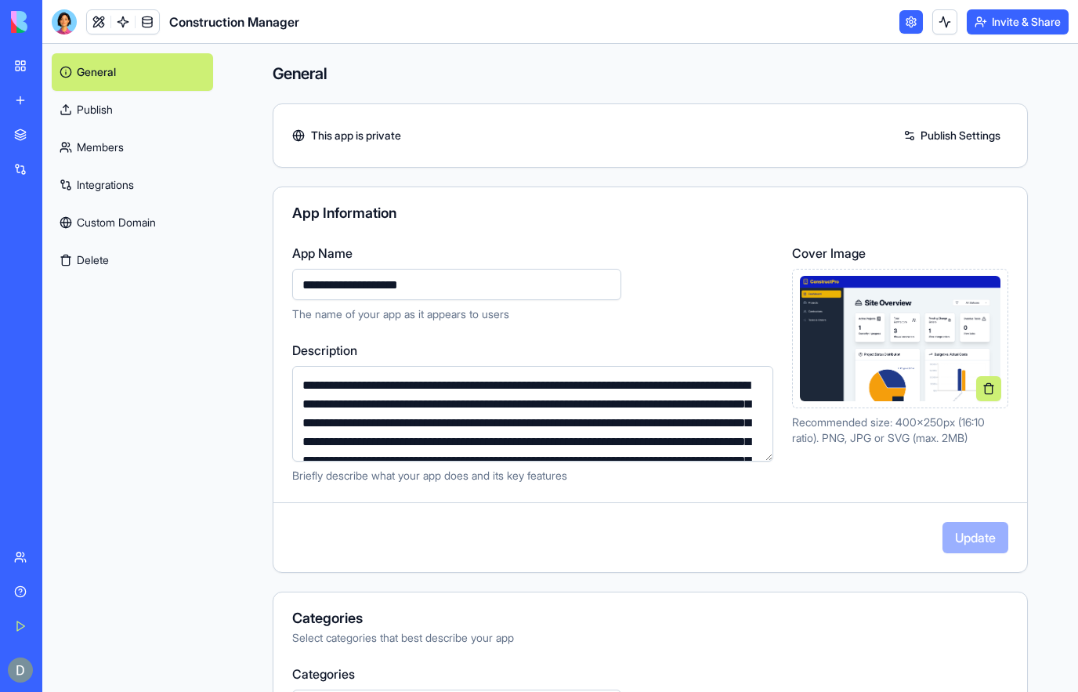
click at [122, 17] on link at bounding box center [123, 22] width 24 height 24
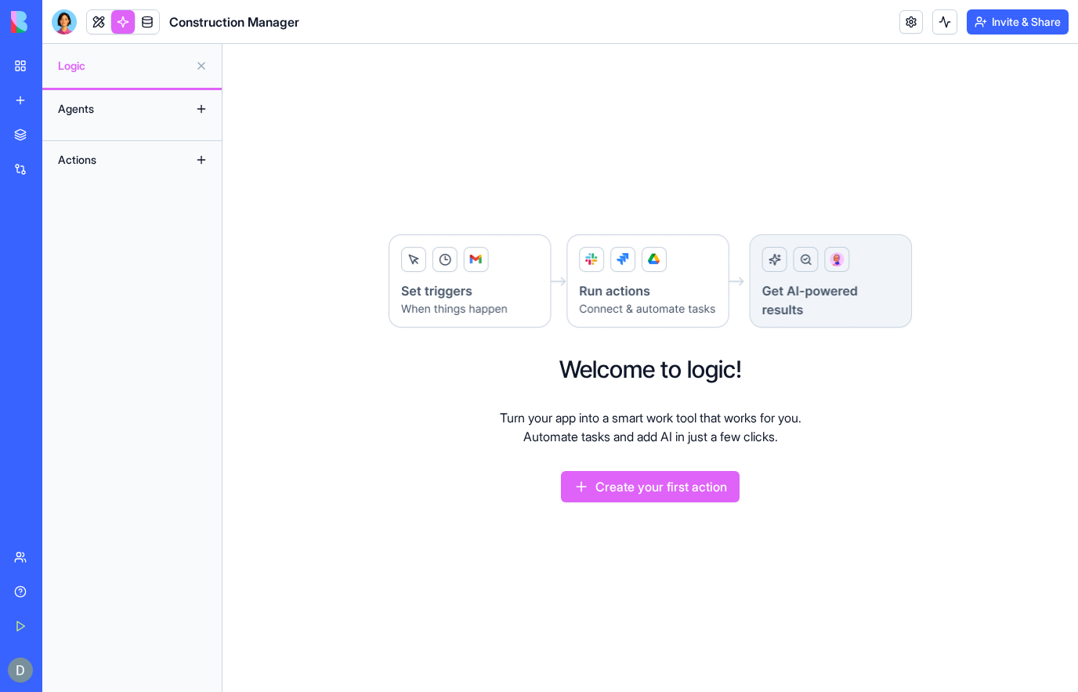
click at [99, 23] on link at bounding box center [99, 22] width 24 height 24
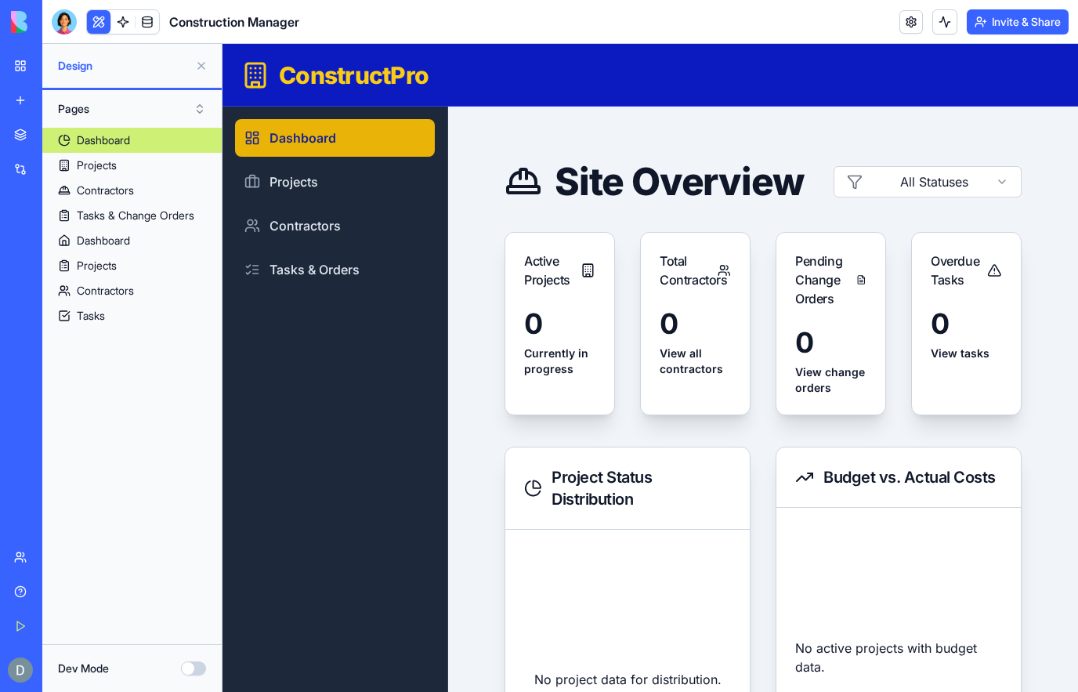
click at [19, 88] on link "New app" at bounding box center [36, 100] width 63 height 31
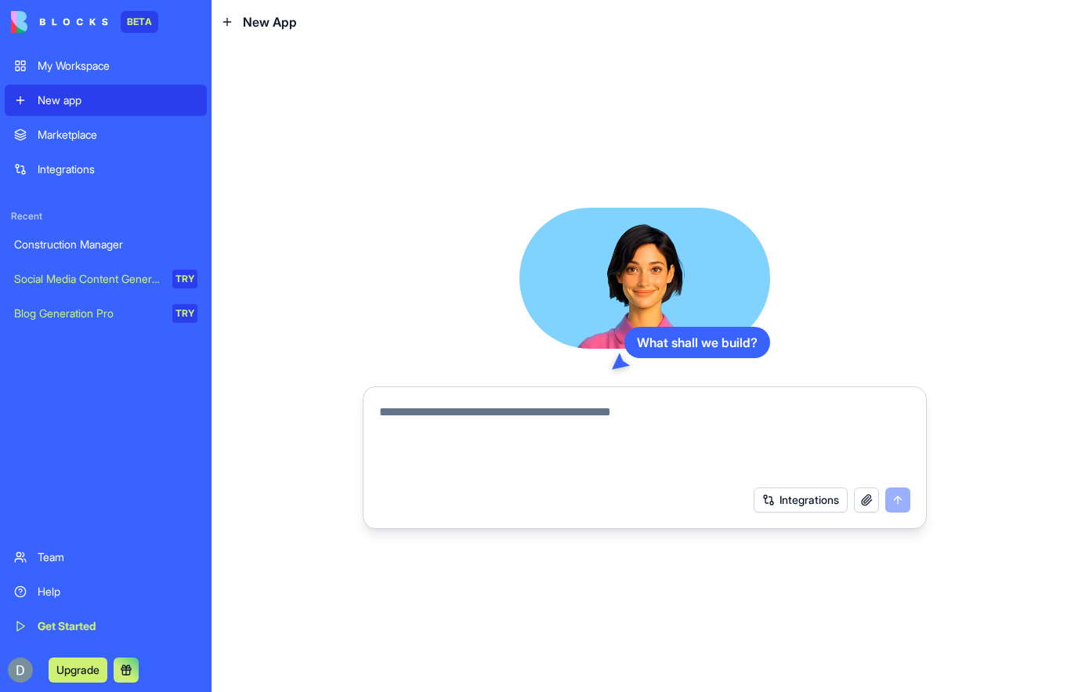
click at [769, 428] on textarea at bounding box center [644, 440] width 531 height 75
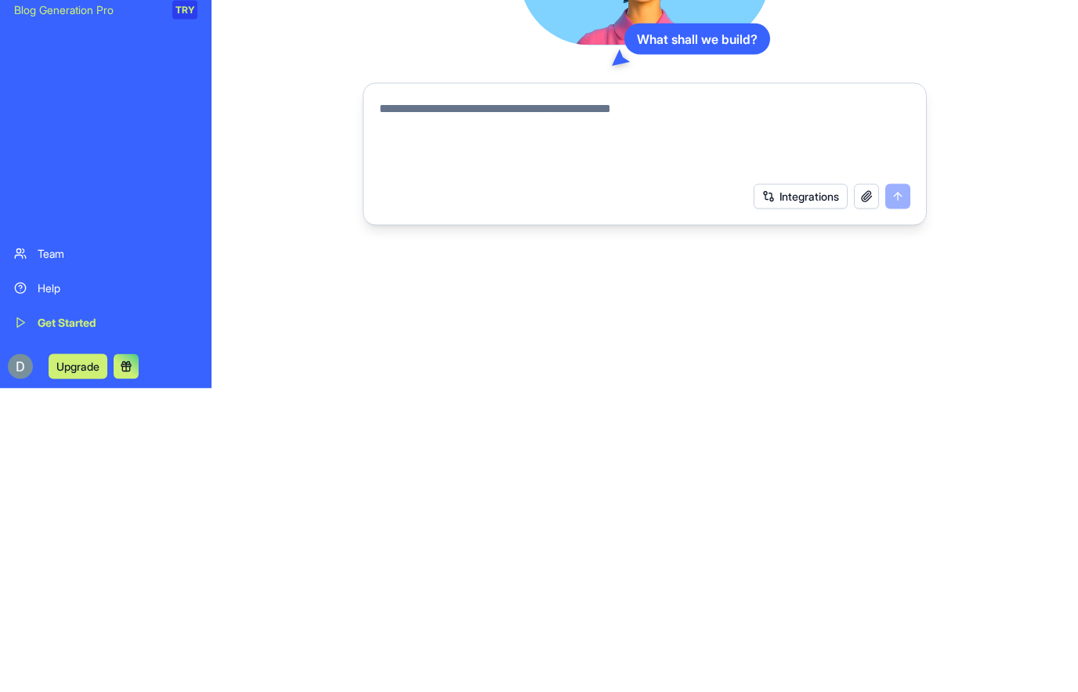
click at [714, 403] on textarea at bounding box center [644, 440] width 531 height 75
paste textarea "**********"
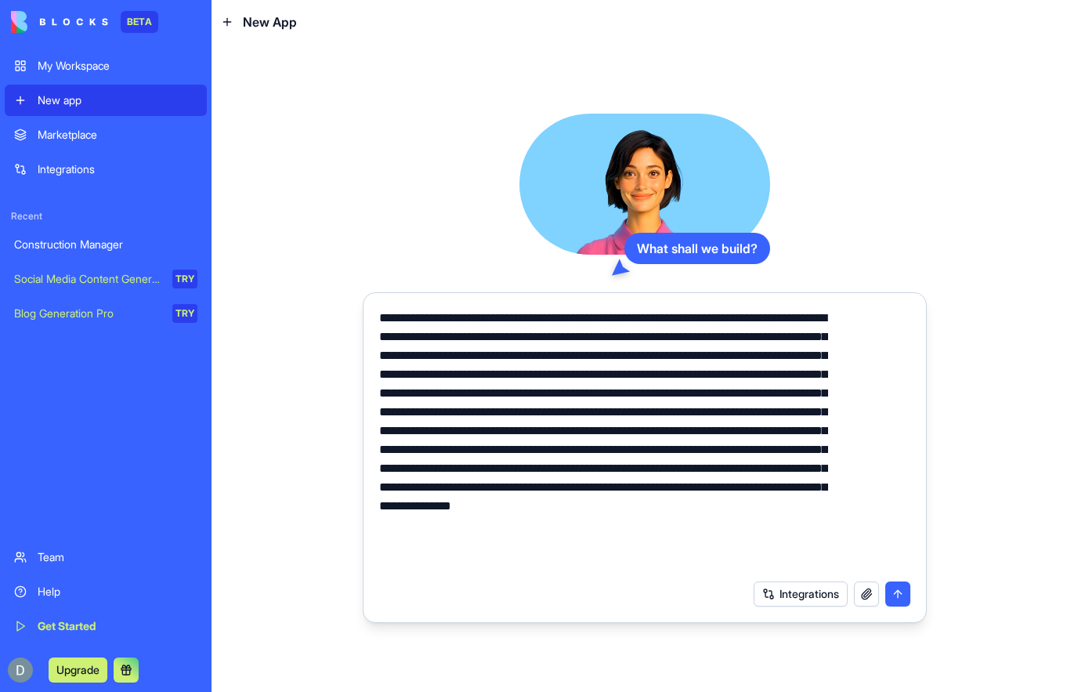
type textarea "**********"
click at [762, 595] on button "Integrations" at bounding box center [801, 593] width 94 height 25
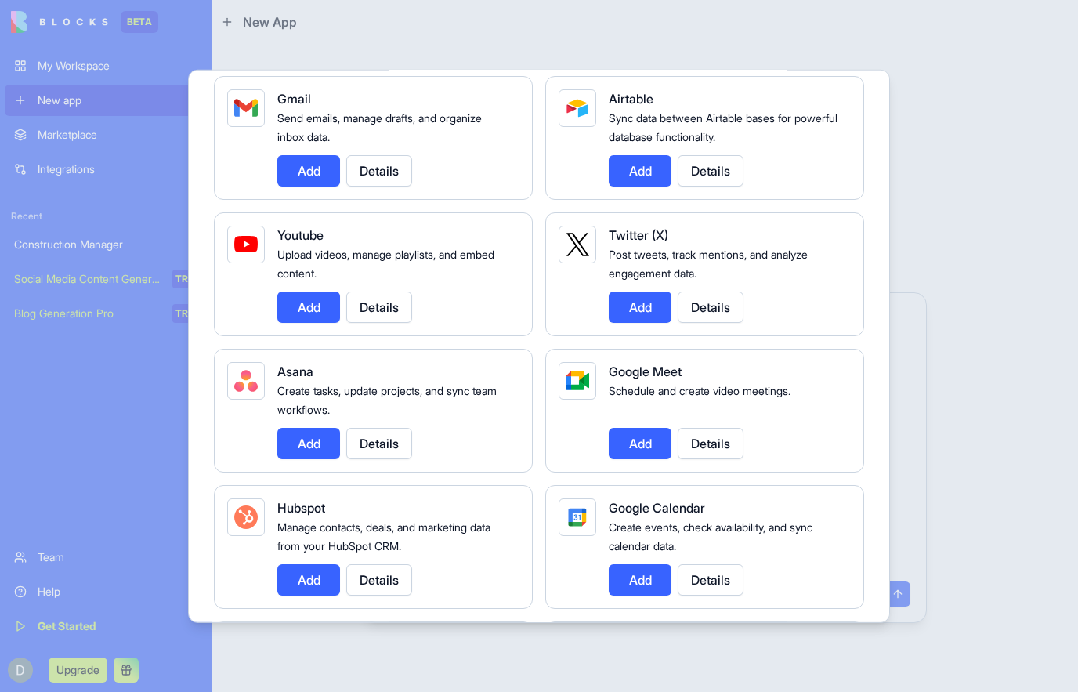
scroll to position [241, 0]
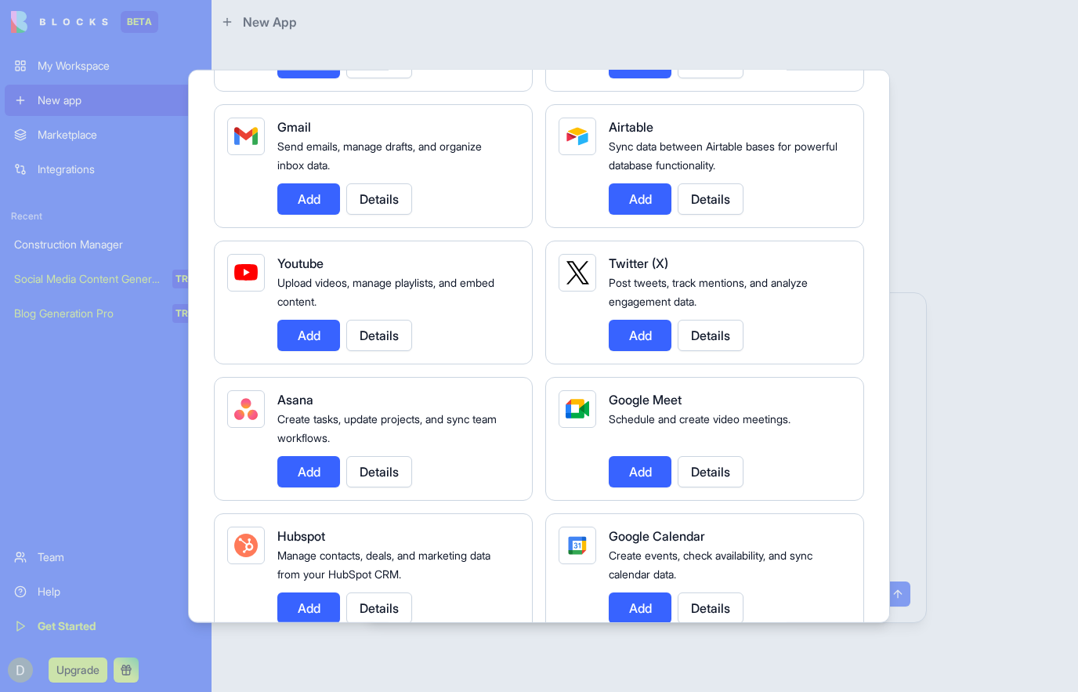
click at [310, 190] on button "Add" at bounding box center [308, 198] width 63 height 31
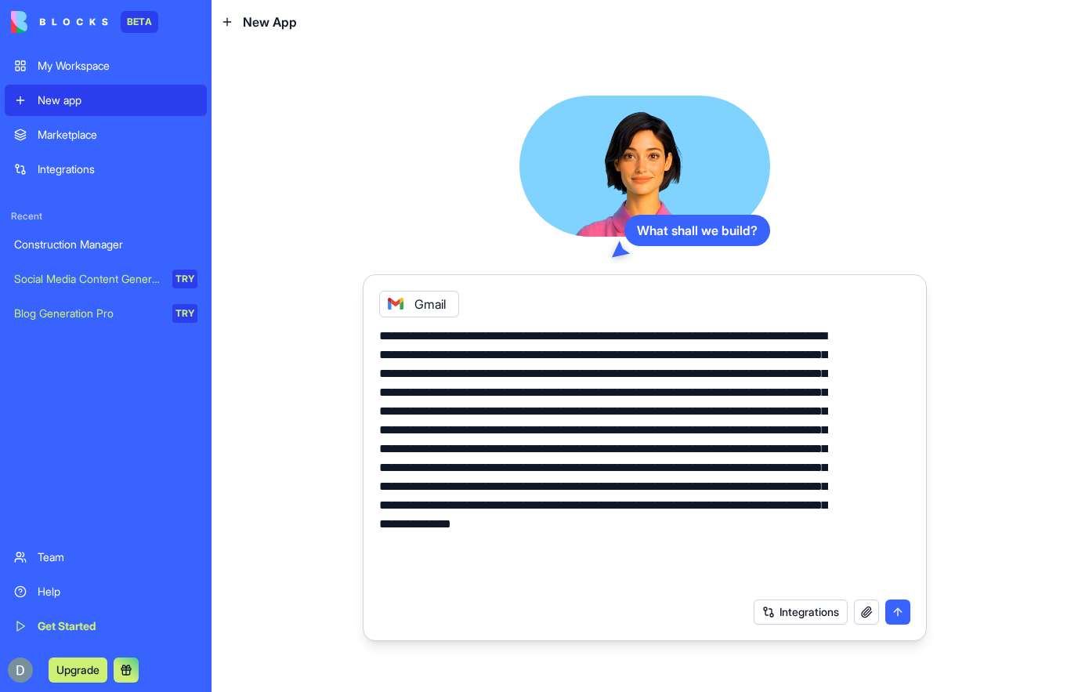
click at [766, 613] on button "Integrations" at bounding box center [801, 611] width 94 height 25
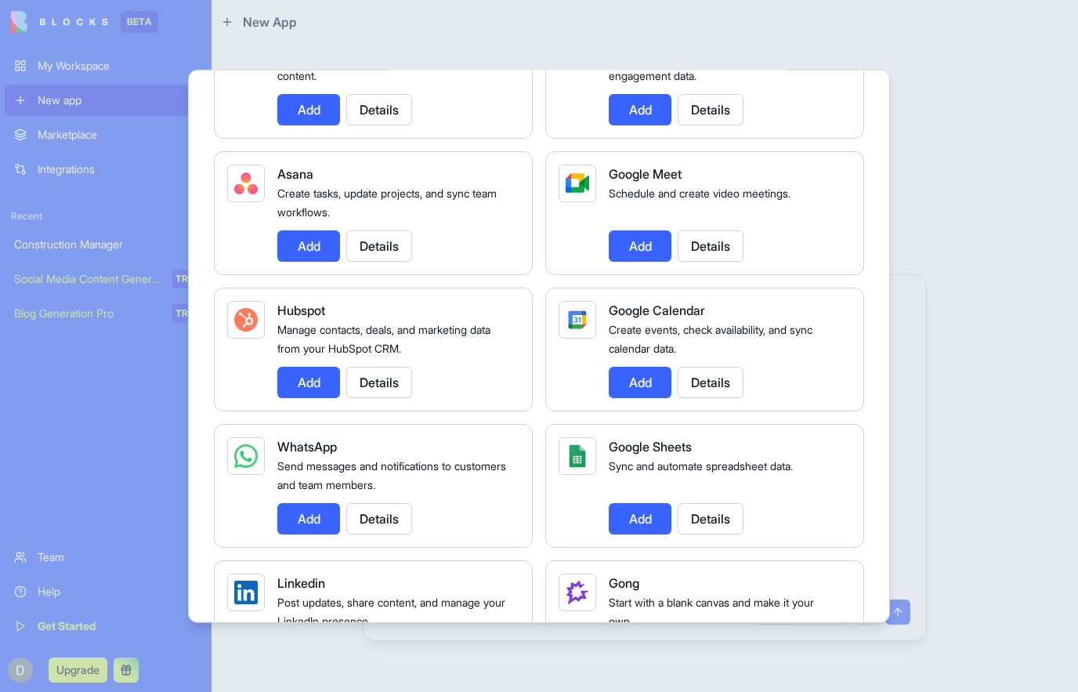
scroll to position [467, 0]
click at [644, 371] on button "Add" at bounding box center [640, 380] width 63 height 31
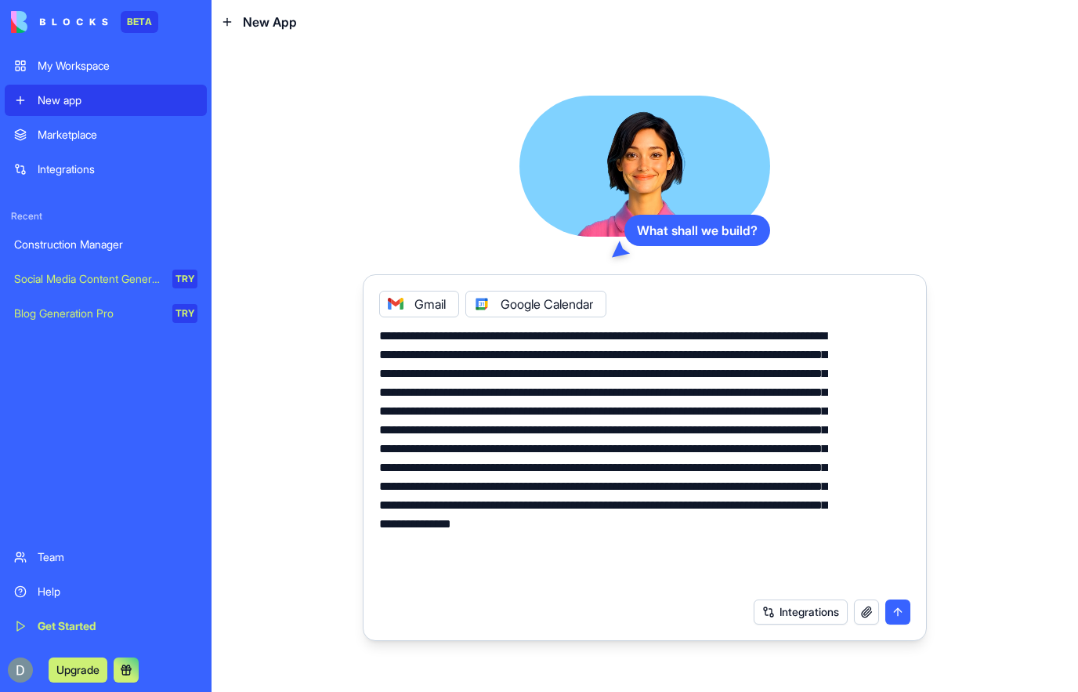
click at [758, 622] on button "Integrations" at bounding box center [801, 611] width 94 height 25
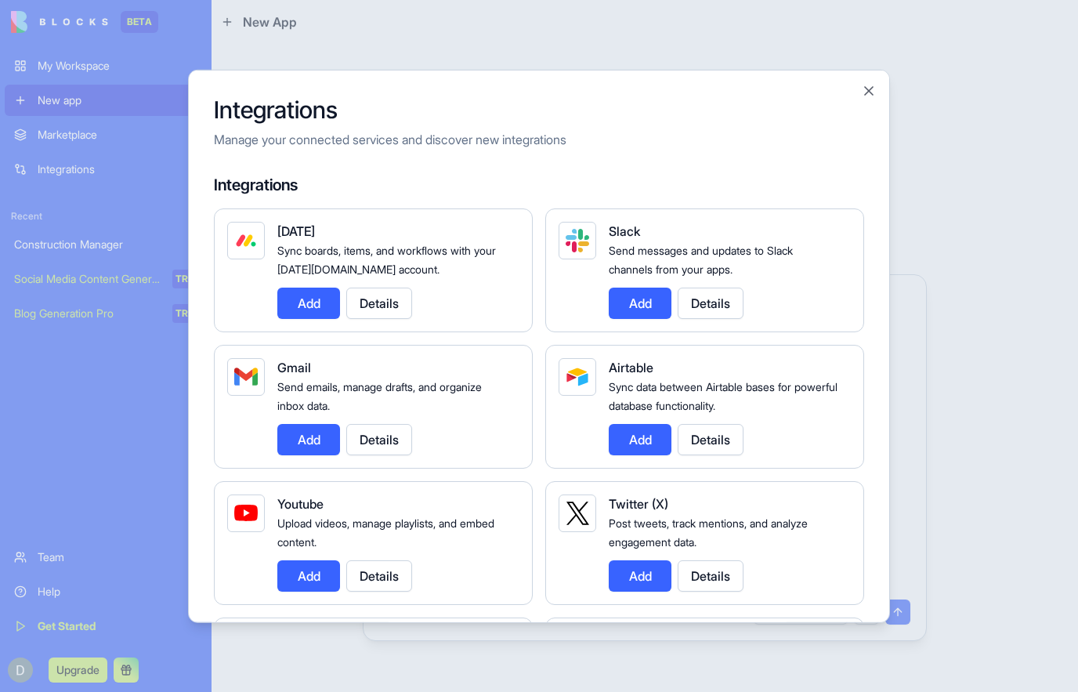
click at [306, 450] on button "Add" at bounding box center [308, 438] width 63 height 31
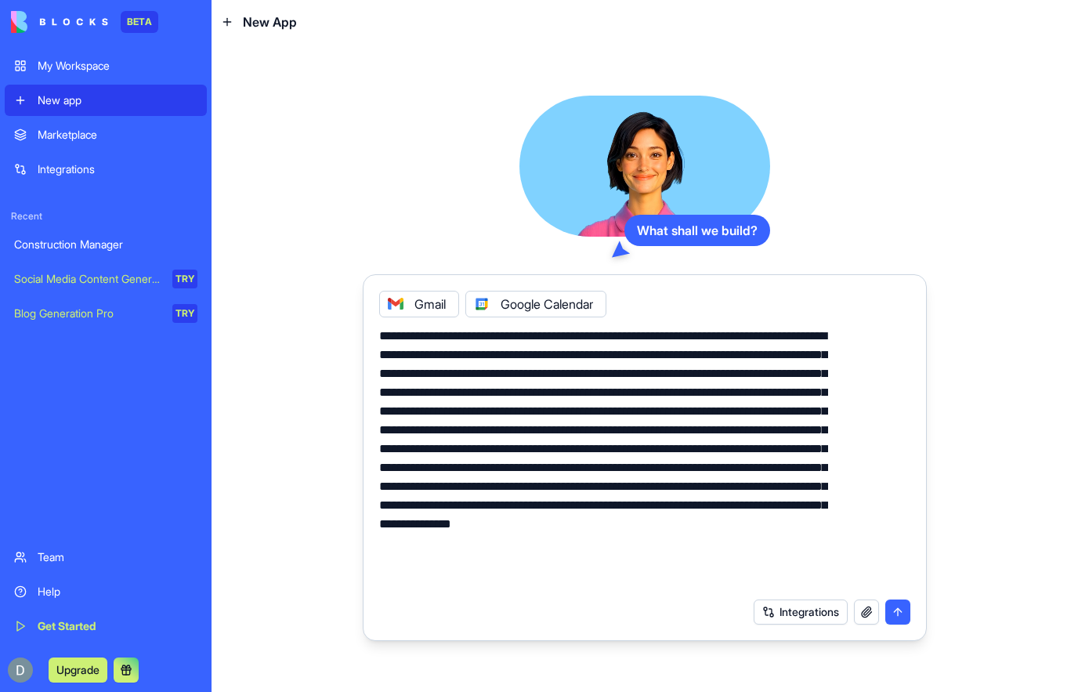
click at [783, 603] on button "Integrations" at bounding box center [801, 611] width 94 height 25
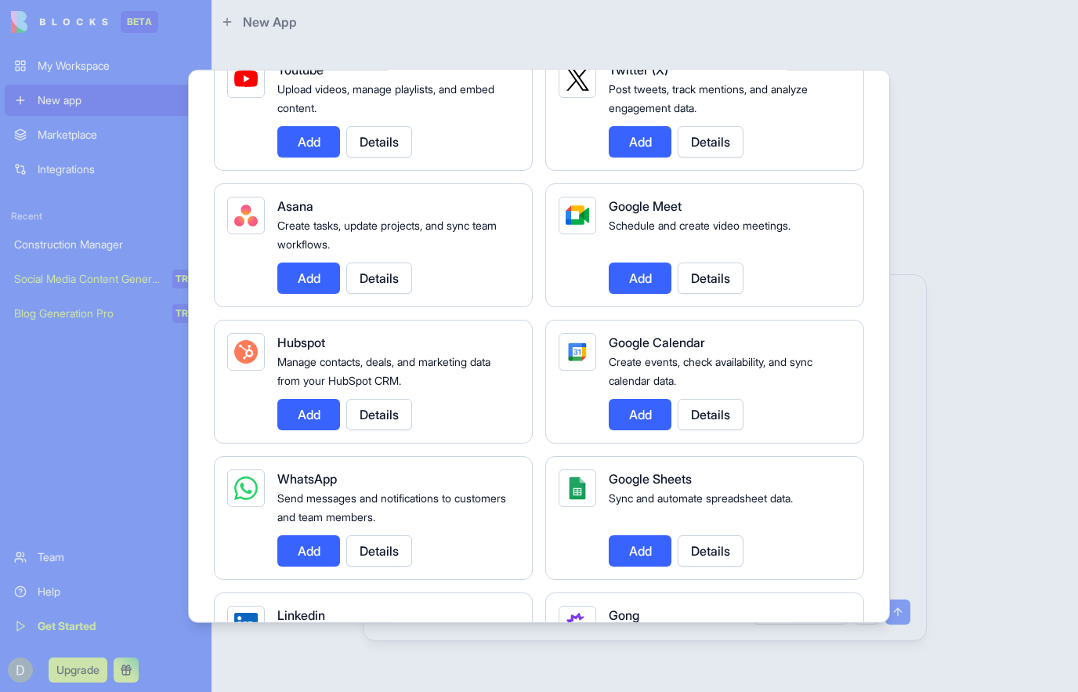
scroll to position [440, 0]
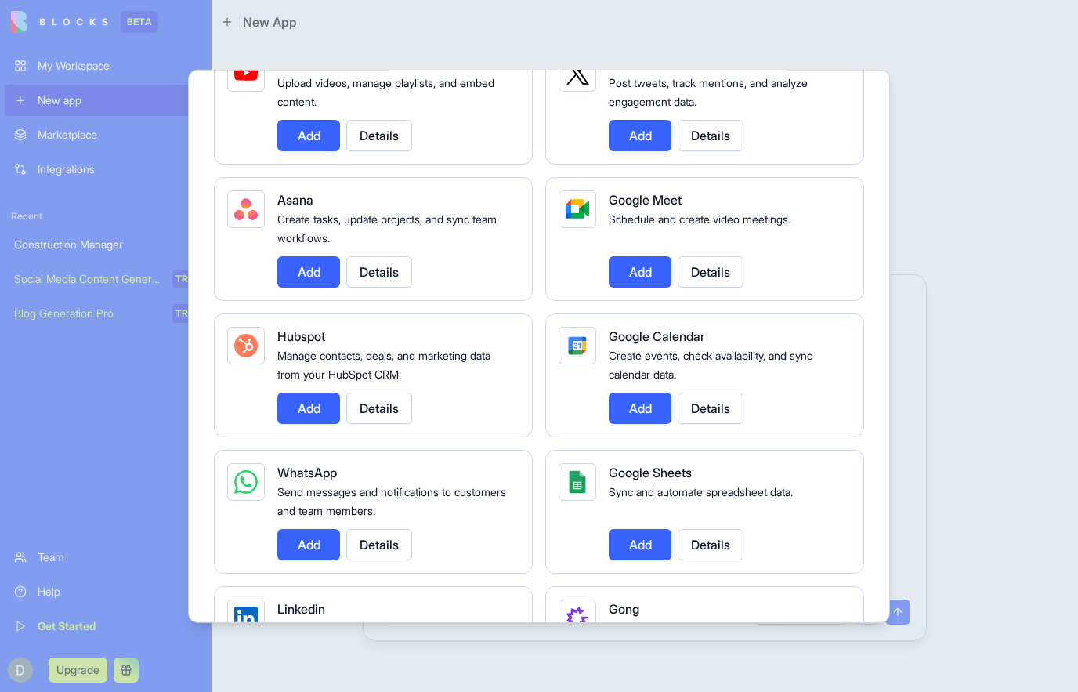
click at [300, 544] on button "Add" at bounding box center [308, 543] width 63 height 31
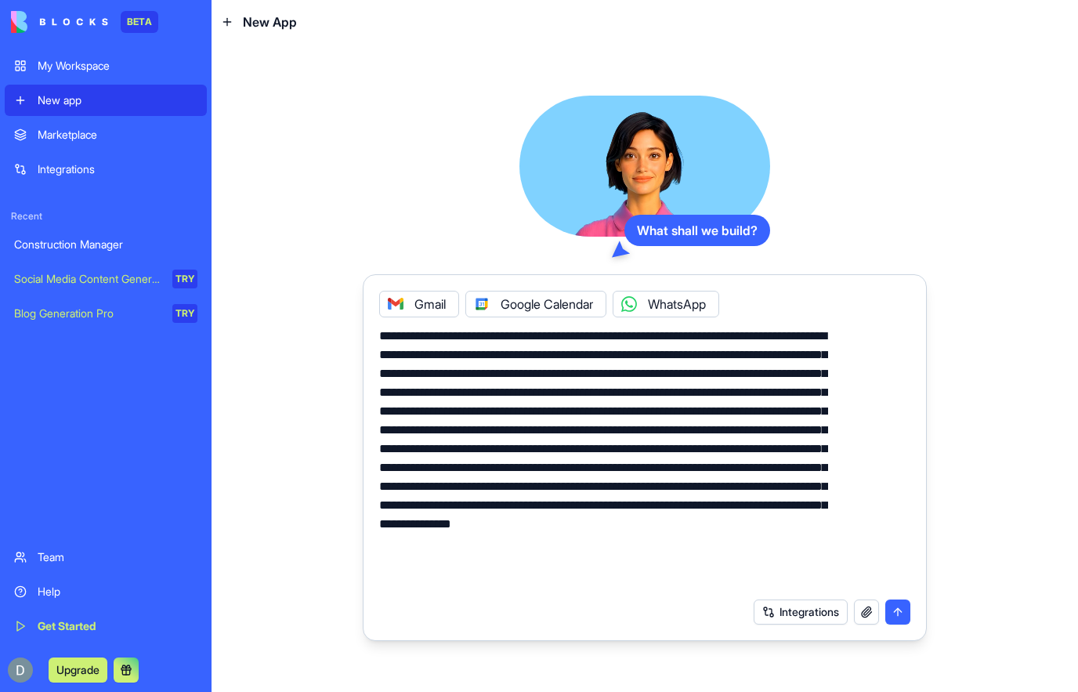
click at [765, 619] on button "Integrations" at bounding box center [801, 611] width 94 height 25
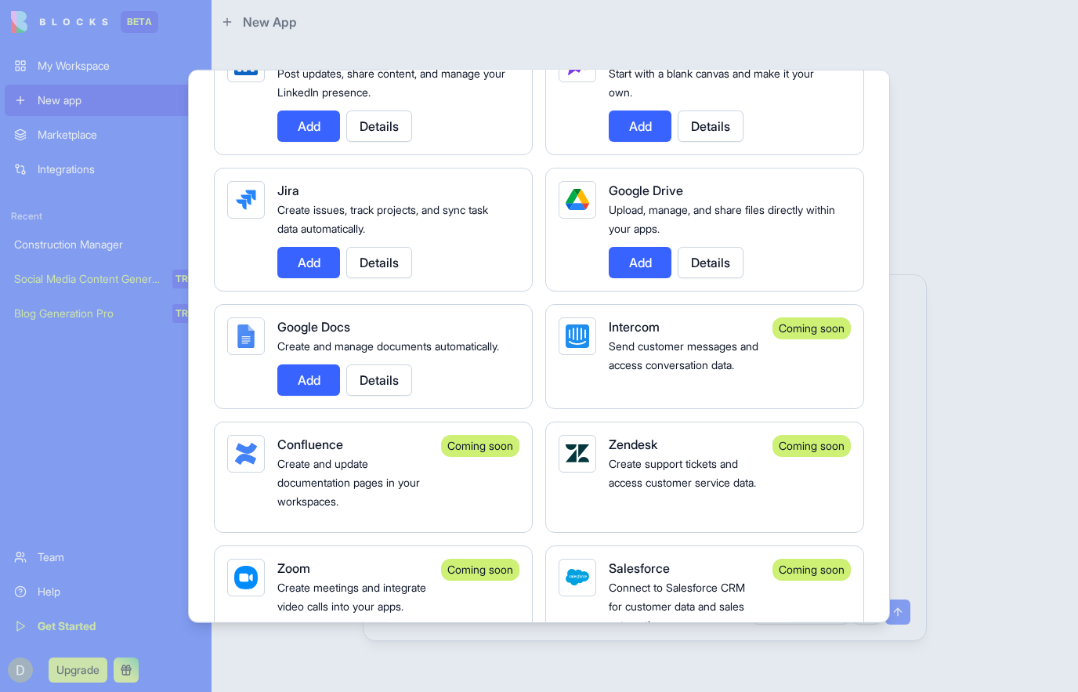
scroll to position [903, 0]
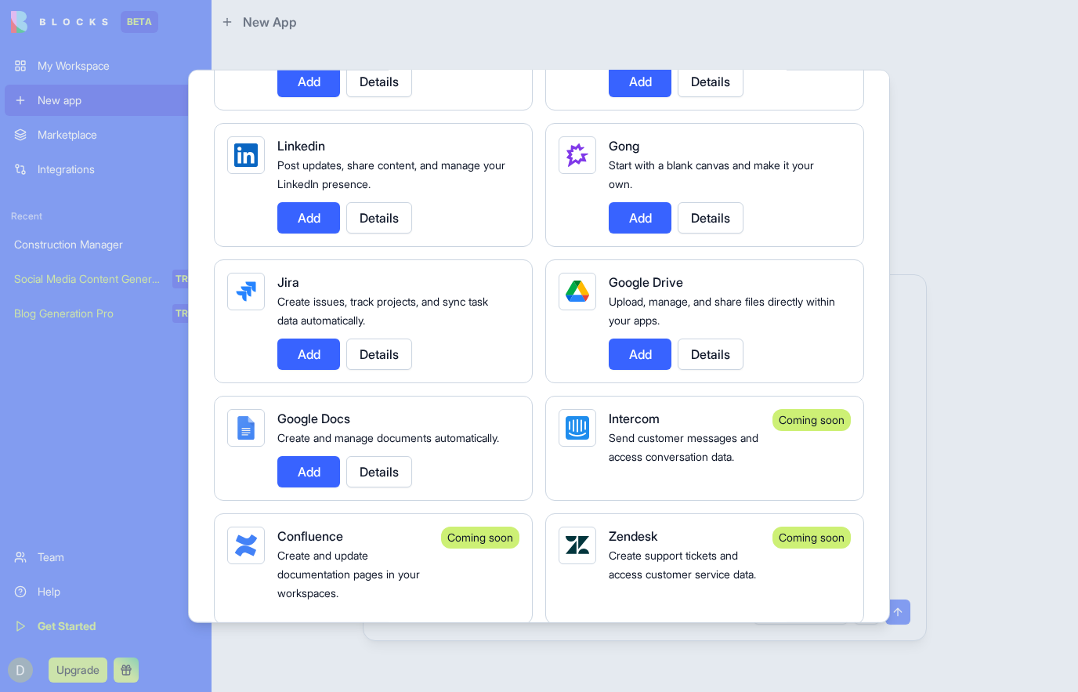
click at [640, 343] on button "Add" at bounding box center [640, 353] width 63 height 31
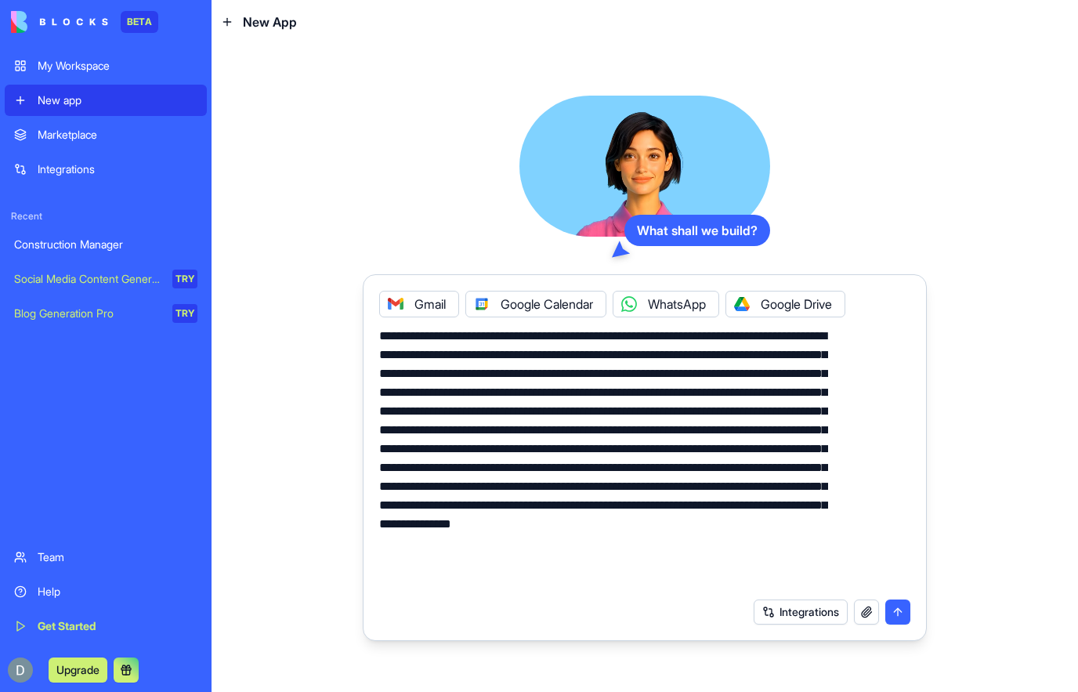
click at [770, 624] on button "Integrations" at bounding box center [801, 611] width 94 height 25
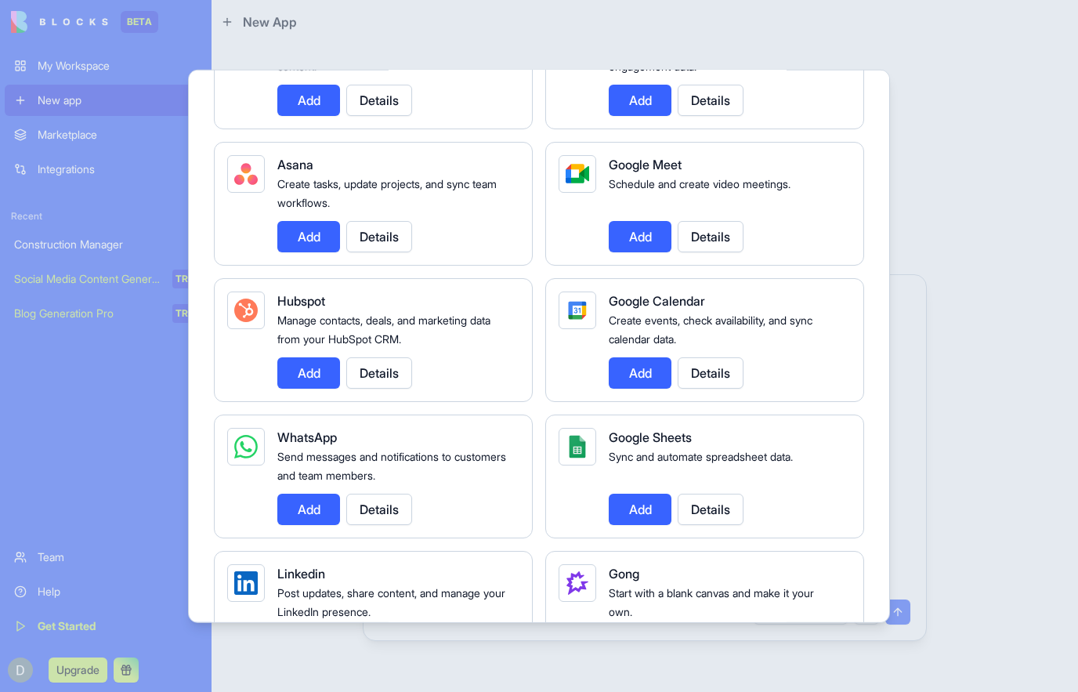
scroll to position [474, 0]
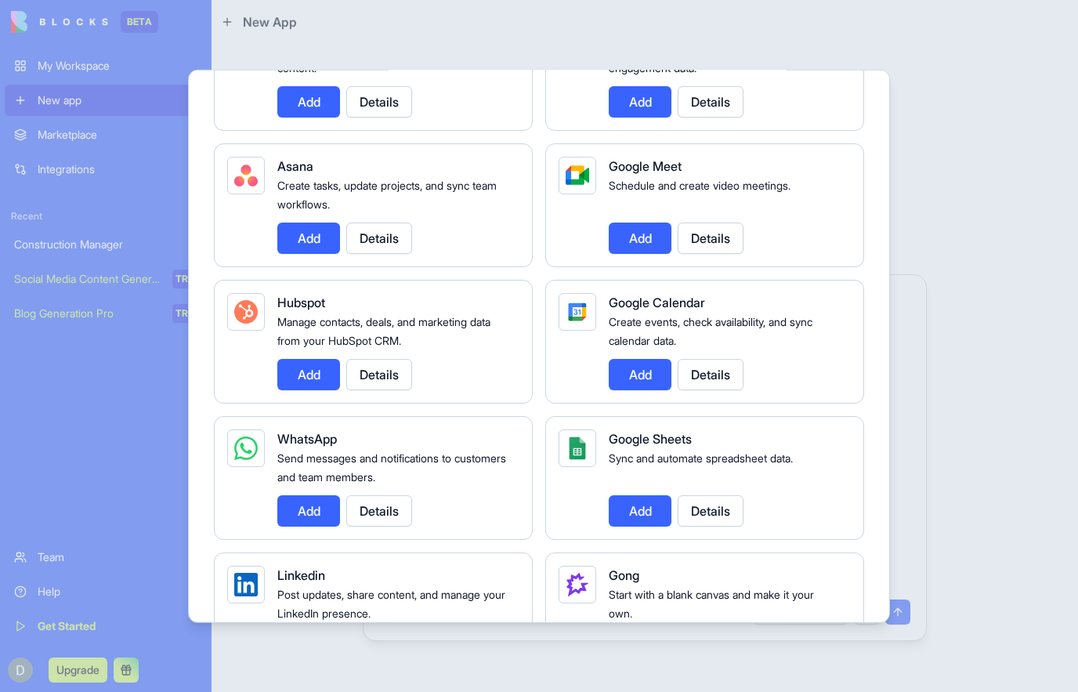
click at [744, 367] on button "Details" at bounding box center [711, 373] width 66 height 31
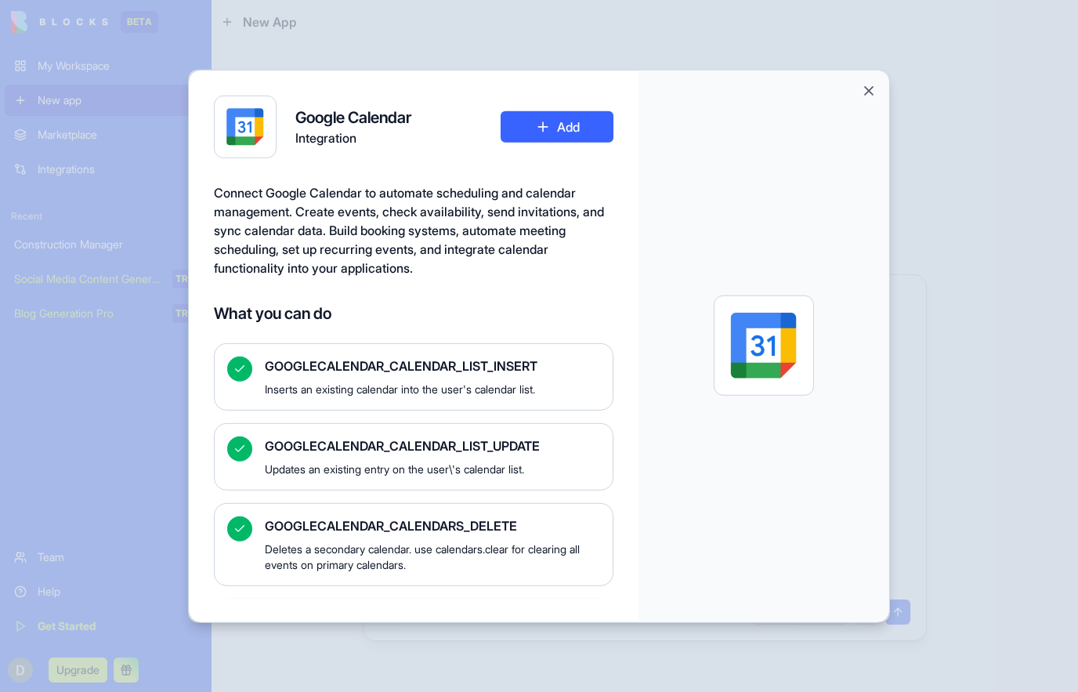
click at [874, 94] on button "Close" at bounding box center [869, 90] width 16 height 16
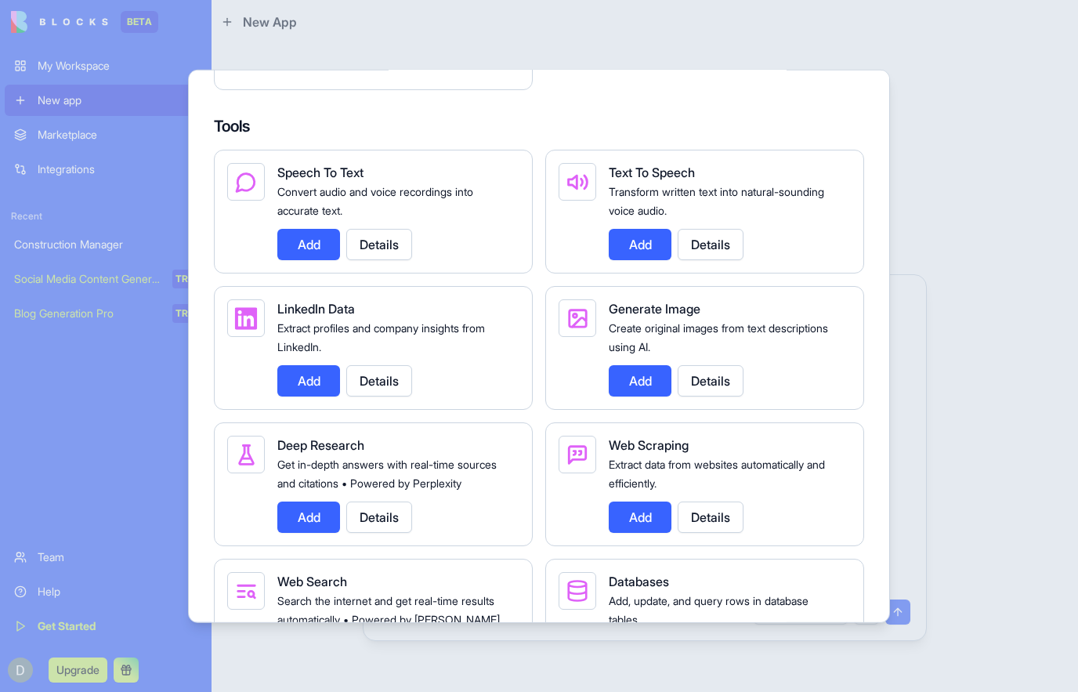
scroll to position [1668, 0]
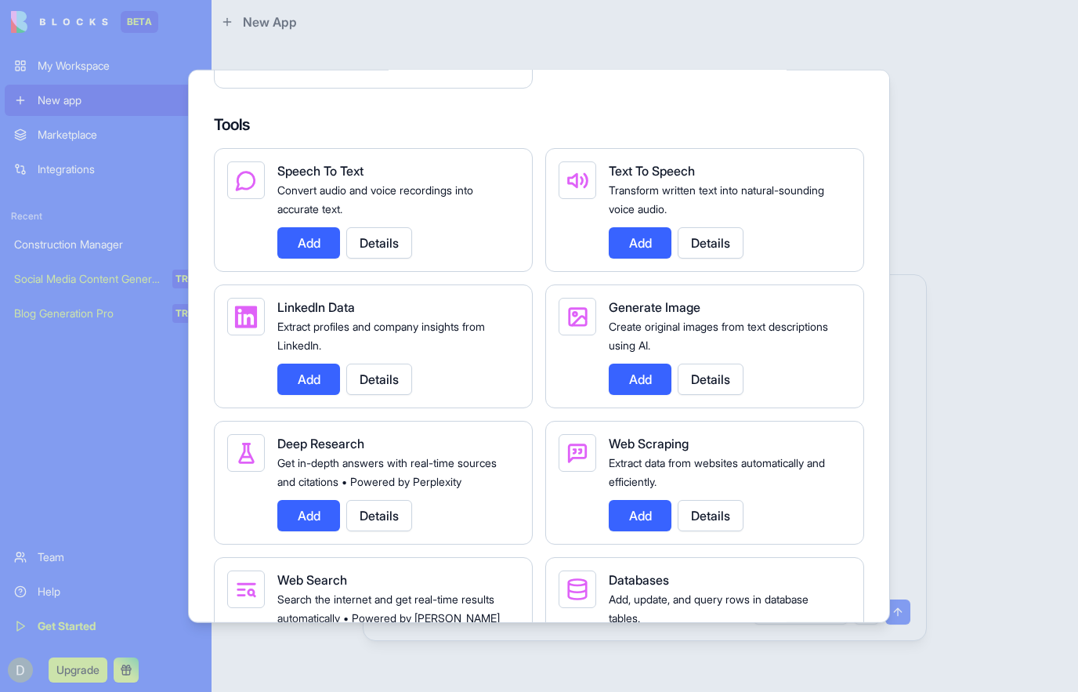
click at [308, 255] on button "Add" at bounding box center [308, 241] width 63 height 31
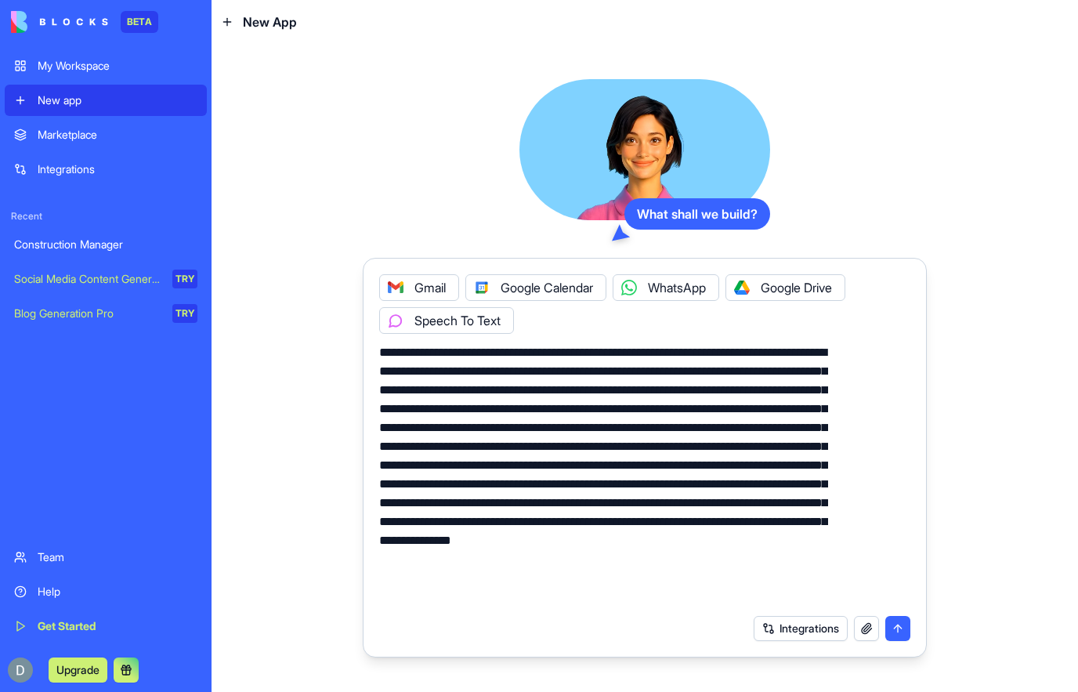
click at [762, 629] on button "Integrations" at bounding box center [801, 628] width 94 height 25
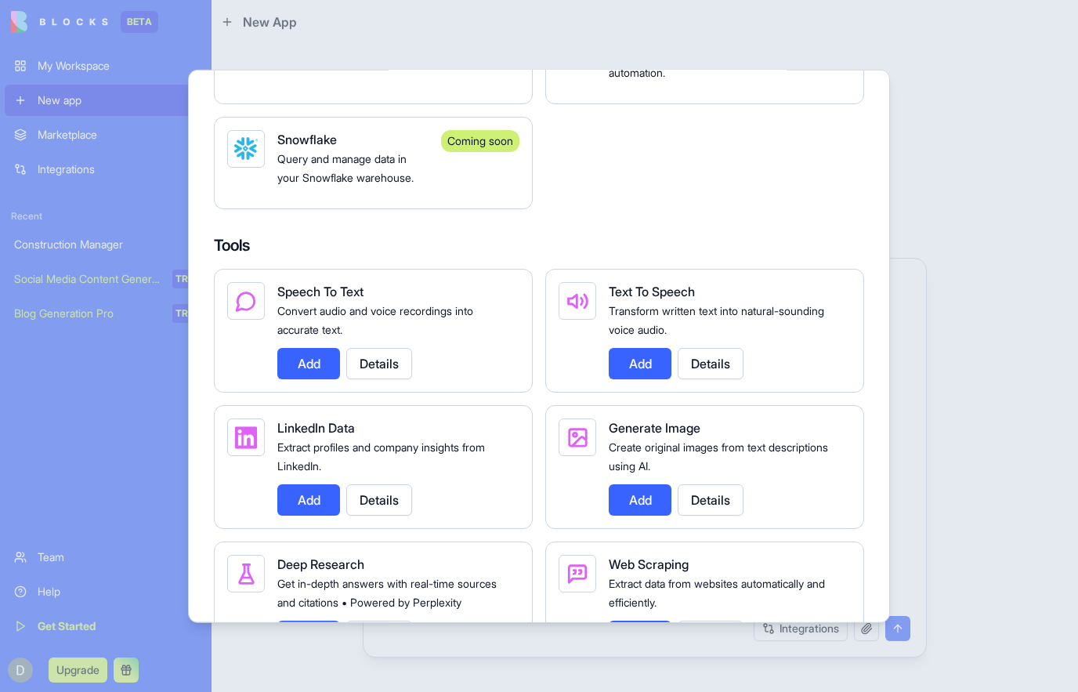
scroll to position [1598, 0]
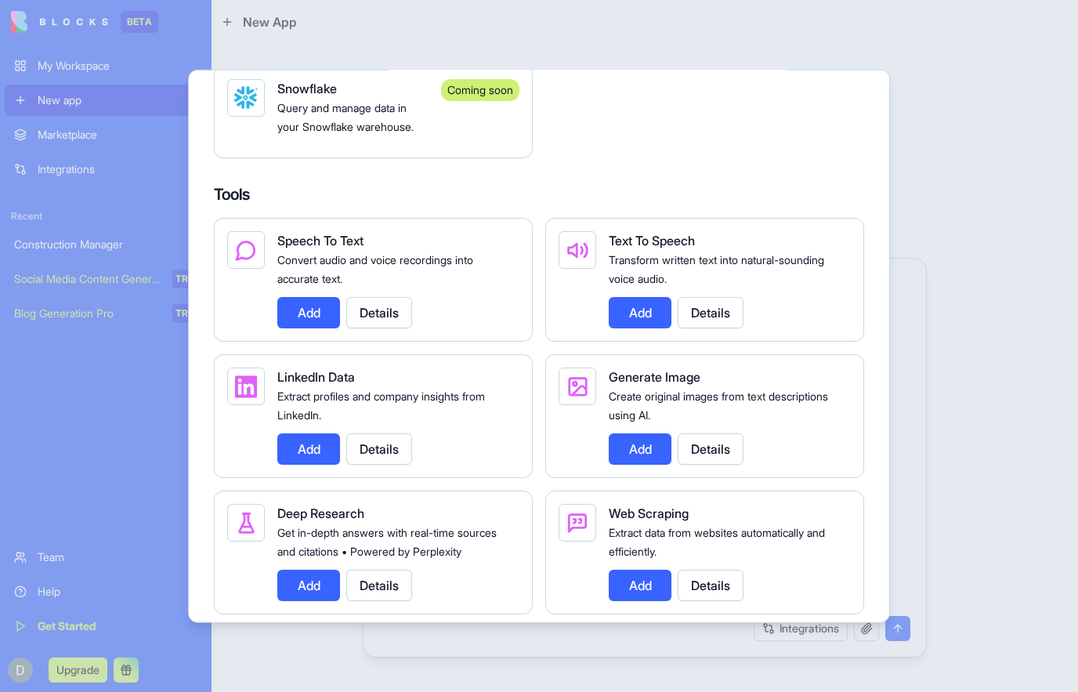
click at [641, 327] on button "Add" at bounding box center [640, 311] width 63 height 31
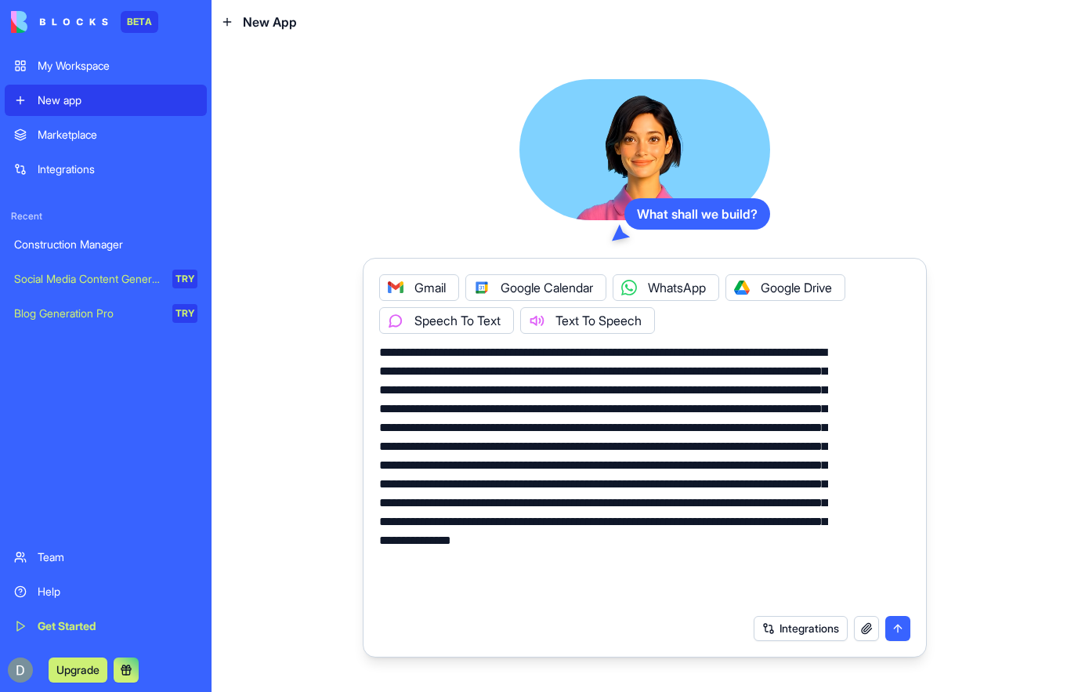
click at [754, 627] on button "Integrations" at bounding box center [801, 628] width 94 height 25
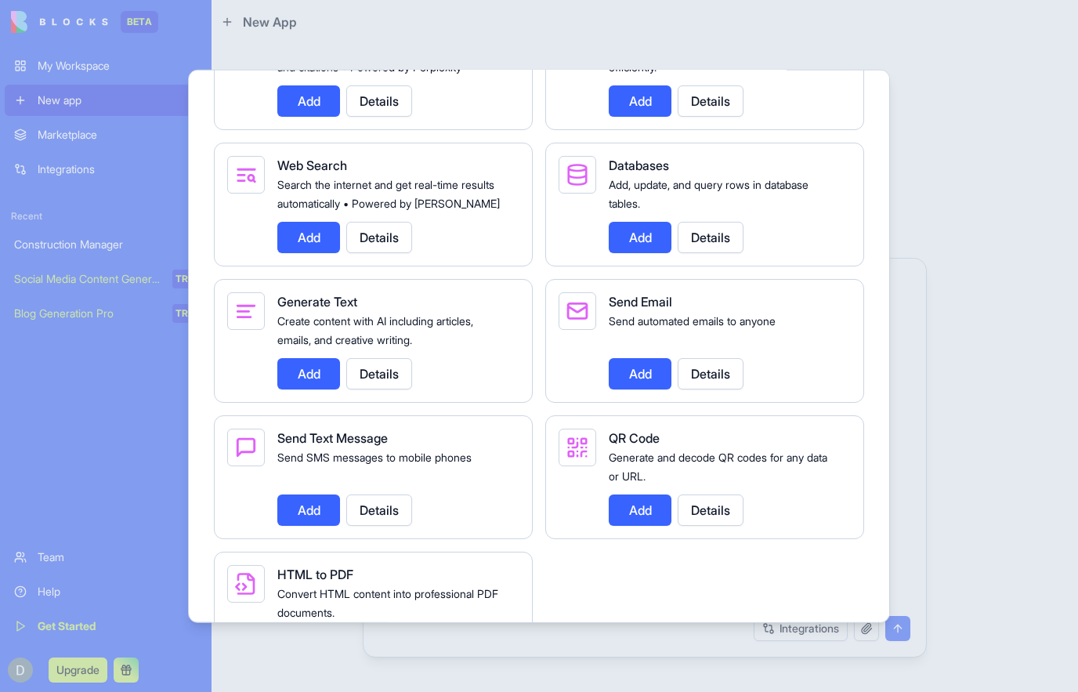
scroll to position [2083, 0]
click at [639, 252] on button "Add" at bounding box center [640, 236] width 63 height 31
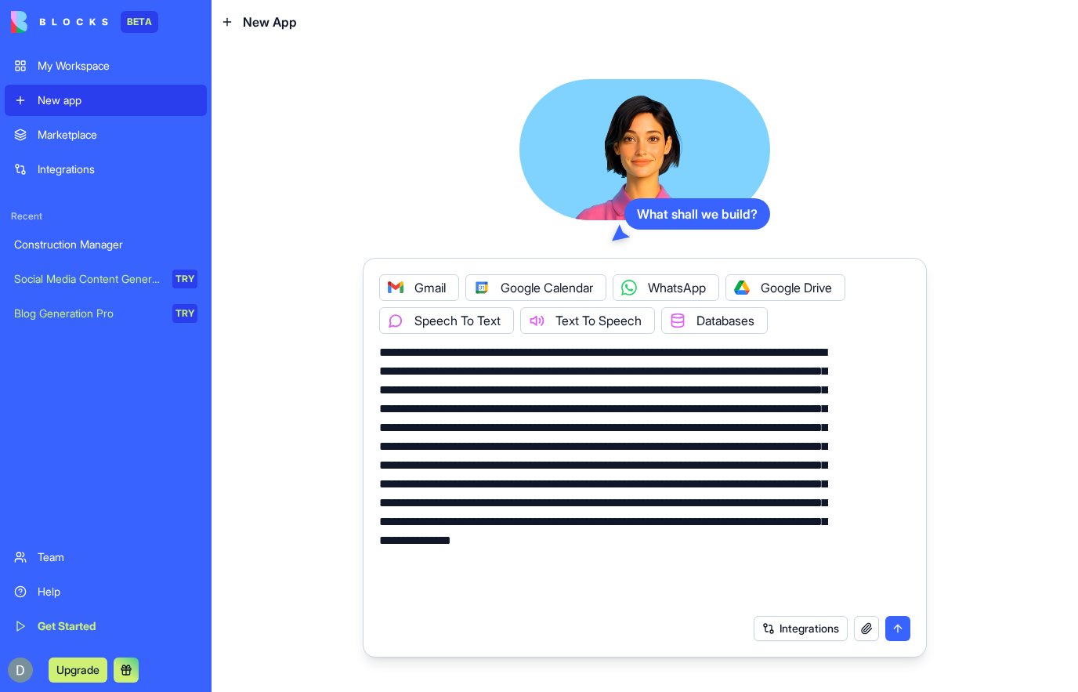
click at [754, 641] on button "Integrations" at bounding box center [801, 628] width 94 height 25
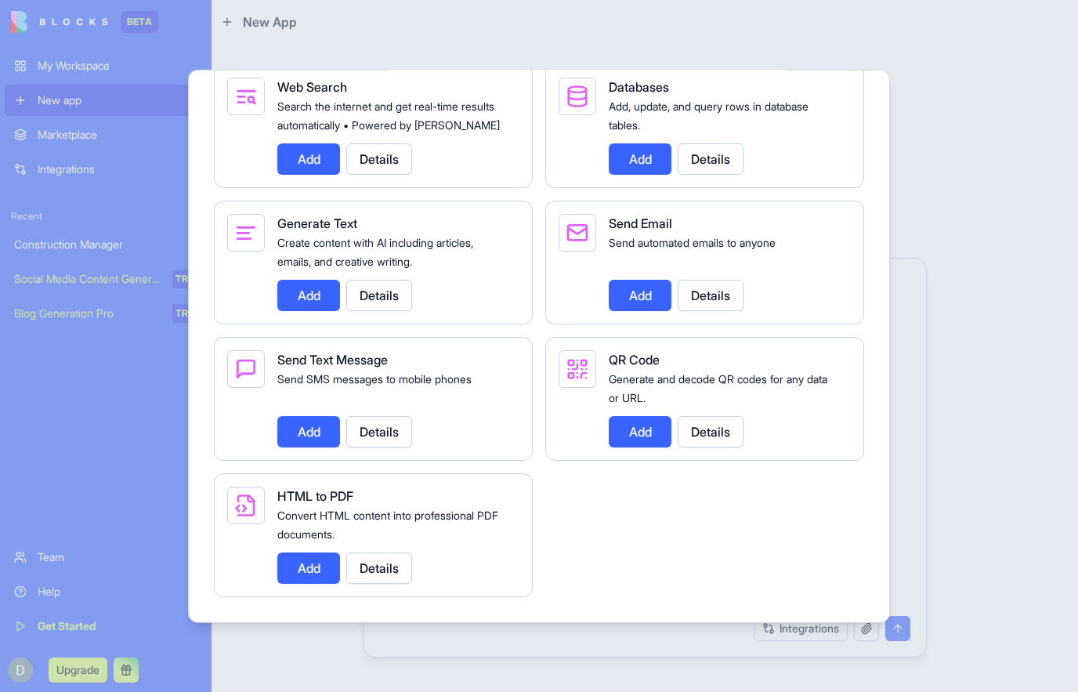
scroll to position [2198, 0]
click at [639, 300] on button "Add" at bounding box center [640, 294] width 63 height 31
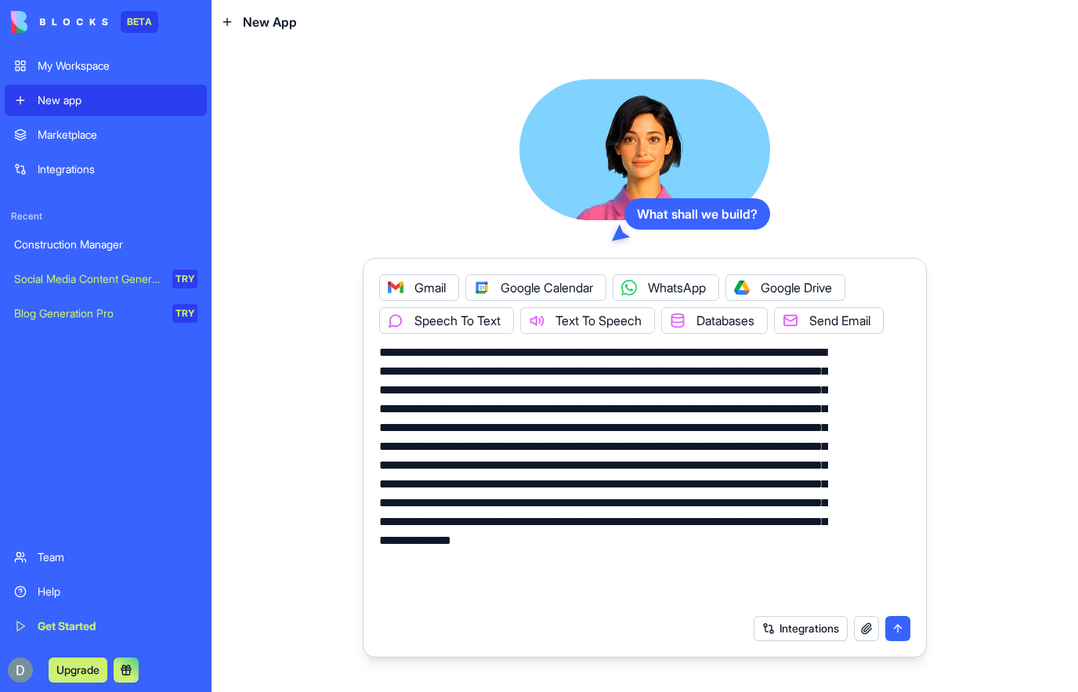
click at [754, 637] on button "Integrations" at bounding box center [801, 628] width 94 height 25
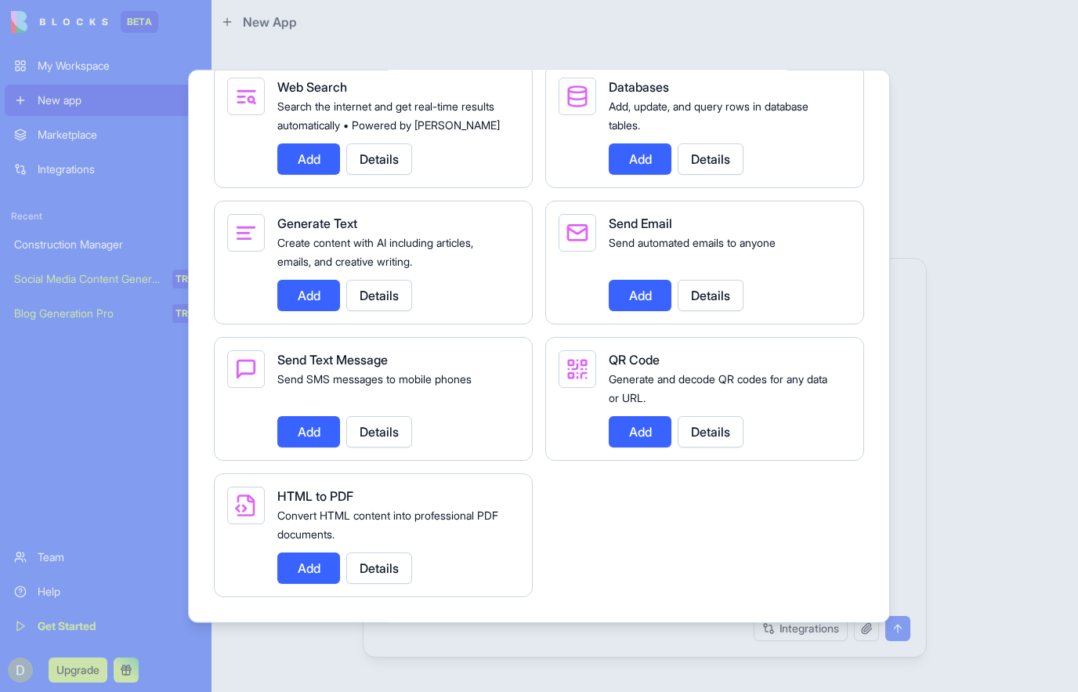
click at [312, 441] on button "Add" at bounding box center [308, 430] width 63 height 31
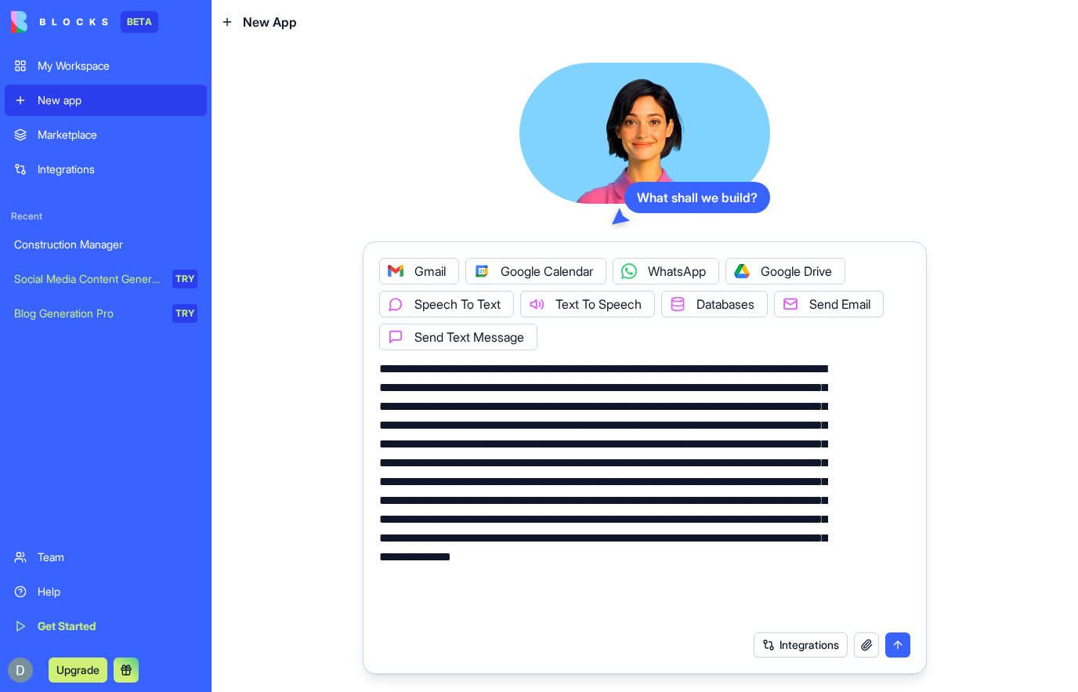
click at [754, 651] on button "Integrations" at bounding box center [801, 644] width 94 height 25
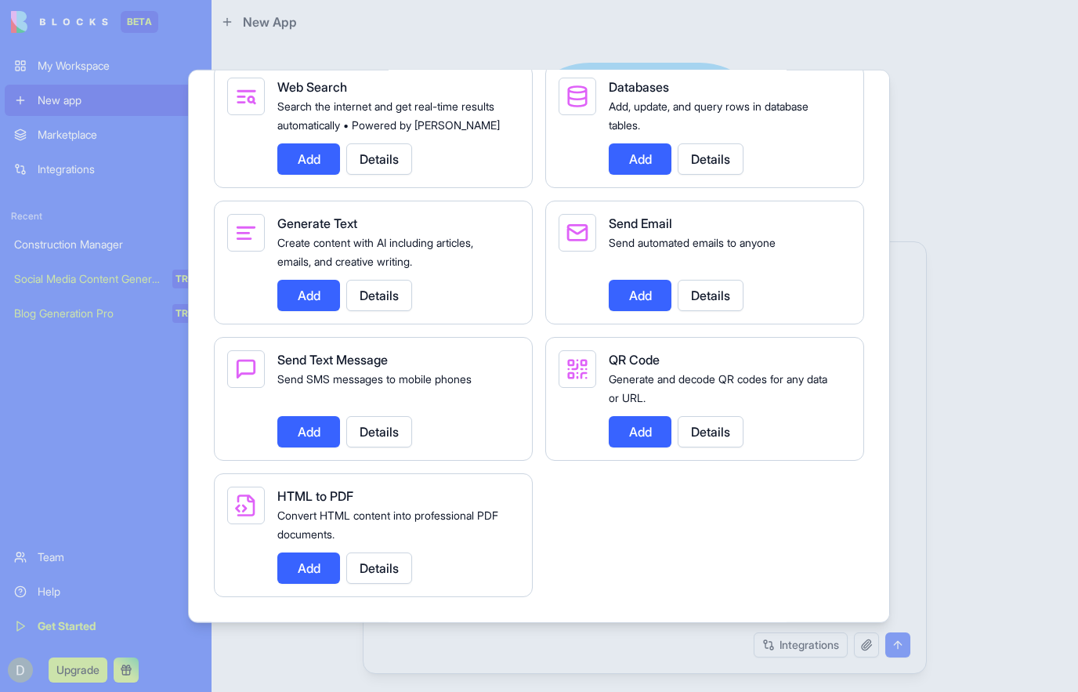
click at [297, 555] on button "Add" at bounding box center [308, 567] width 63 height 31
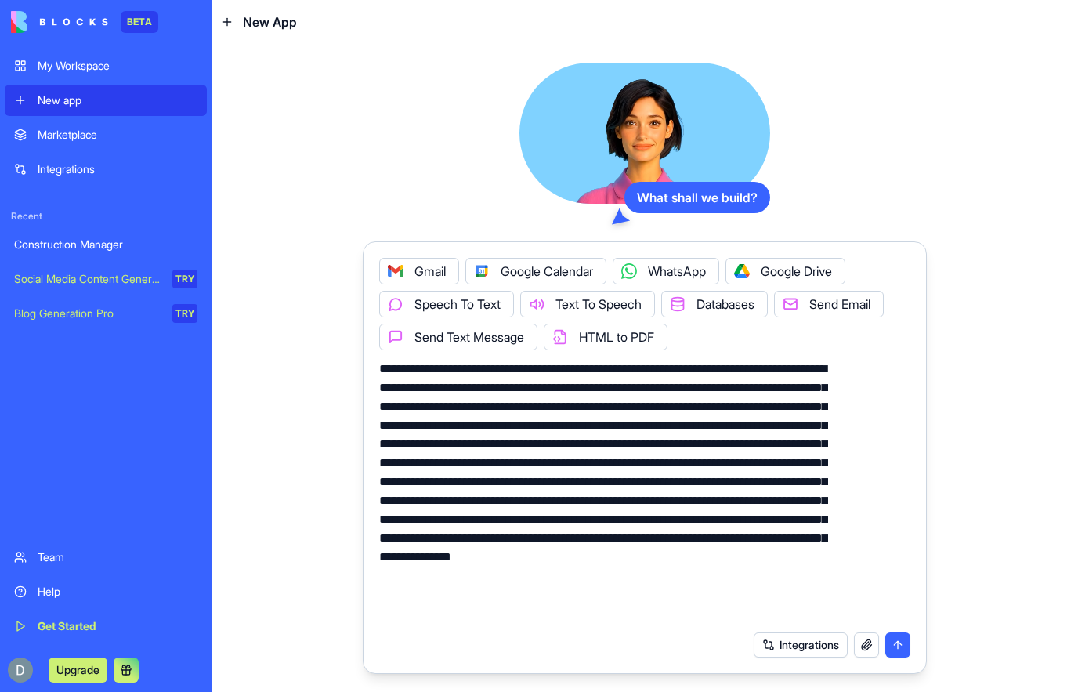
click at [754, 657] on button "Integrations" at bounding box center [801, 644] width 94 height 25
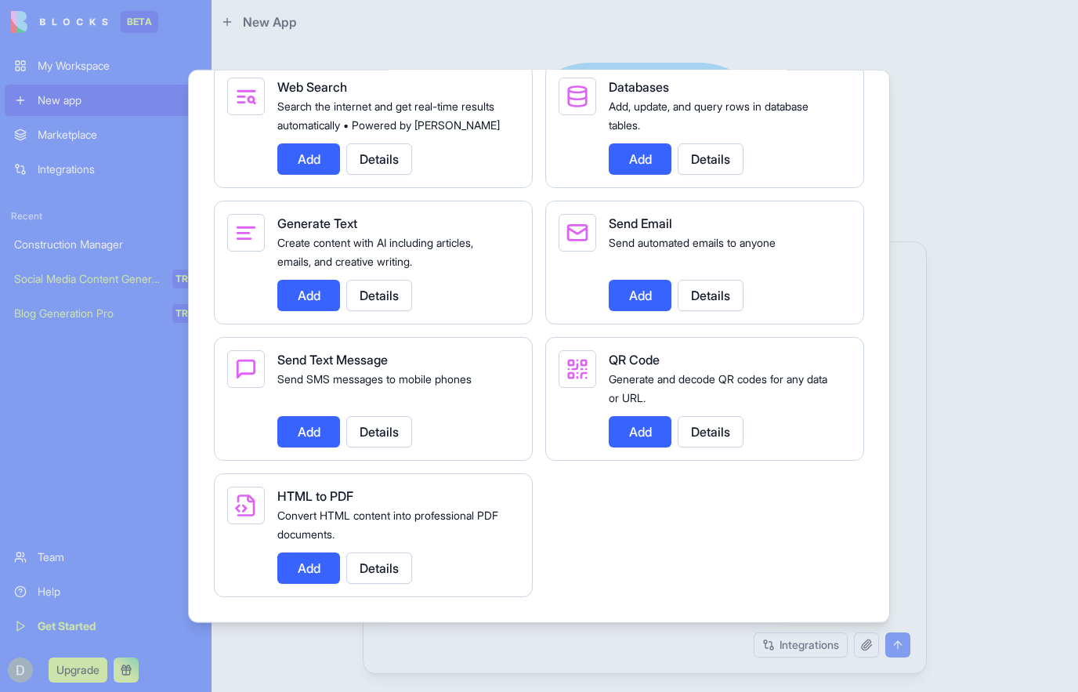
click at [639, 434] on button "Add" at bounding box center [640, 430] width 63 height 31
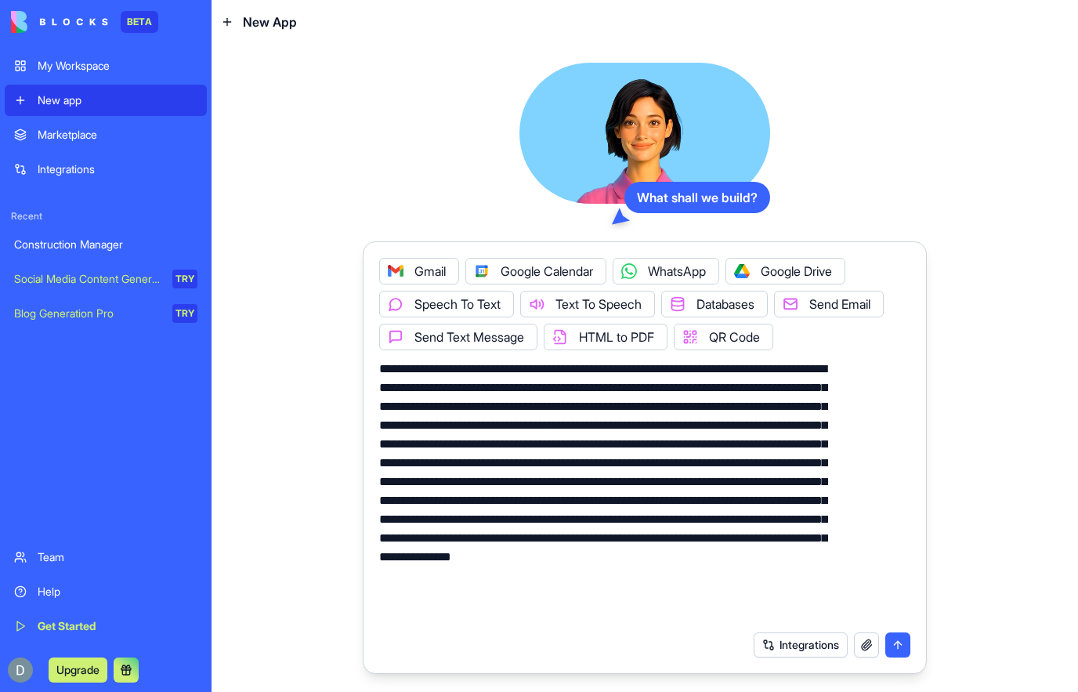
click at [762, 657] on button "Integrations" at bounding box center [801, 644] width 94 height 25
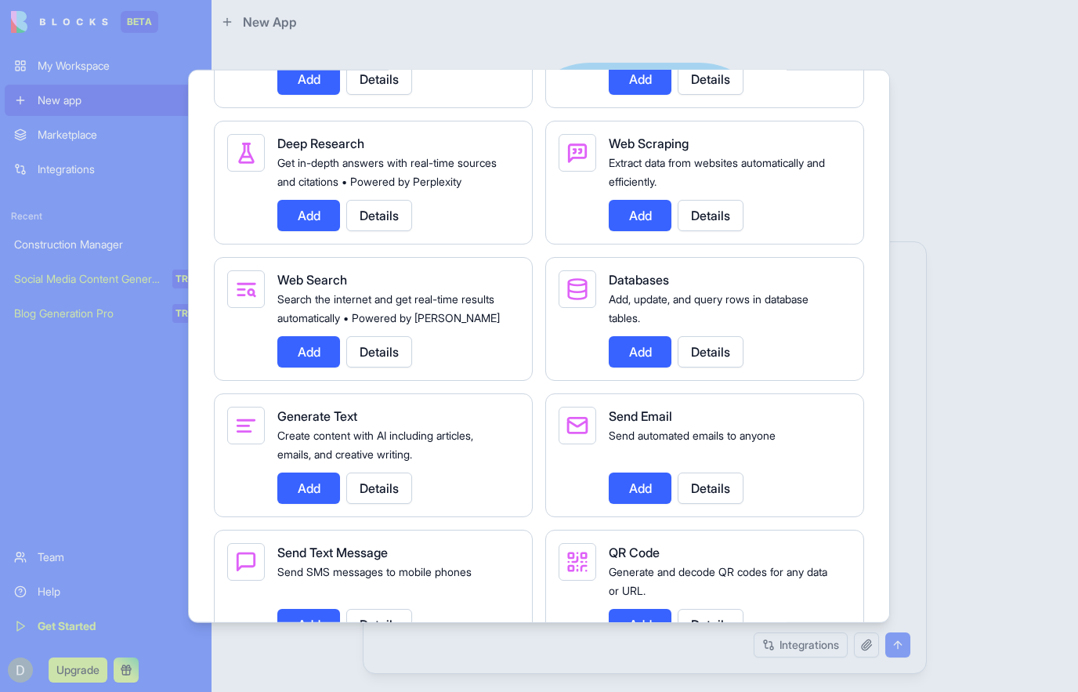
scroll to position [1992, 0]
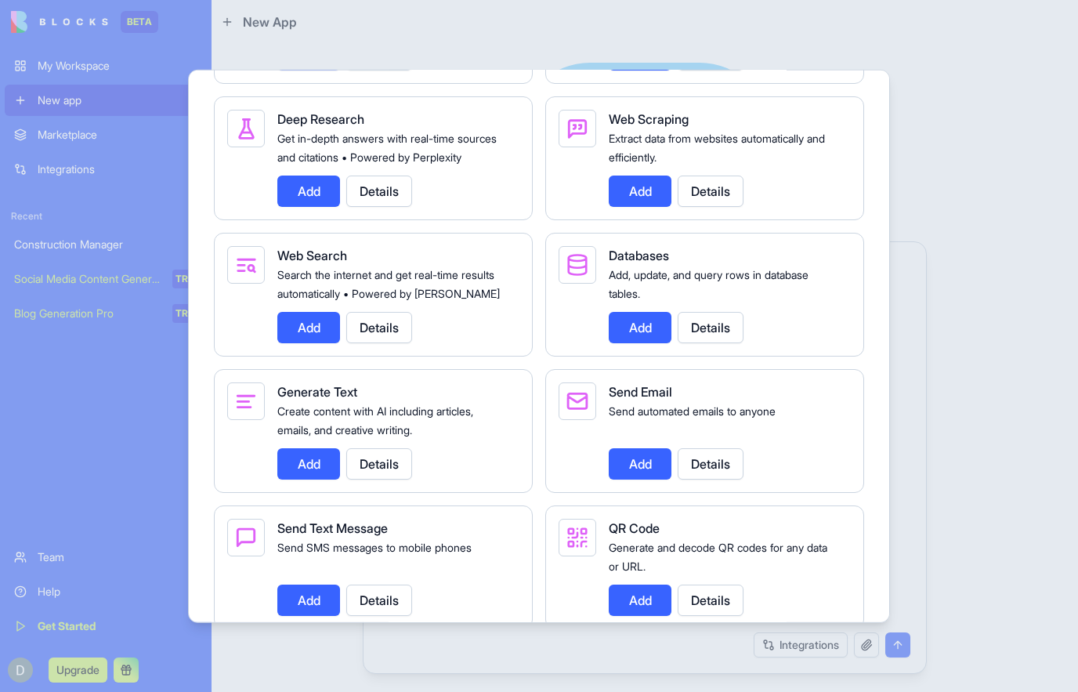
click at [311, 342] on button "Add" at bounding box center [308, 326] width 63 height 31
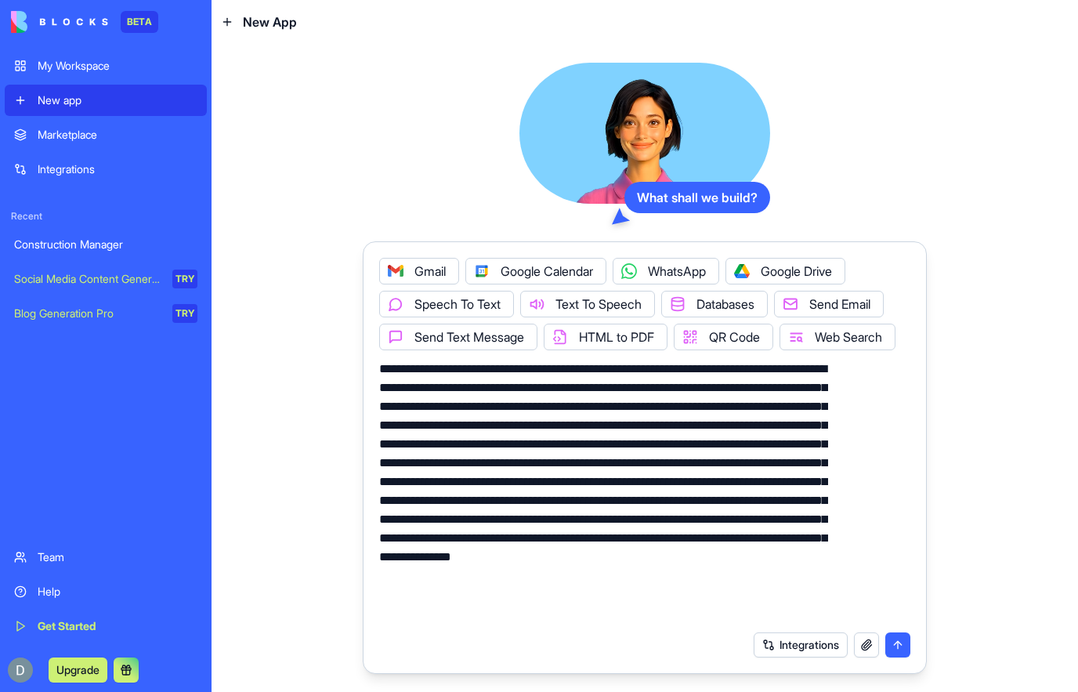
click at [759, 657] on button "Integrations" at bounding box center [801, 644] width 94 height 25
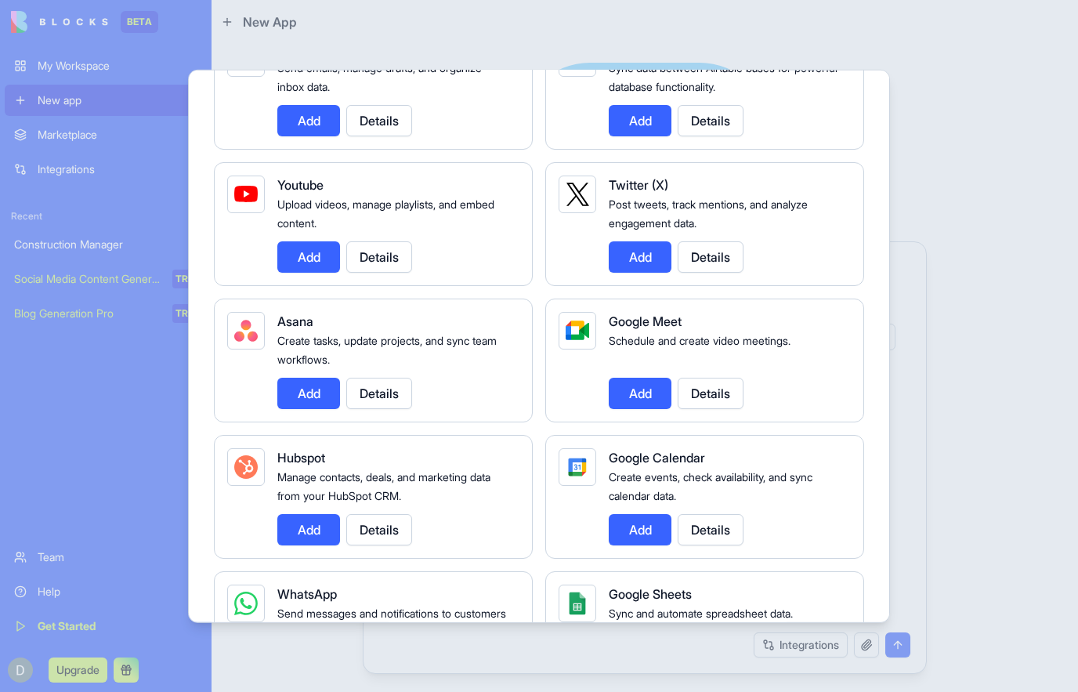
scroll to position [320, 0]
click at [646, 396] on button "Add" at bounding box center [640, 391] width 63 height 31
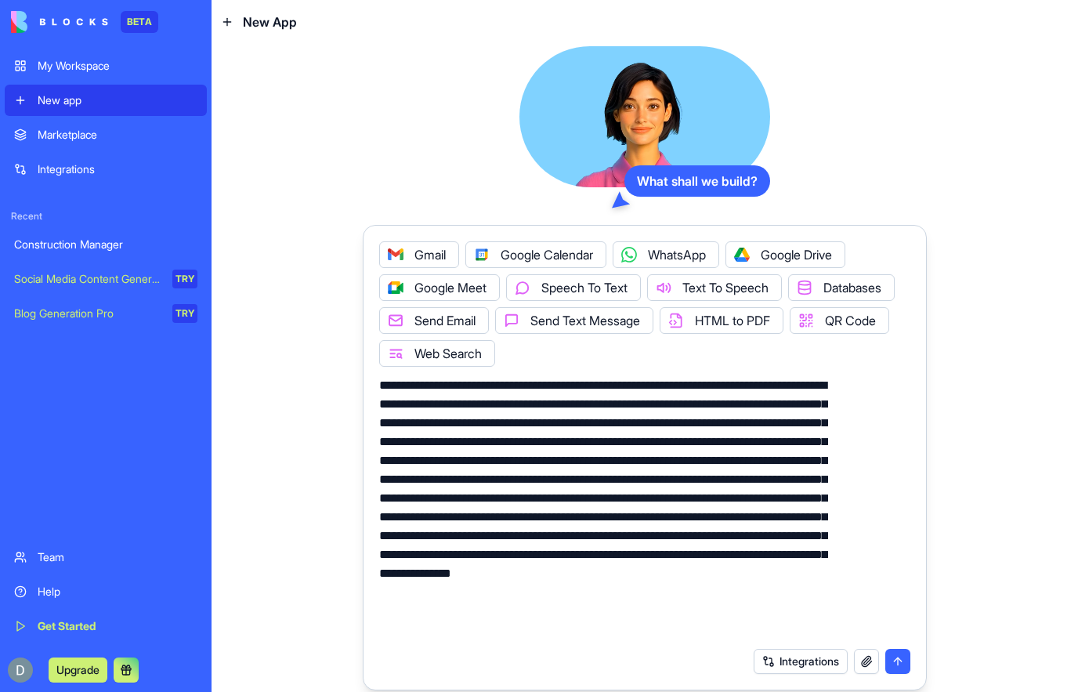
click at [755, 671] on button "Integrations" at bounding box center [801, 661] width 94 height 25
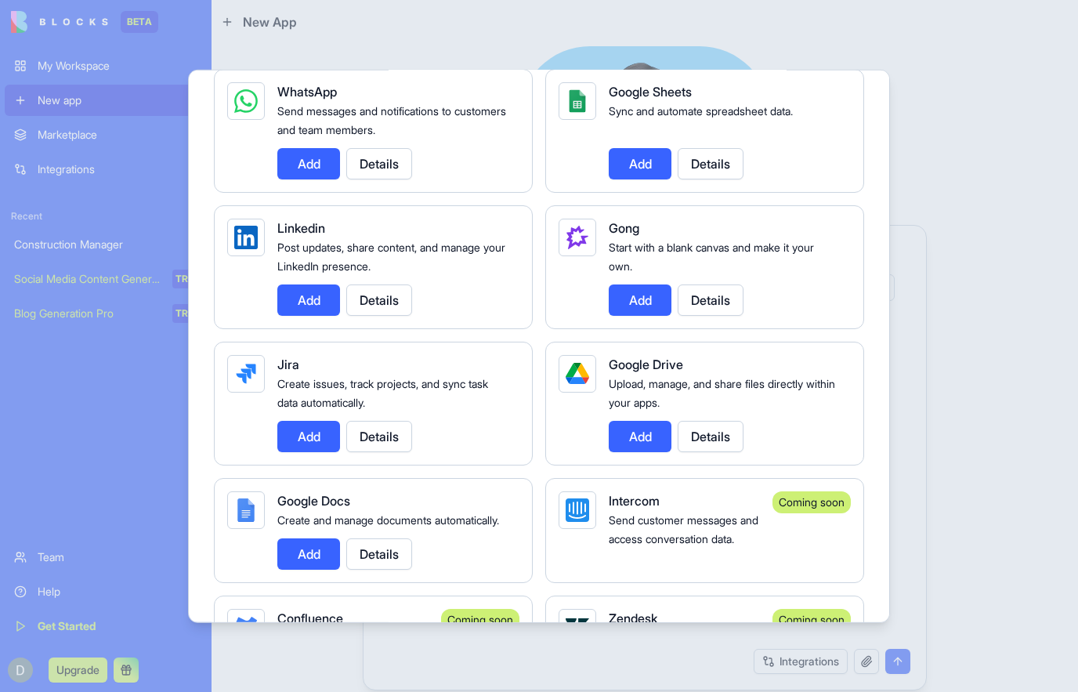
scroll to position [844, 0]
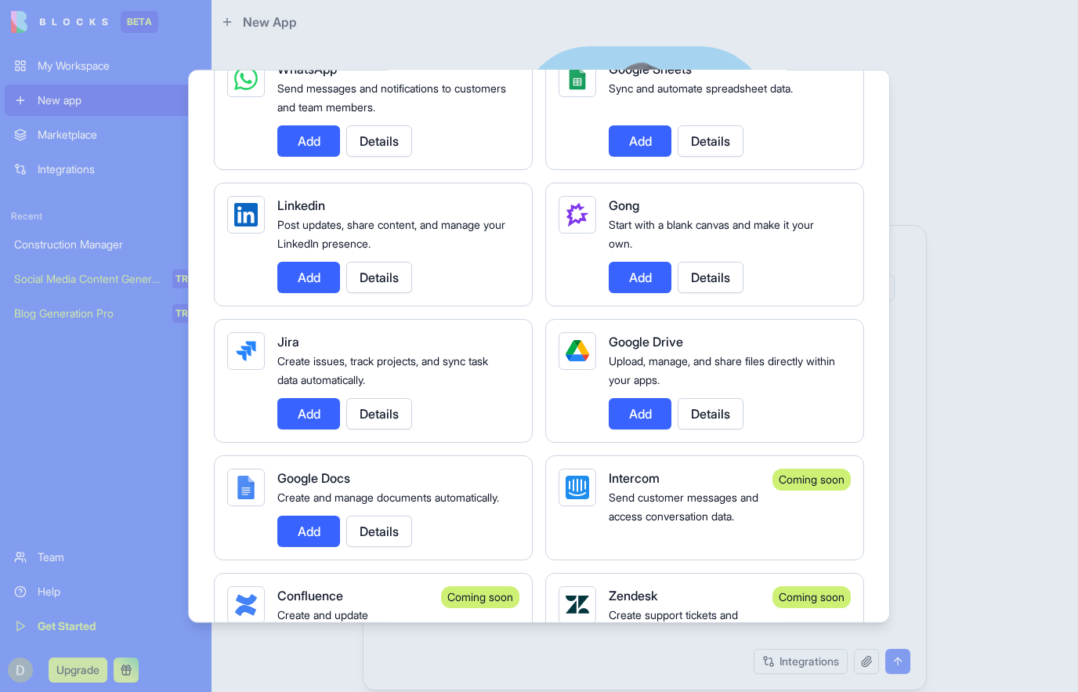
click at [952, 133] on div at bounding box center [539, 346] width 1078 height 692
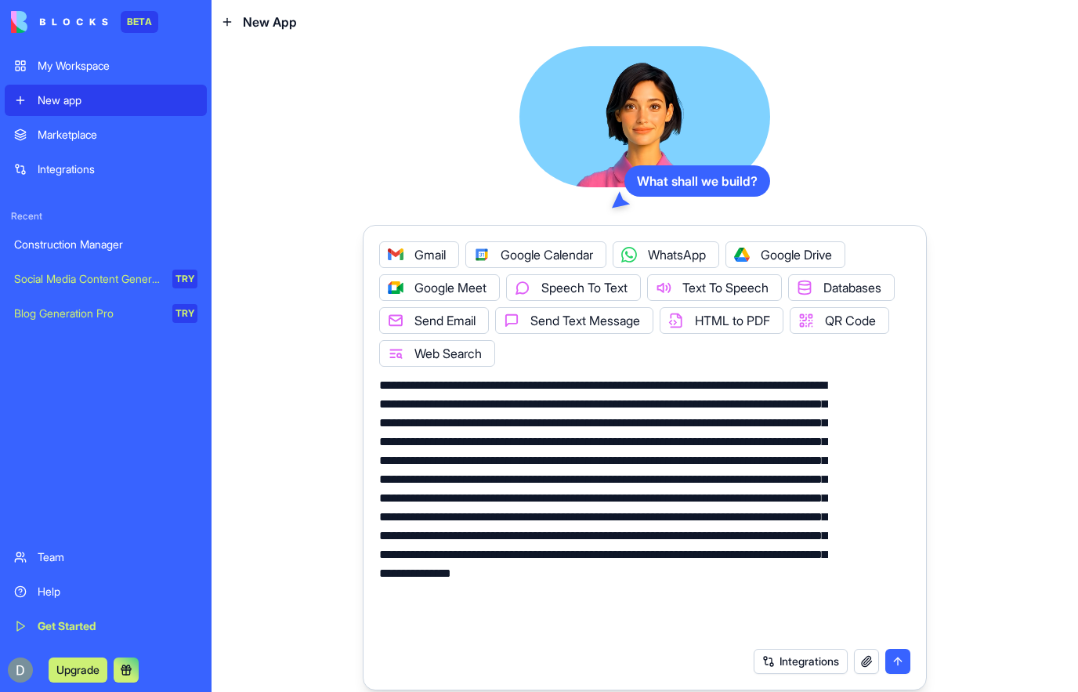
click at [885, 670] on button "submit" at bounding box center [897, 661] width 25 height 25
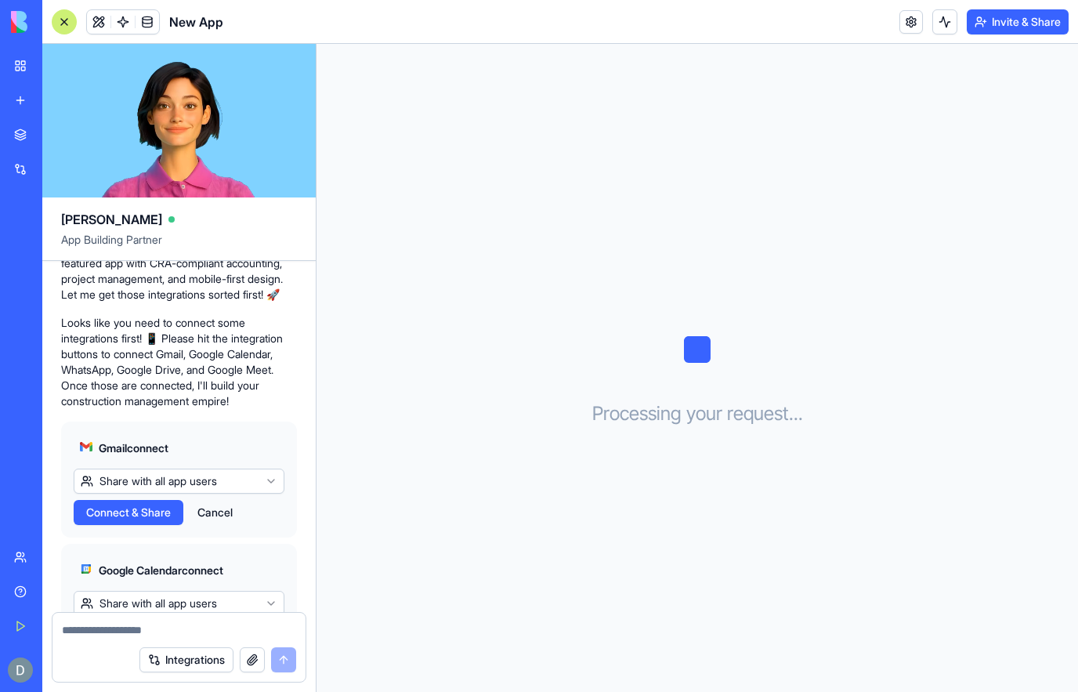
scroll to position [529, 0]
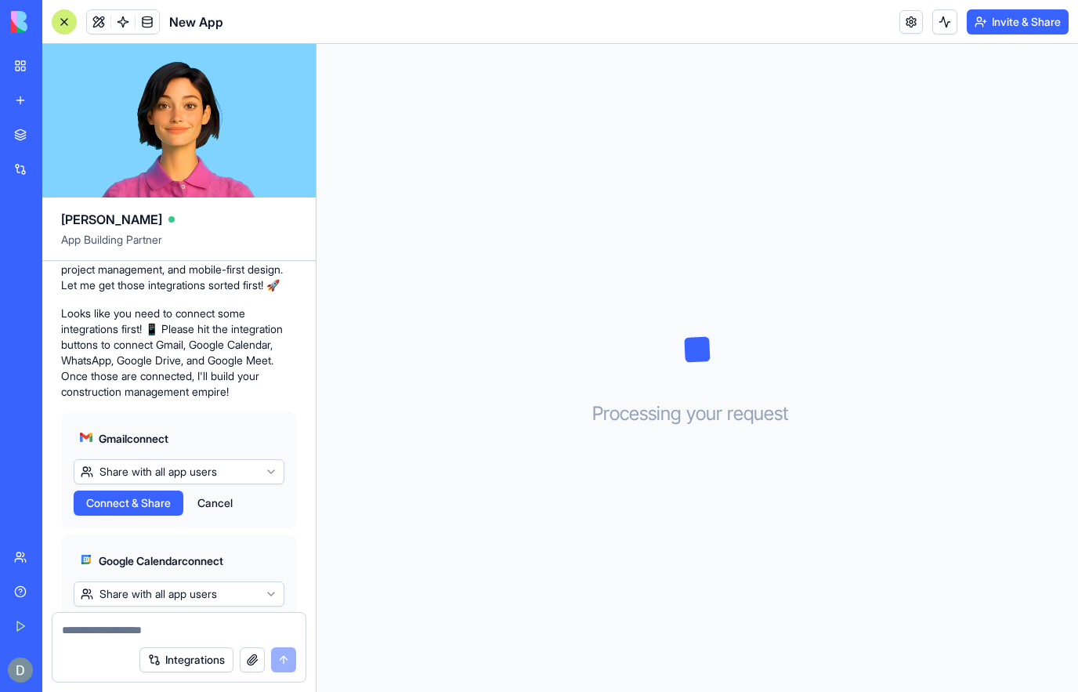
click at [136, 511] on span "Connect & Share" at bounding box center [128, 503] width 85 height 16
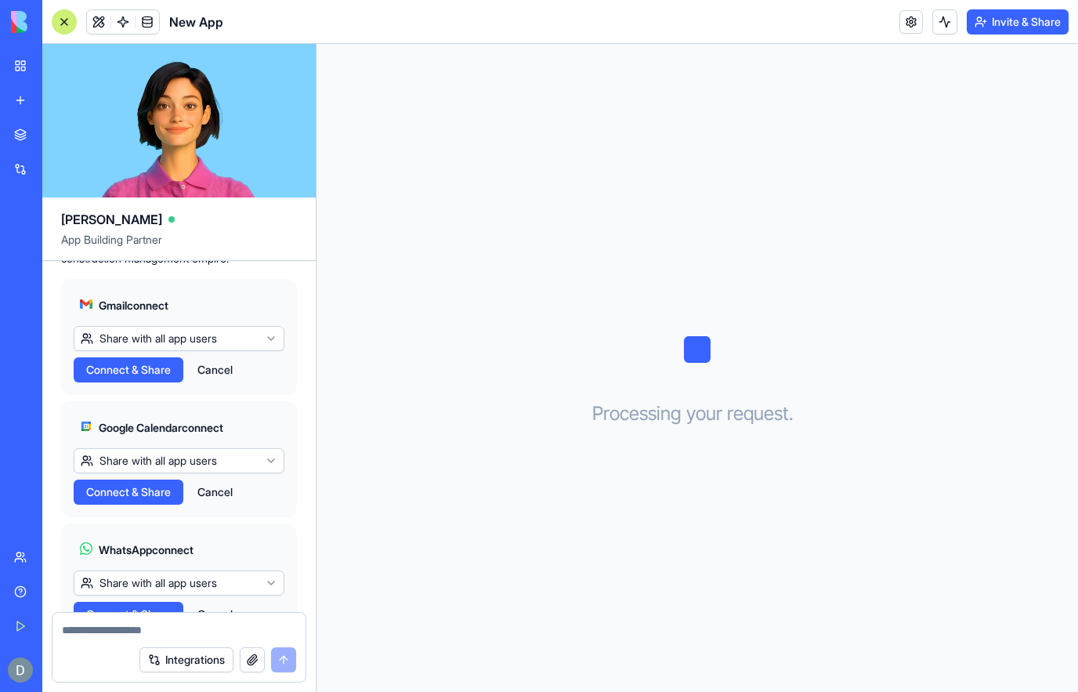
scroll to position [660, 0]
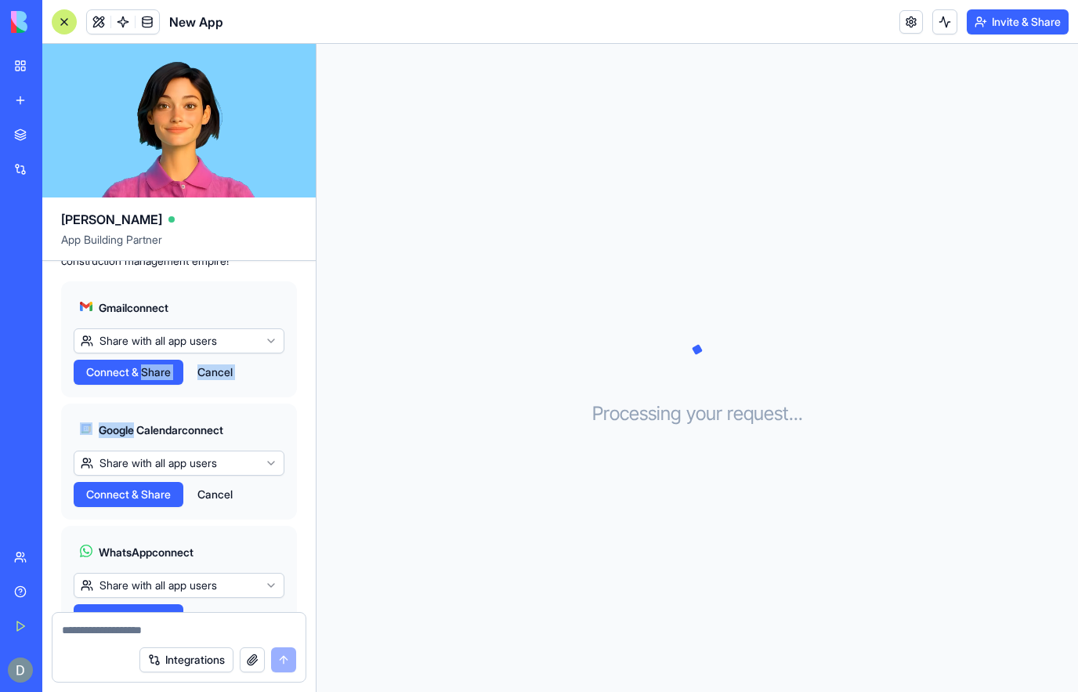
click at [302, 436] on div "A complete construction management app with CRA-compliant accounting. It should…" at bounding box center [178, 264] width 273 height 1326
click at [270, 353] on button "Share with all app users" at bounding box center [179, 340] width 211 height 25
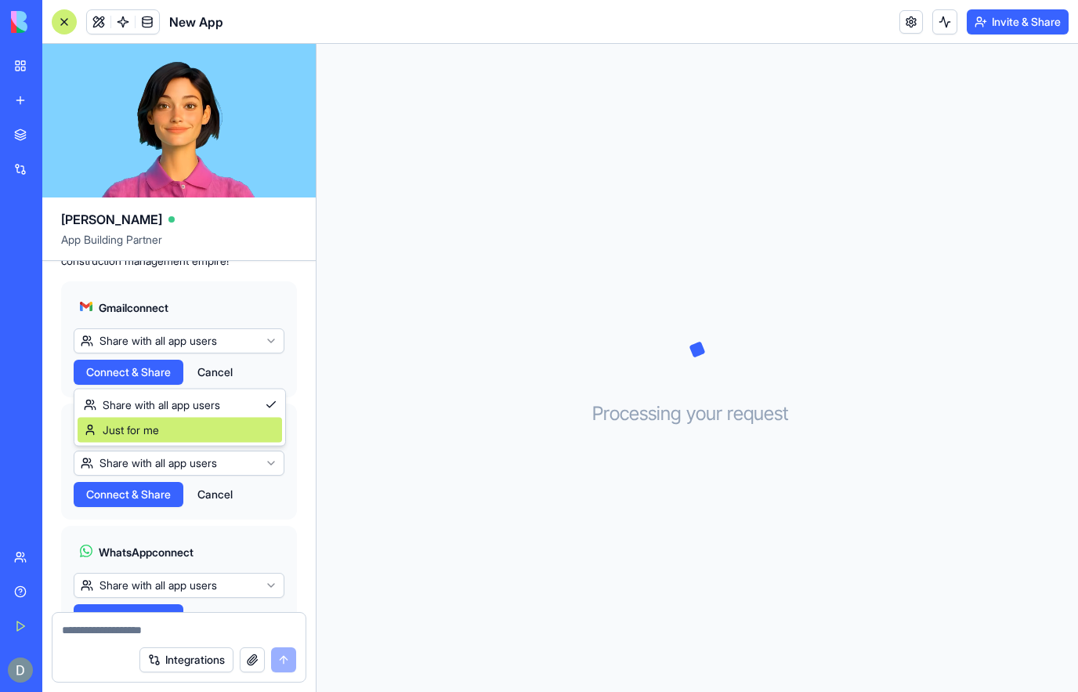
click at [236, 435] on div "Just for me" at bounding box center [180, 430] width 204 height 25
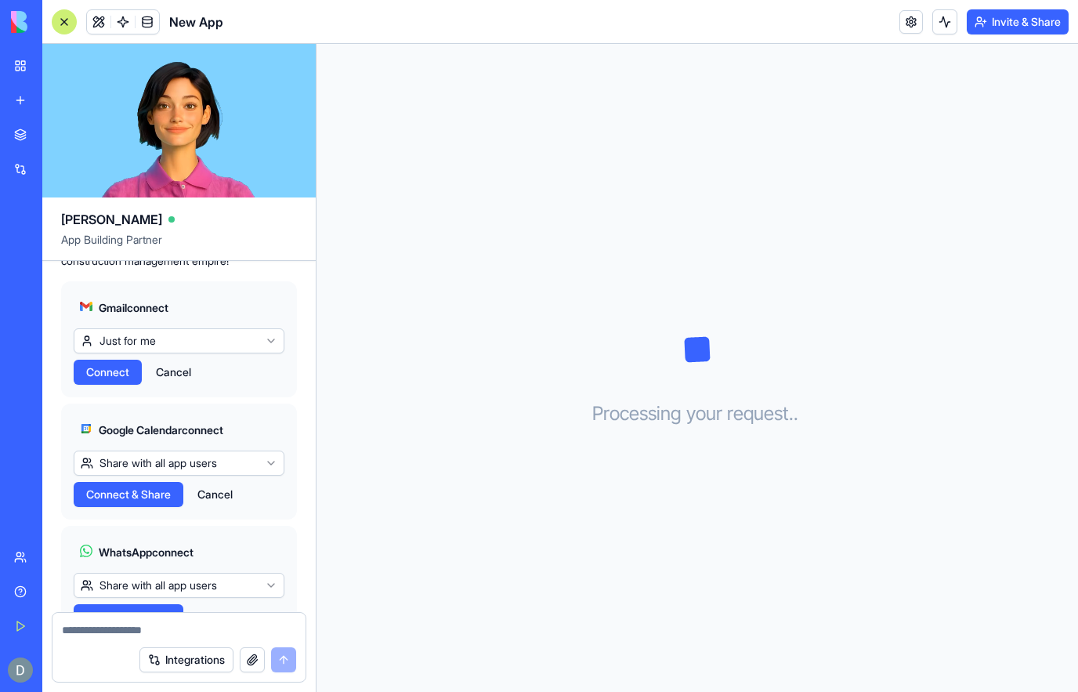
click at [118, 380] on span "Connect" at bounding box center [107, 372] width 43 height 16
click at [233, 353] on button "Just for me" at bounding box center [179, 340] width 211 height 25
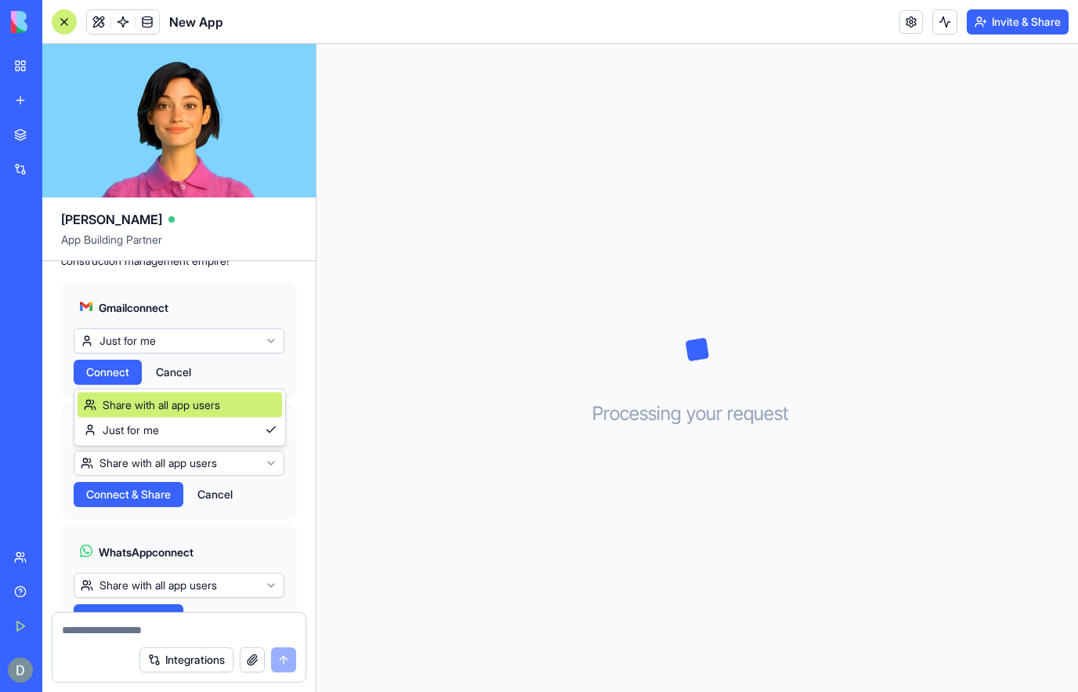
click at [228, 400] on div "Share with all app users" at bounding box center [180, 405] width 204 height 25
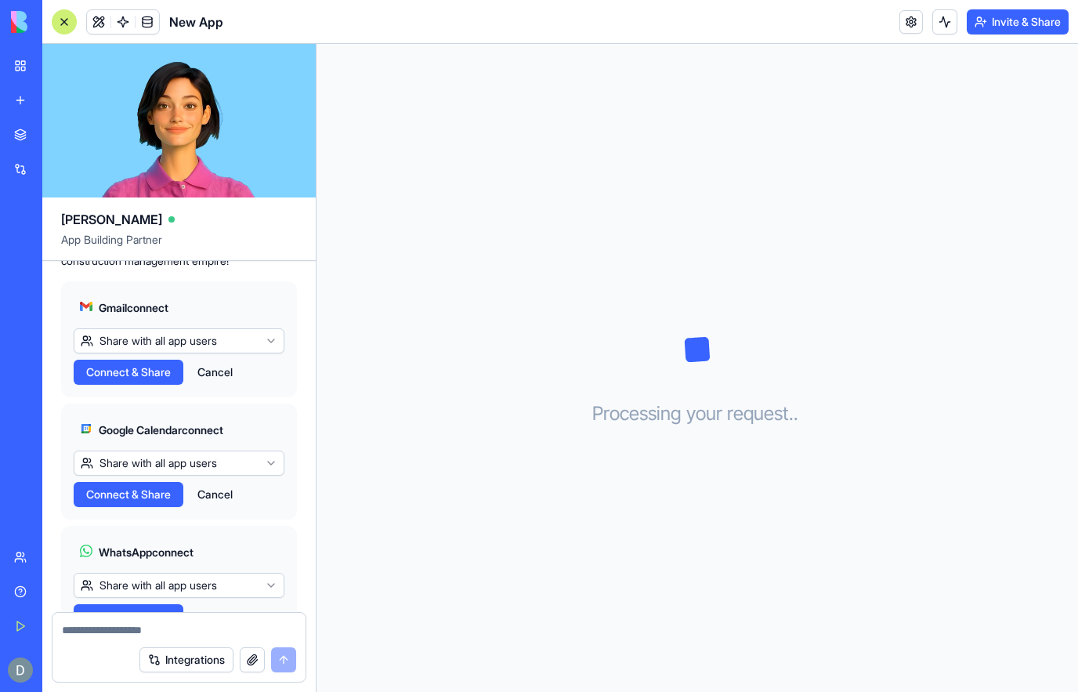
click at [142, 385] on button "Connect & Share" at bounding box center [129, 372] width 110 height 25
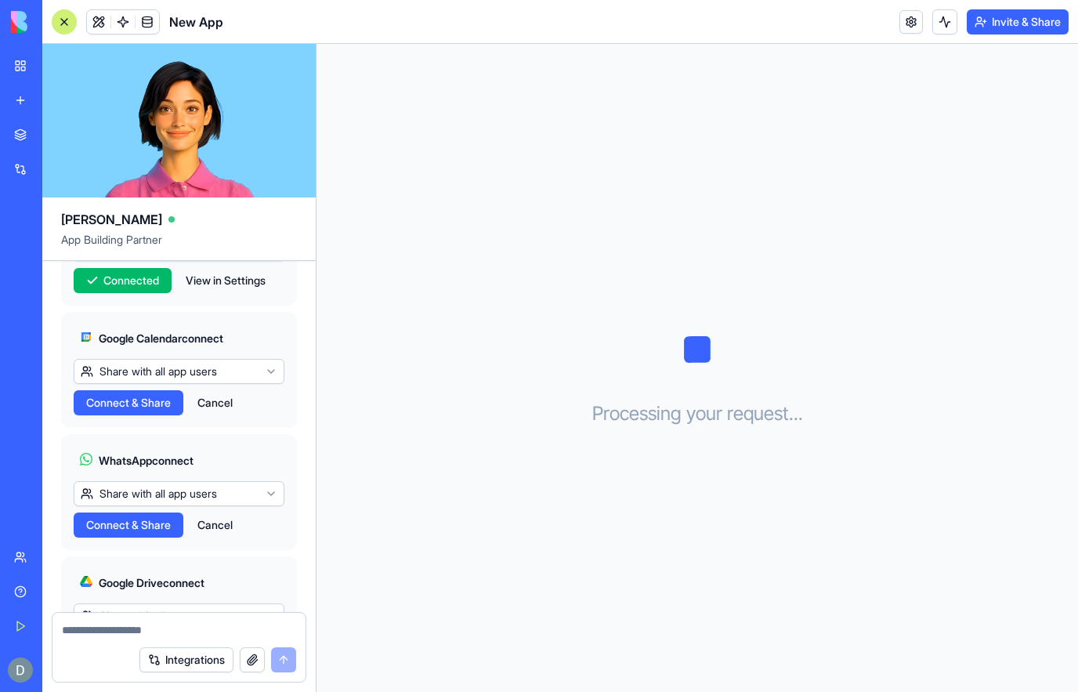
scroll to position [752, 0]
click at [155, 410] on span "Connect & Share" at bounding box center [128, 402] width 85 height 16
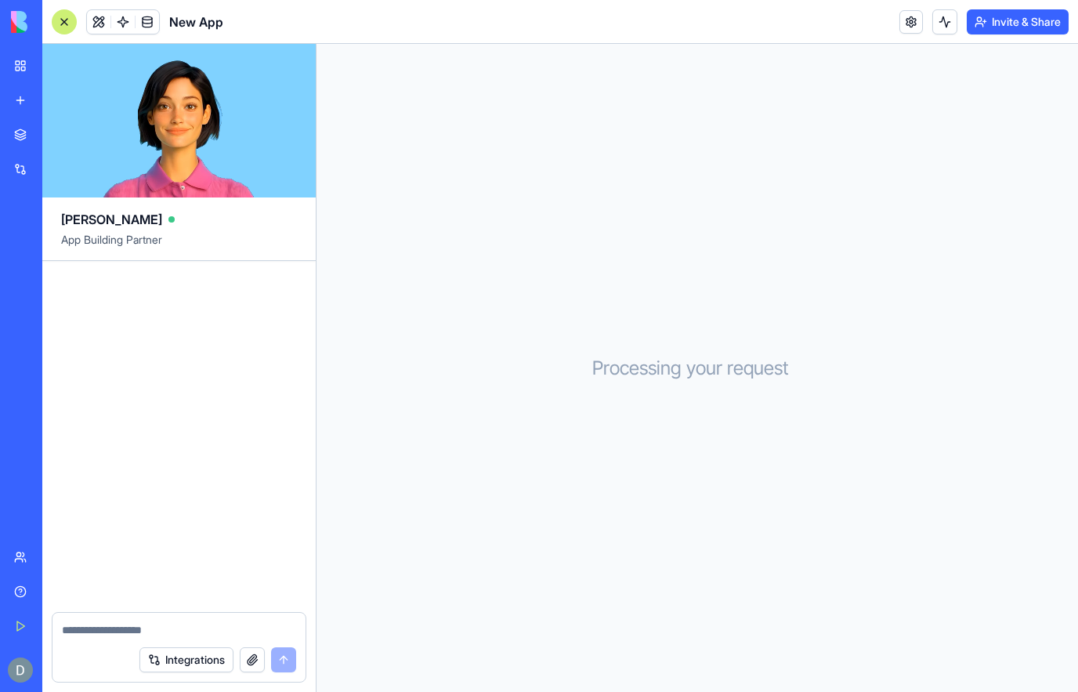
scroll to position [1006, 0]
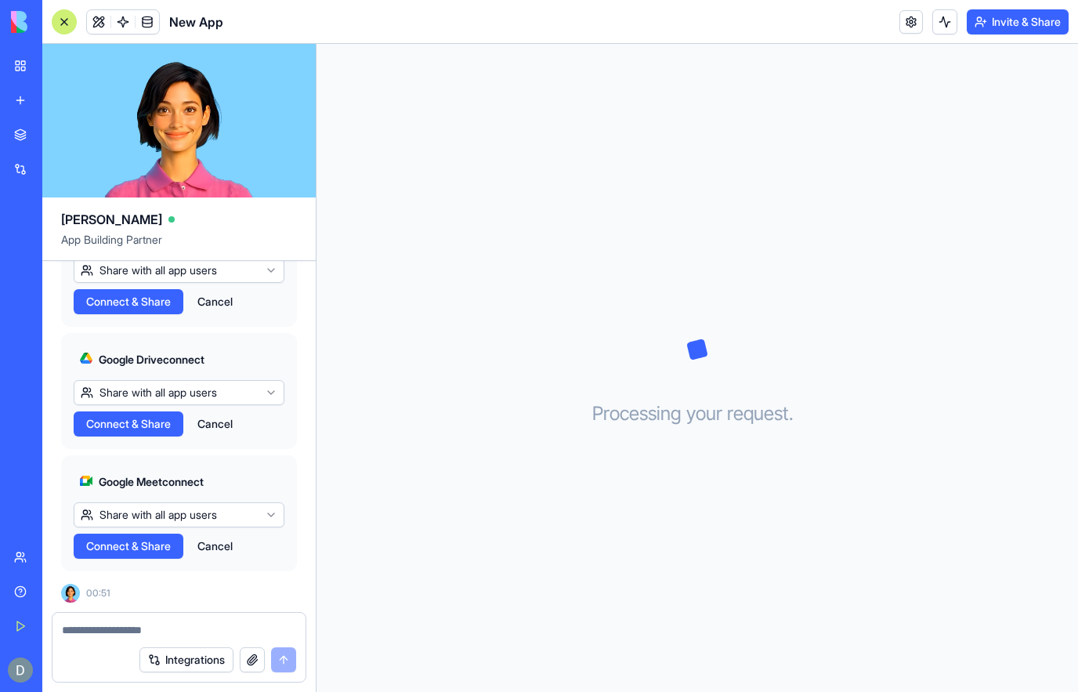
click at [160, 417] on span "Connect & Share" at bounding box center [128, 424] width 85 height 16
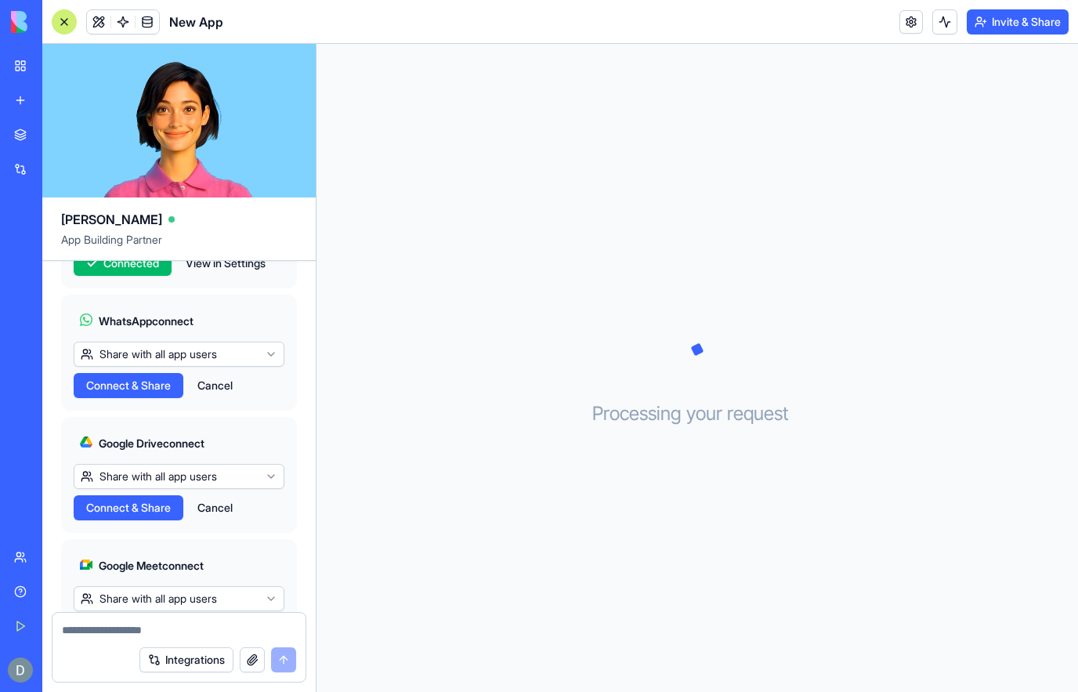
scroll to position [885, 0]
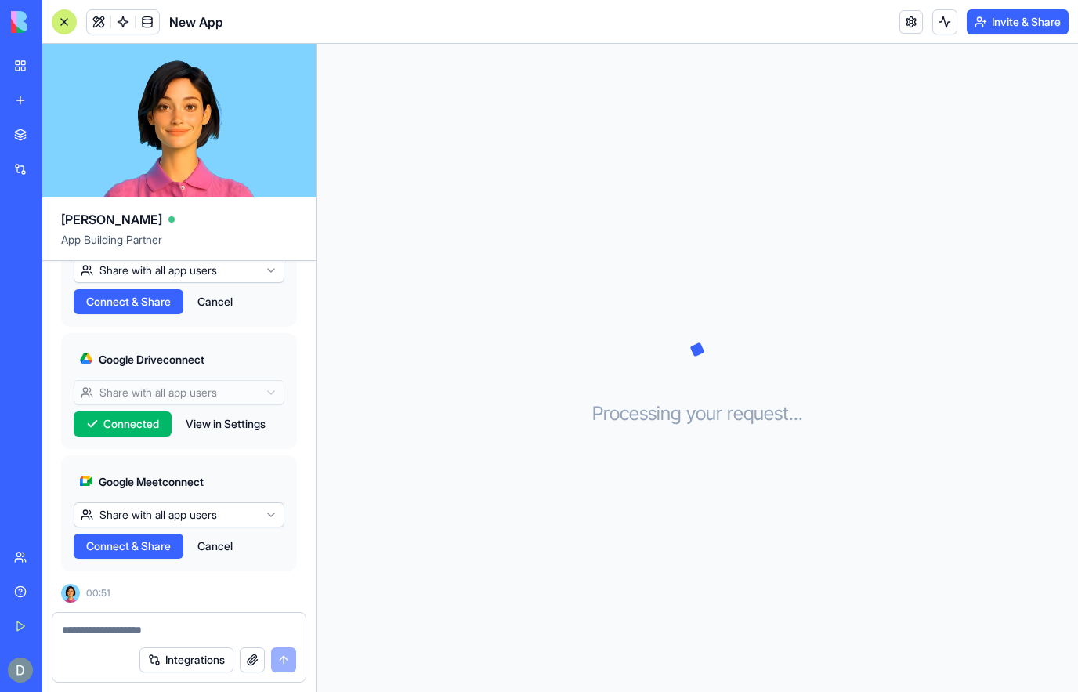
scroll to position [925, 0]
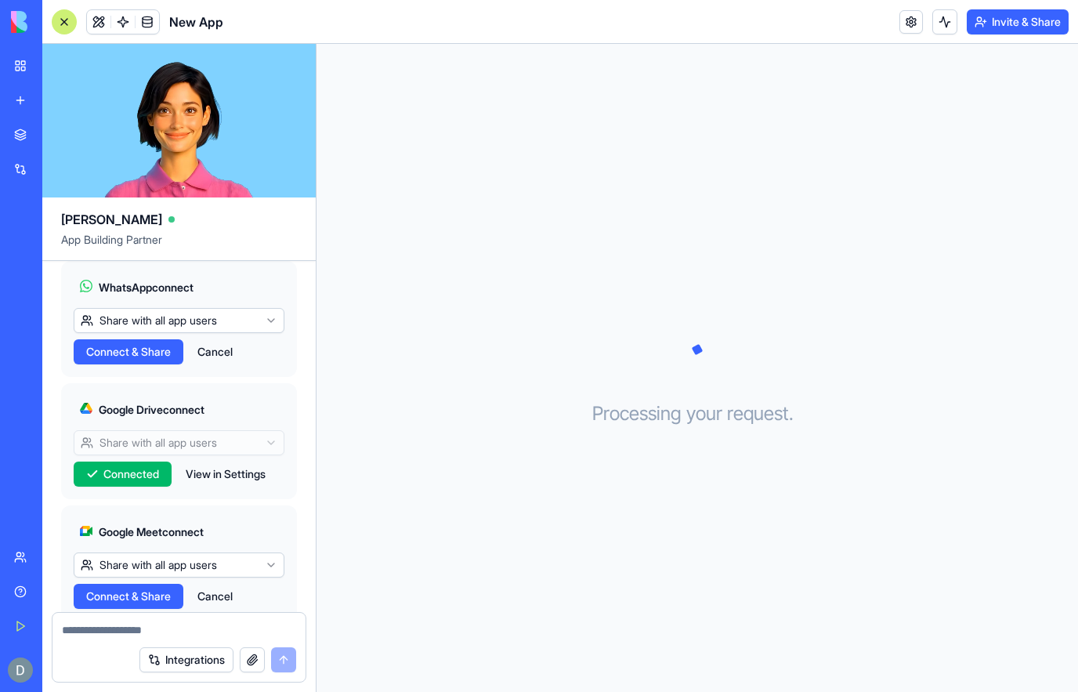
click at [166, 360] on span "Connect & Share" at bounding box center [128, 352] width 85 height 16
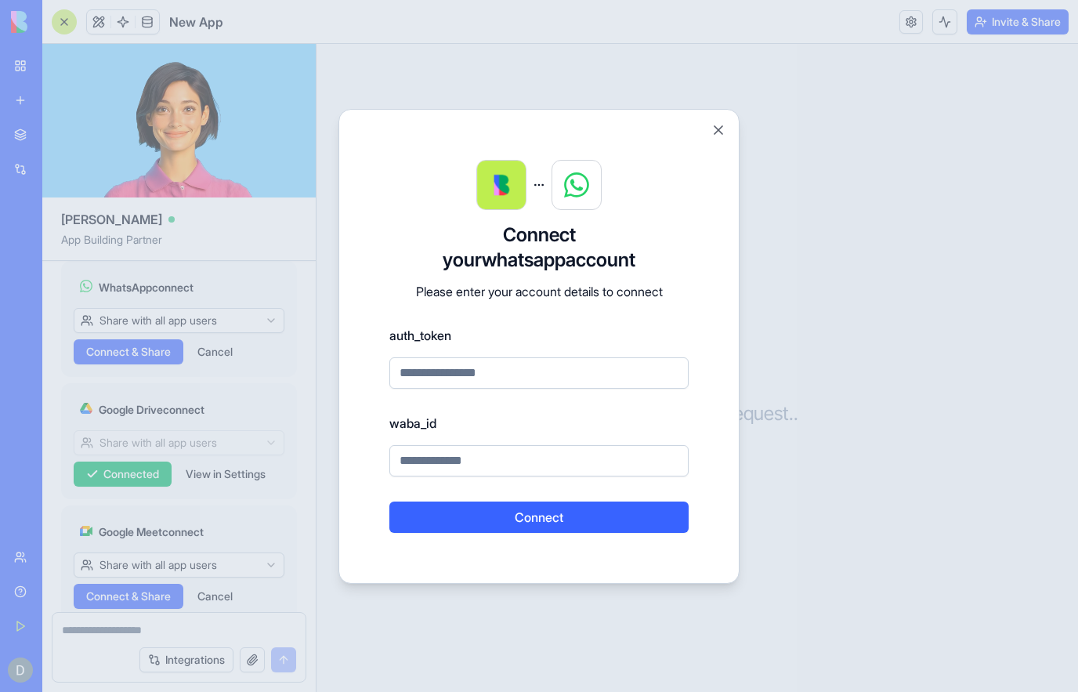
click at [637, 379] on input at bounding box center [538, 372] width 299 height 31
click at [715, 132] on button "Close" at bounding box center [719, 130] width 16 height 16
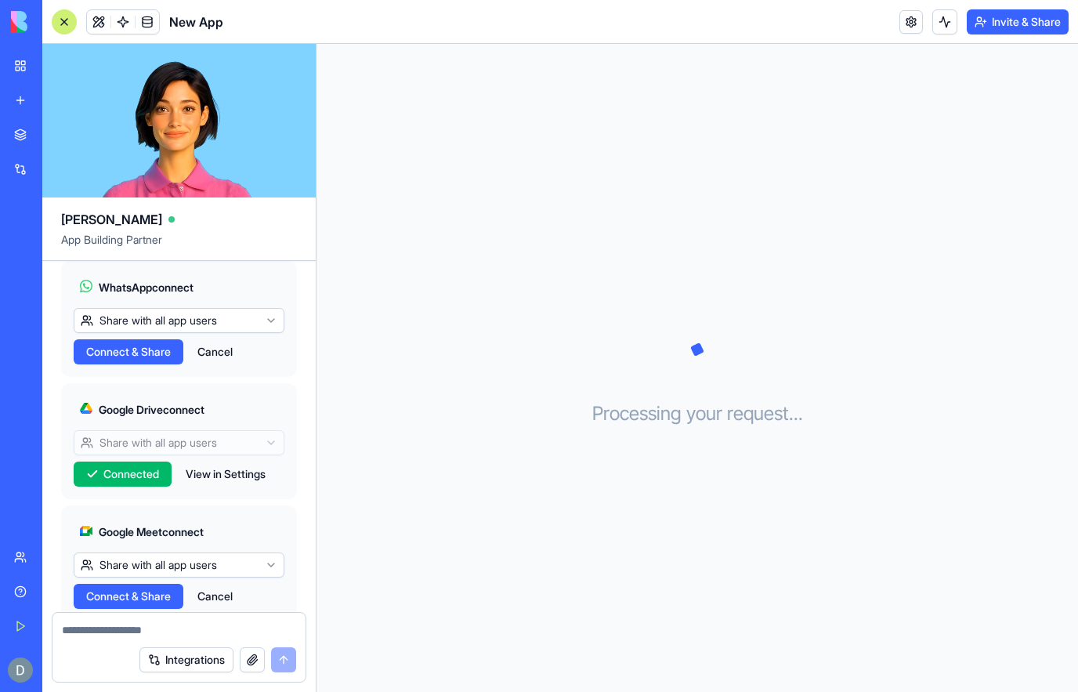
click at [211, 364] on button "Cancel" at bounding box center [215, 351] width 51 height 25
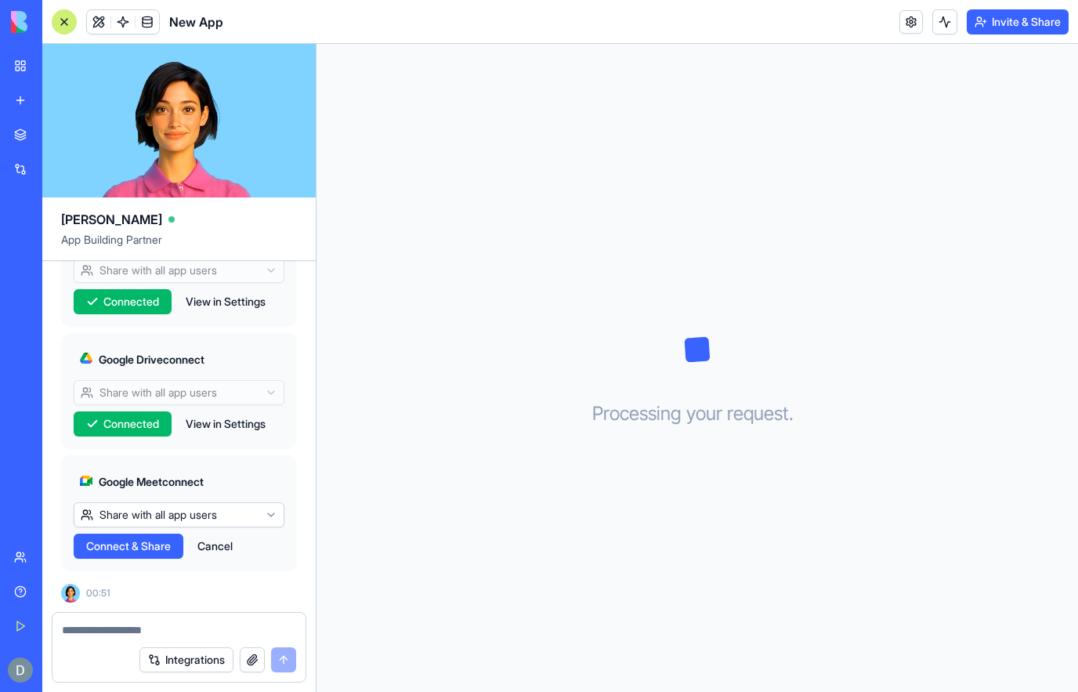
click at [150, 545] on span "Connect & Share" at bounding box center [128, 546] width 85 height 16
click at [217, 539] on button "Cancel" at bounding box center [215, 546] width 51 height 25
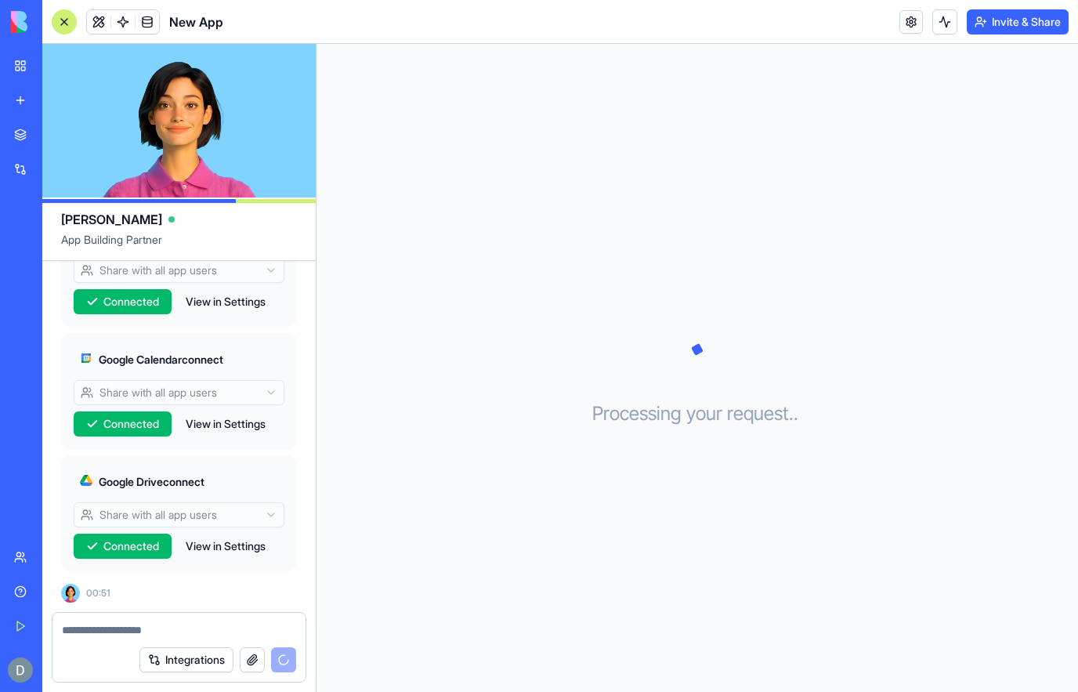
scroll to position [762, 0]
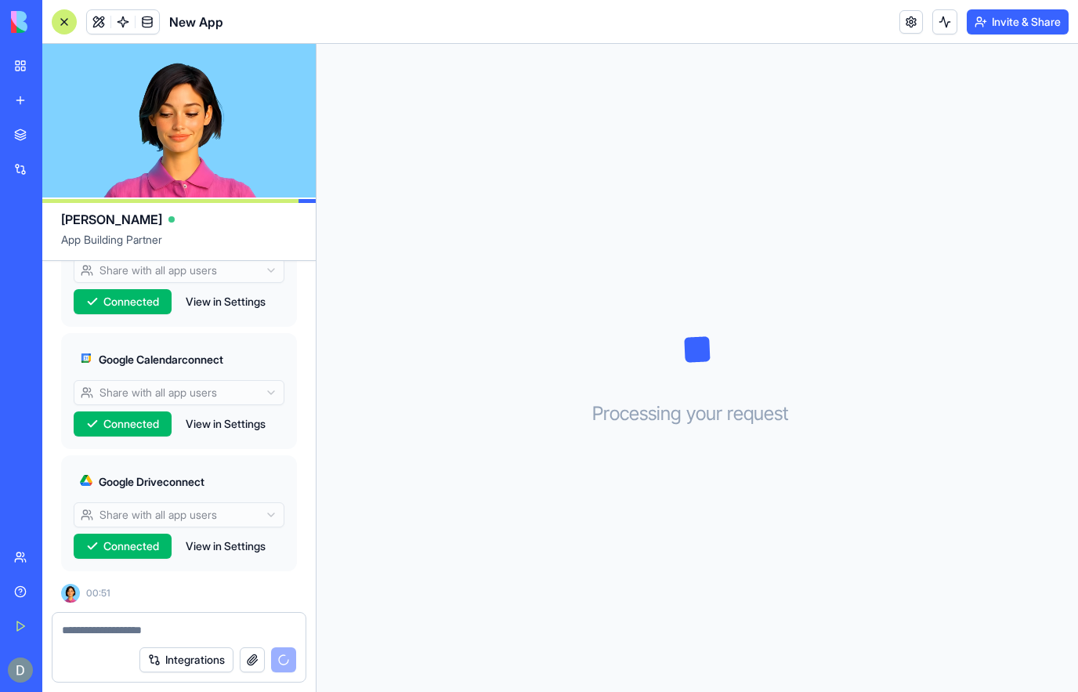
click at [660, 330] on icon at bounding box center [697, 349] width 78 height 78
click at [669, 382] on icon at bounding box center [697, 349] width 78 height 78
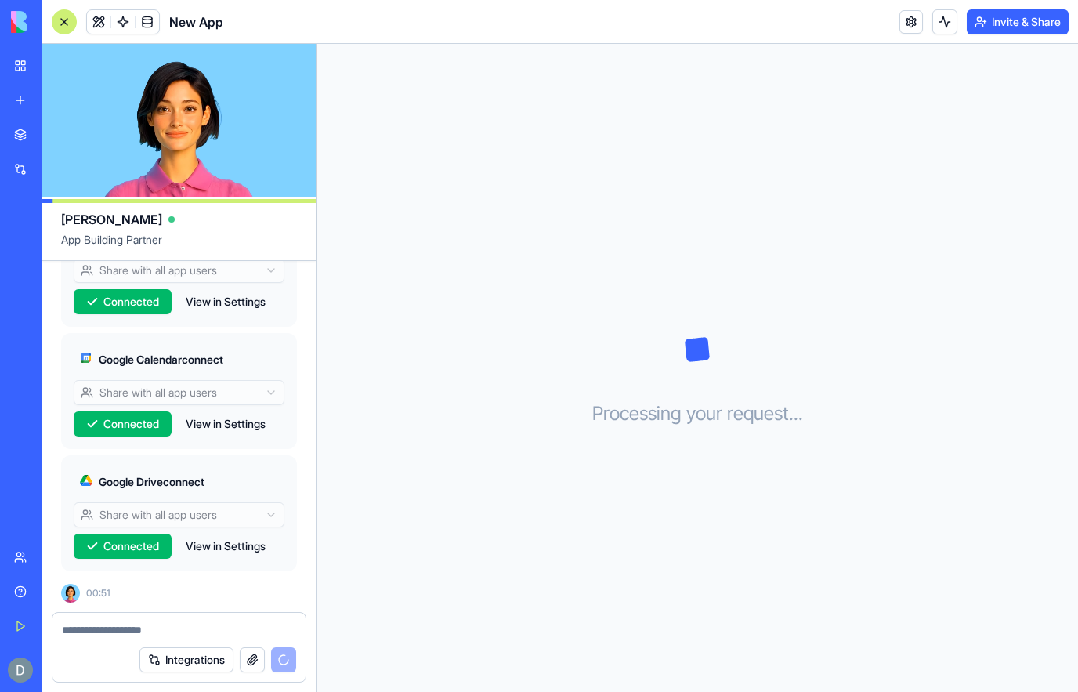
click at [240, 627] on textarea at bounding box center [179, 630] width 234 height 16
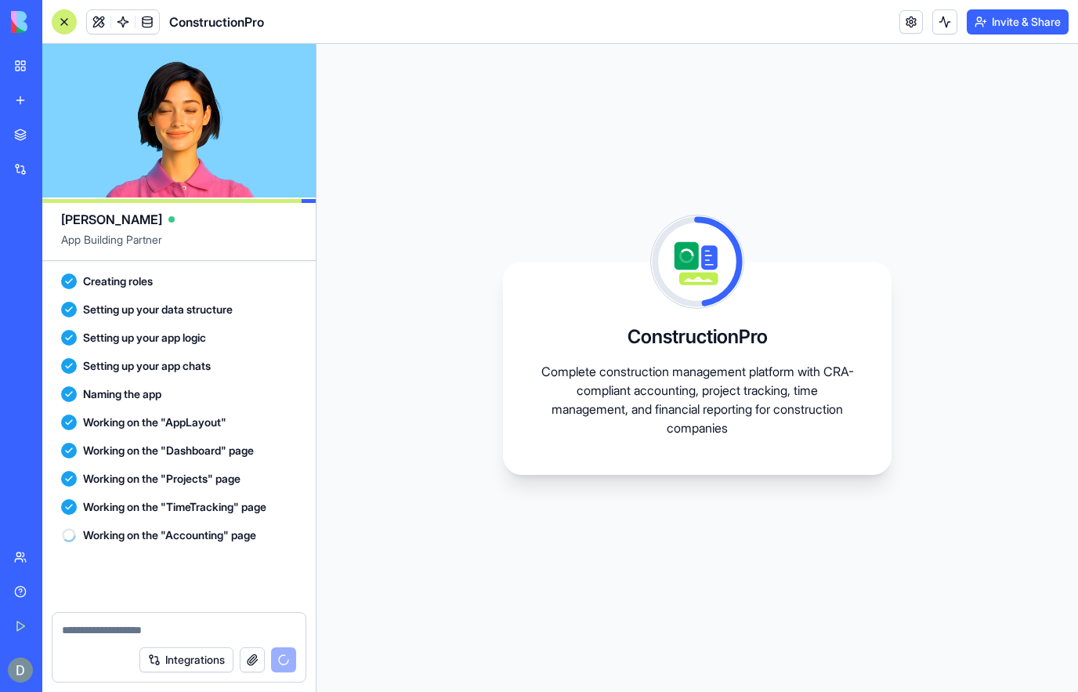
scroll to position [1241, 0]
